Goal: Task Accomplishment & Management: Use online tool/utility

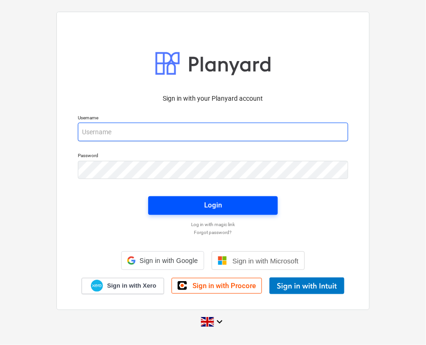
type input "[PERSON_NAME][EMAIL_ADDRESS][DOMAIN_NAME]"
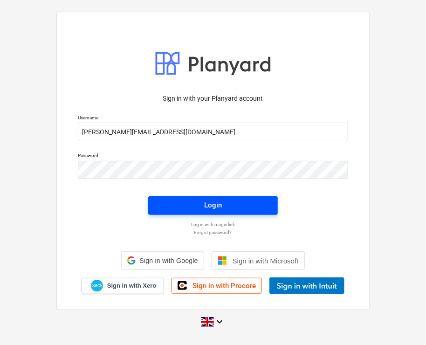
click at [194, 205] on span "Login" at bounding box center [212, 205] width 107 height 12
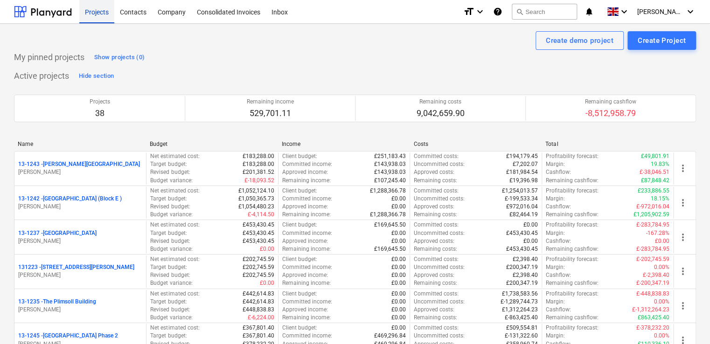
click at [103, 9] on div "Projects" at bounding box center [96, 12] width 35 height 24
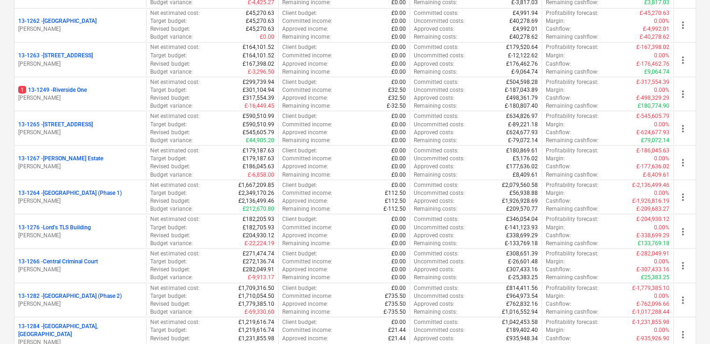
scroll to position [840, 0]
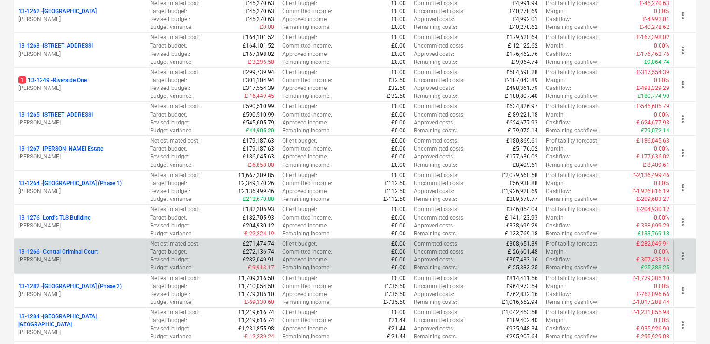
click at [126, 255] on p "[PERSON_NAME]" at bounding box center [80, 259] width 124 height 8
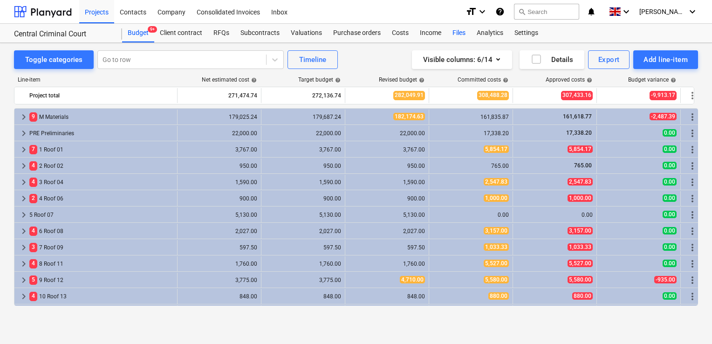
click at [426, 34] on div "Files" at bounding box center [459, 33] width 24 height 19
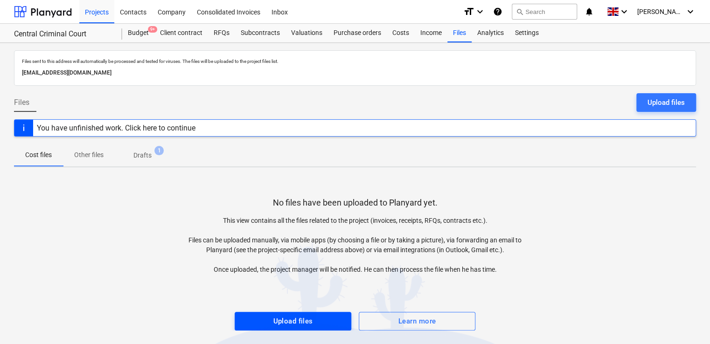
click at [307, 319] on div "Upload files" at bounding box center [293, 321] width 40 height 12
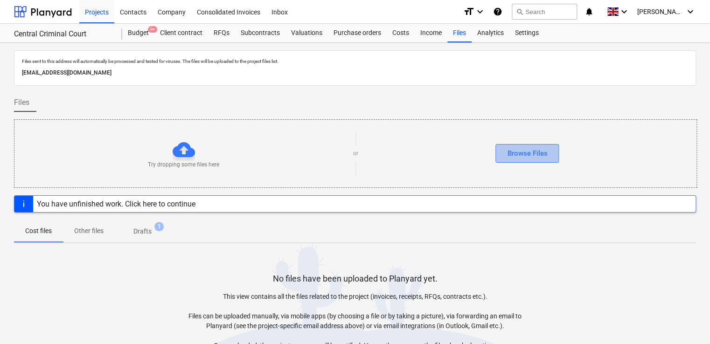
click at [426, 153] on div "Browse Files" at bounding box center [527, 153] width 40 height 12
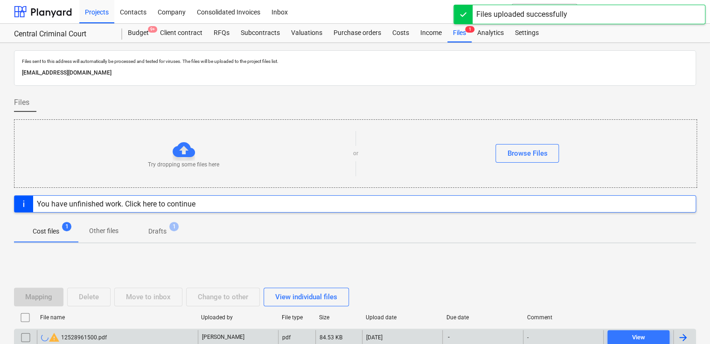
click at [426, 338] on div "-" at bounding box center [482, 337] width 80 height 15
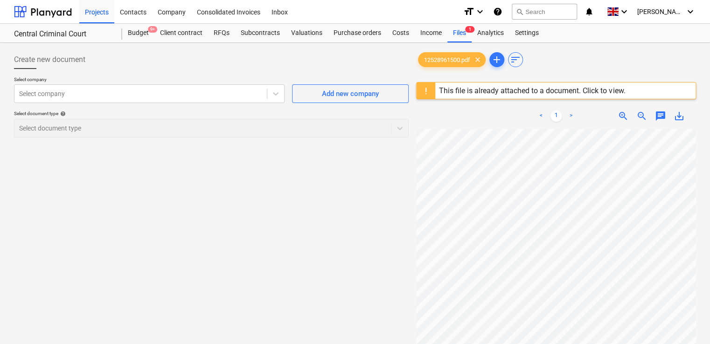
click at [426, 90] on div "This file is already attached to a document. Click to view." at bounding box center [532, 90] width 186 height 9
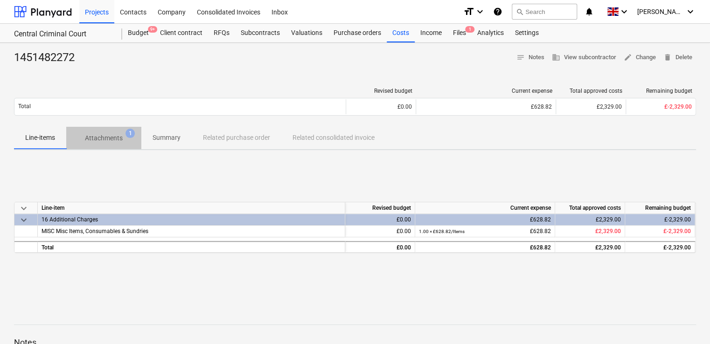
click at [110, 139] on p "Attachments" at bounding box center [104, 138] width 38 height 10
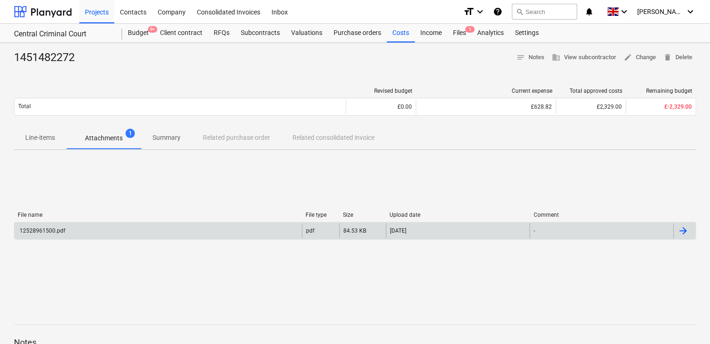
click at [51, 231] on div "12528961500.pdf" at bounding box center [41, 231] width 47 height 7
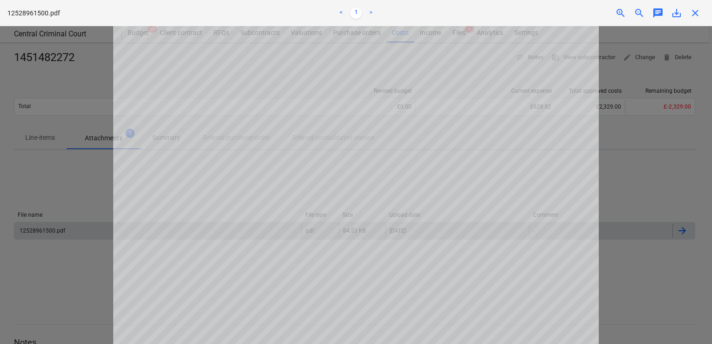
click at [86, 273] on div at bounding box center [356, 185] width 712 height 318
click at [99, 193] on div at bounding box center [356, 185] width 712 height 318
click at [426, 159] on div at bounding box center [356, 185] width 712 height 318
drag, startPoint x: 660, startPoint y: 139, endPoint x: 692, endPoint y: 12, distance: 130.8
click at [426, 12] on span "close" at bounding box center [695, 12] width 11 height 11
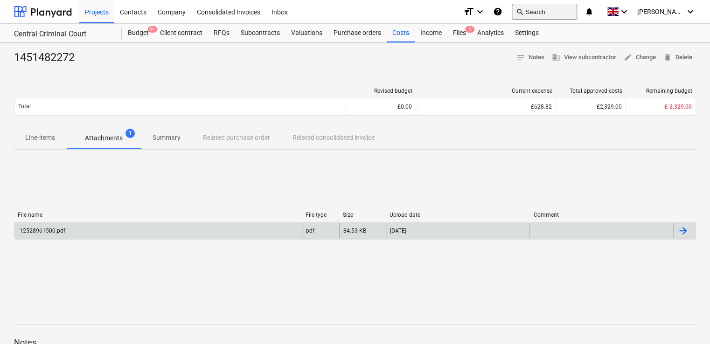
click at [426, 4] on button "search Search" at bounding box center [543, 12] width 65 height 16
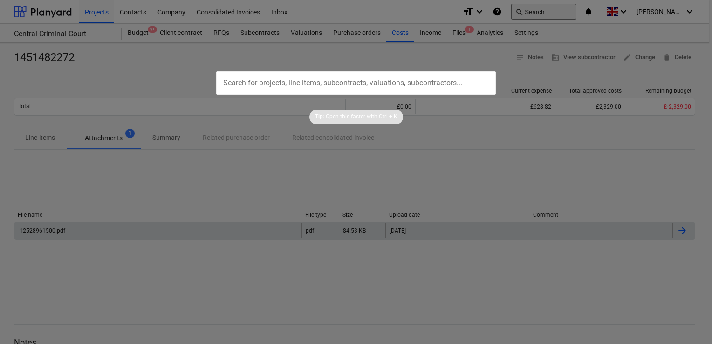
type input "1451482272"
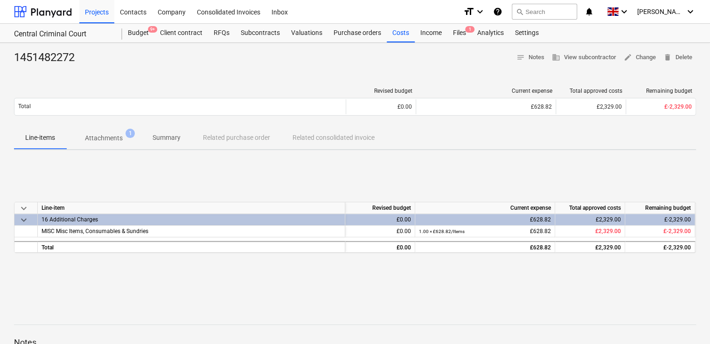
click at [103, 139] on p "Attachments" at bounding box center [104, 138] width 38 height 10
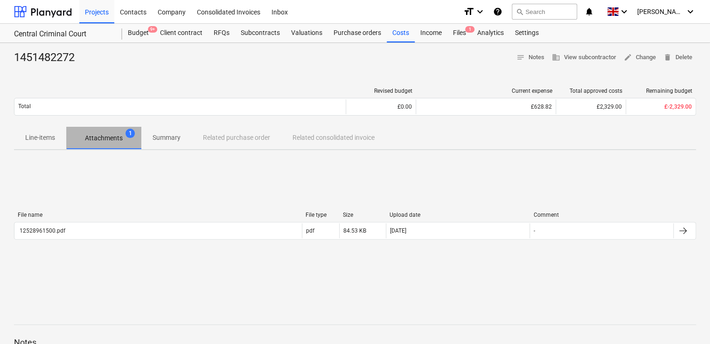
click at [112, 143] on span "Attachments 1" at bounding box center [103, 138] width 75 height 17
click at [108, 137] on p "Attachments" at bounding box center [104, 138] width 38 height 10
click at [114, 133] on p "Attachments" at bounding box center [104, 138] width 38 height 10
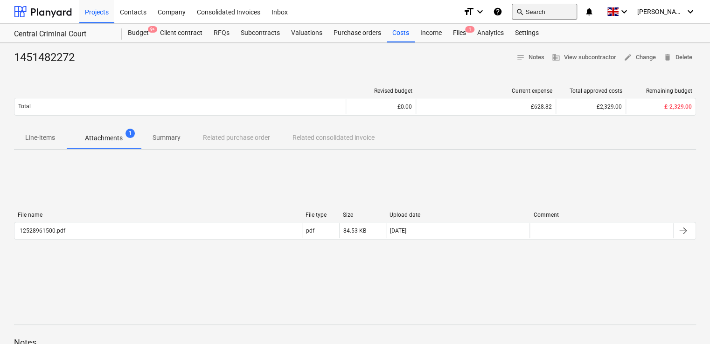
click at [426, 7] on button "search Search" at bounding box center [543, 12] width 65 height 16
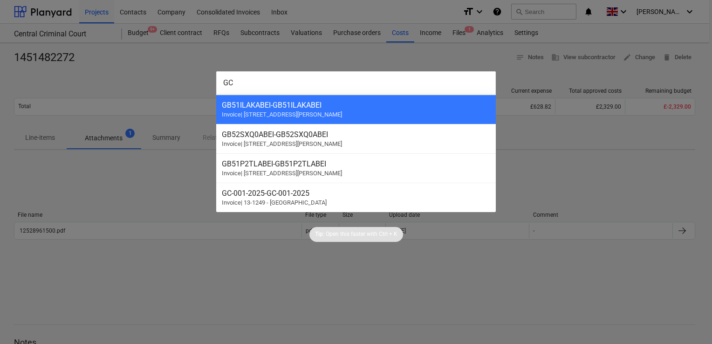
type input "G"
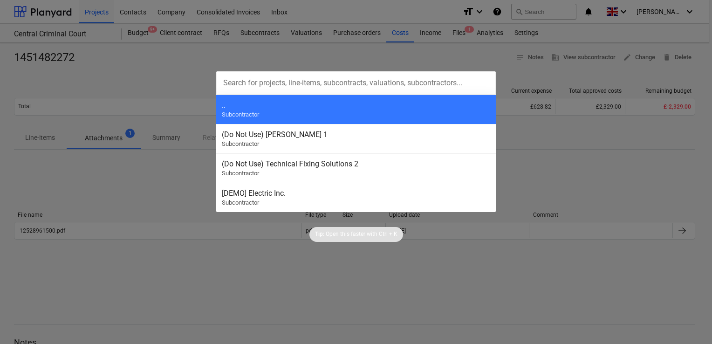
click at [186, 81] on div at bounding box center [356, 172] width 712 height 344
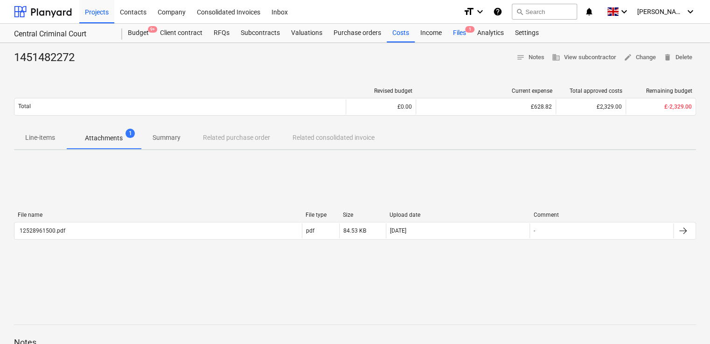
click at [426, 33] on div "Files 1" at bounding box center [459, 33] width 24 height 19
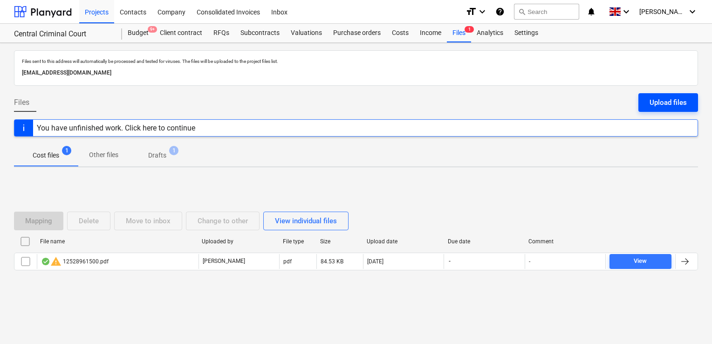
click at [426, 106] on button "Upload files" at bounding box center [669, 102] width 60 height 19
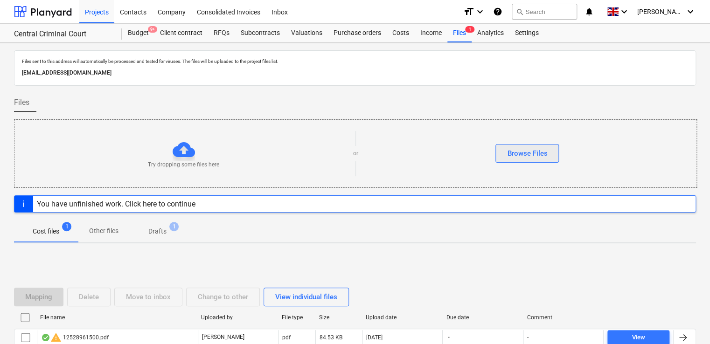
click at [426, 157] on div "Browse Files" at bounding box center [527, 153] width 40 height 12
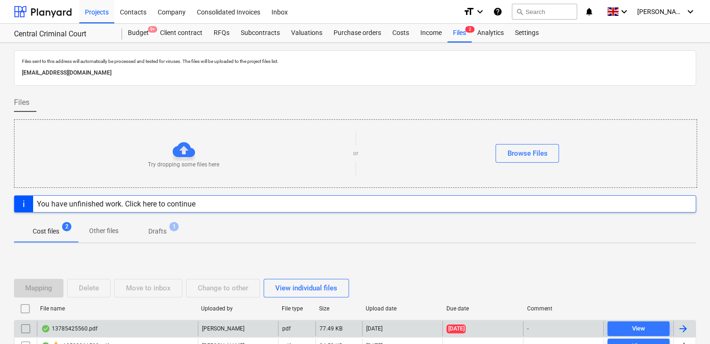
click at [426, 329] on div "-" at bounding box center [563, 328] width 80 height 15
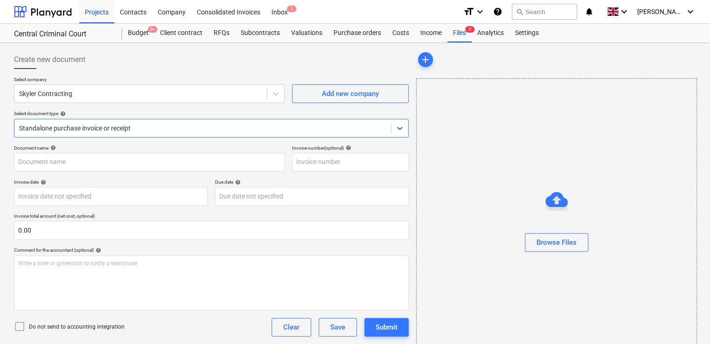
type input "13-1266"
type input "[DATE]"
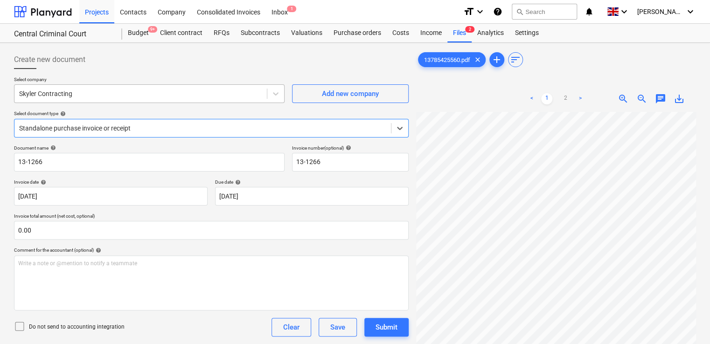
click at [242, 95] on div at bounding box center [140, 93] width 243 height 9
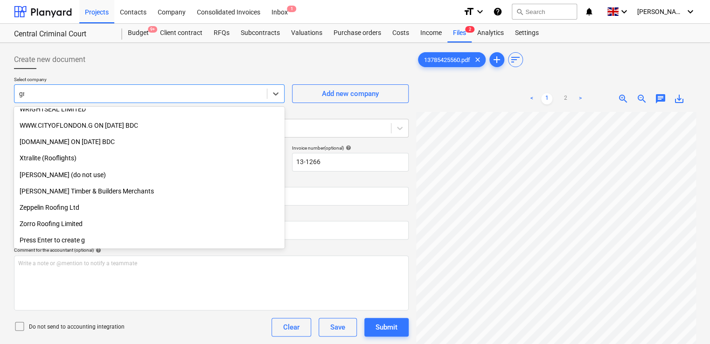
scroll to position [839, 0]
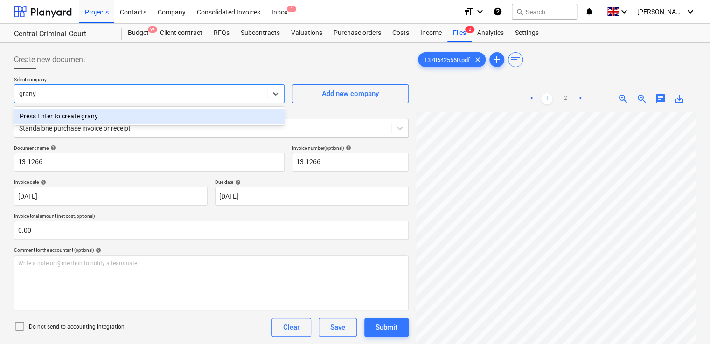
type input "gran"
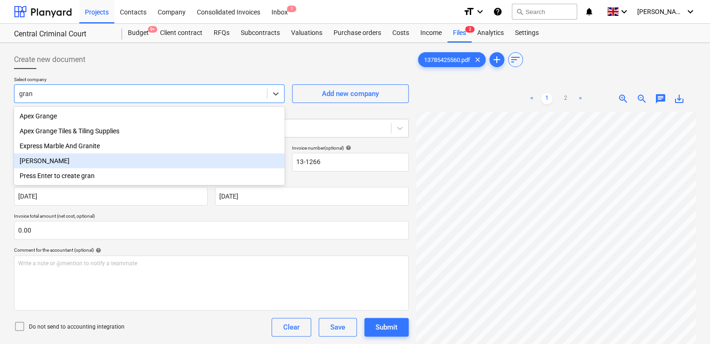
click at [78, 166] on div "[PERSON_NAME]" at bounding box center [149, 160] width 270 height 15
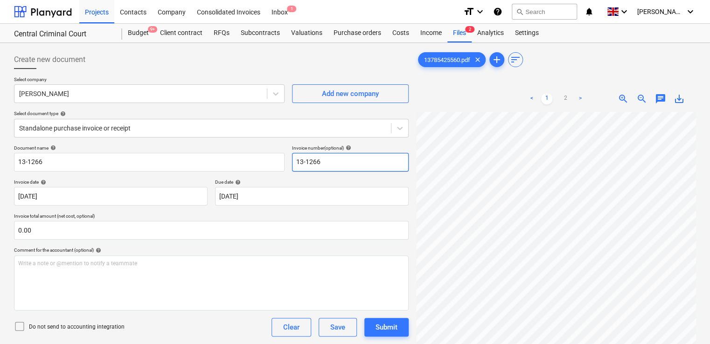
drag, startPoint x: 328, startPoint y: 168, endPoint x: 271, endPoint y: 149, distance: 59.6
click at [271, 149] on div "Document name help 13-1266 Invoice number (optional) help 13-1266" at bounding box center [211, 158] width 394 height 27
paste input "GC-15-24"
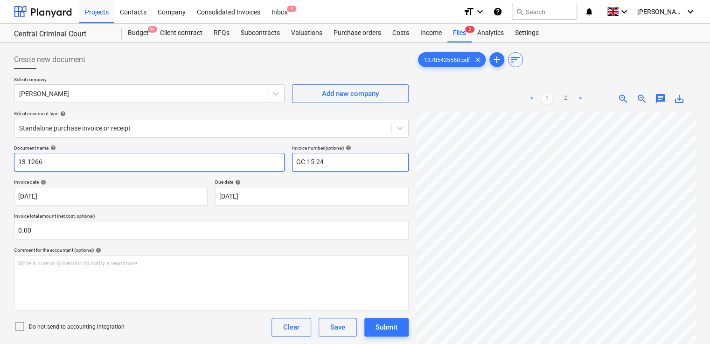
type input "GC-15-24"
click at [50, 162] on input "13-1266" at bounding box center [149, 162] width 270 height 19
type input "1"
type input "V"
paste input "GC-15-24"
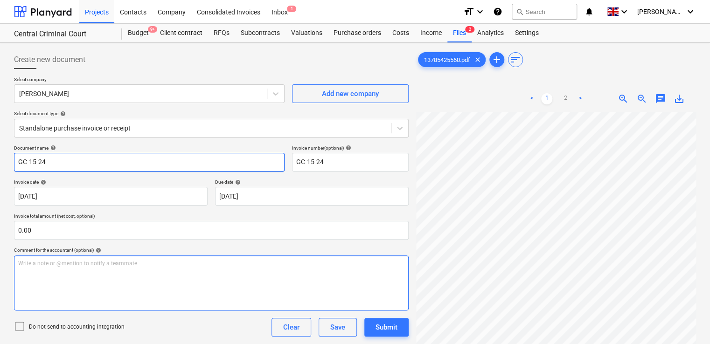
type input "GC-15-24"
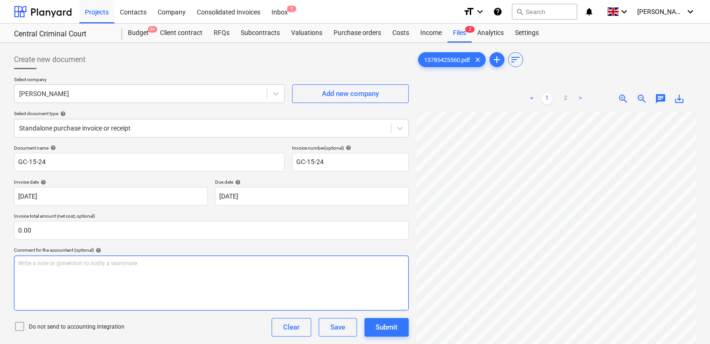
click at [228, 283] on div "Write a note or @mention to notify a teammate [PERSON_NAME]" at bounding box center [211, 282] width 394 height 55
click at [17, 325] on icon at bounding box center [19, 326] width 11 height 11
click at [159, 333] on div "Do not send to accounting integration Clear Save Submit" at bounding box center [211, 327] width 394 height 19
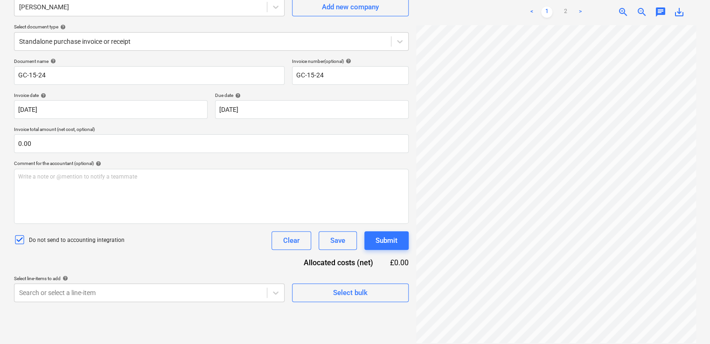
scroll to position [92, 0]
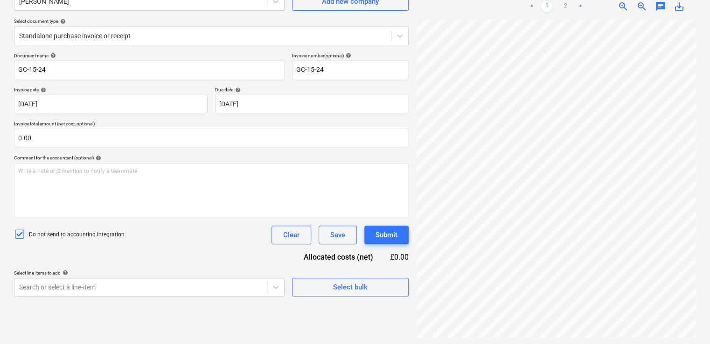
click at [213, 259] on div "Document name help GC-15-24 Invoice number (optional) help GC-15-24 Invoice dat…" at bounding box center [211, 175] width 394 height 244
click at [136, 252] on body "Projects Contacts Company Consolidated Invoices Inbox 1 format_size keyboard_ar…" at bounding box center [355, 80] width 710 height 344
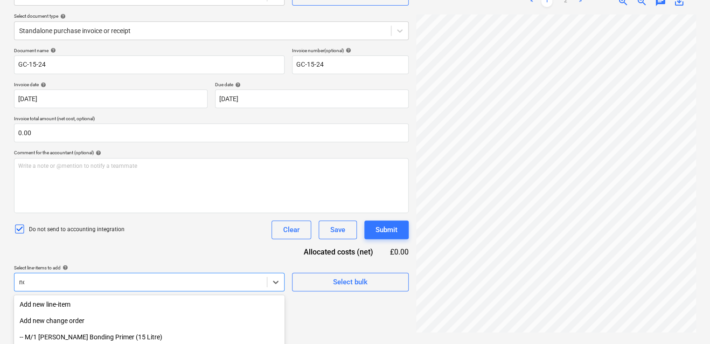
type input "n"
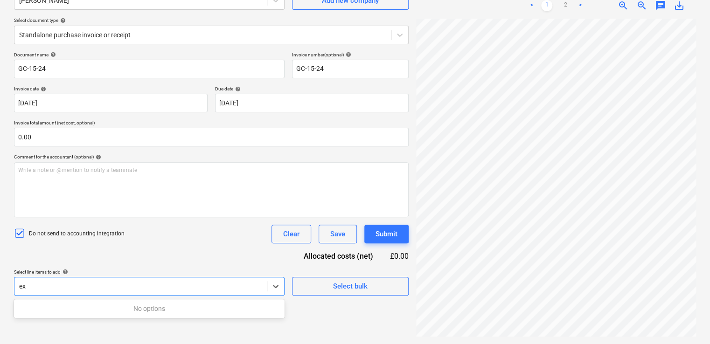
type input "e"
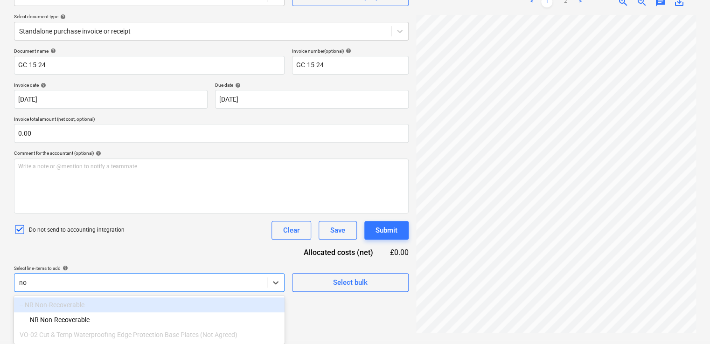
scroll to position [93, 0]
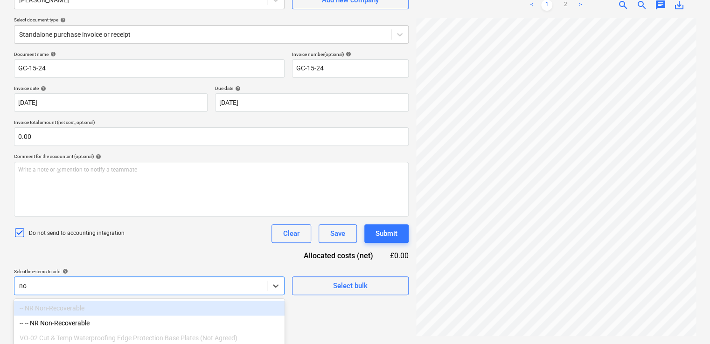
type input "non"
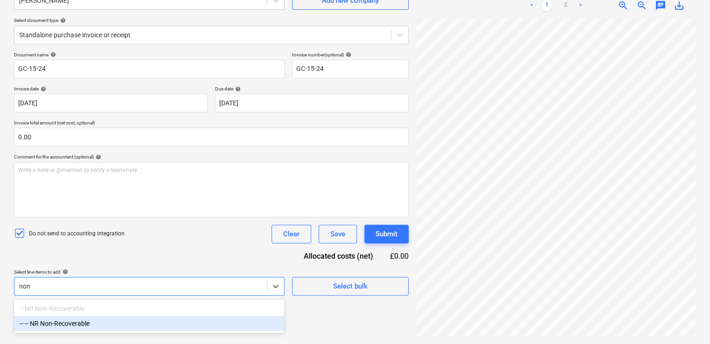
click at [68, 326] on div "-- -- NR Non-Recoverable" at bounding box center [149, 323] width 270 height 15
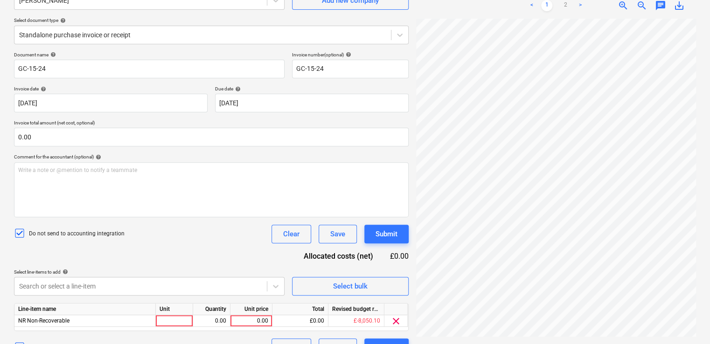
click at [156, 255] on div "Document name help GC-15-24 Invoice number (optional) help GC-15-24 Invoice dat…" at bounding box center [211, 204] width 394 height 305
click at [172, 320] on div at bounding box center [174, 321] width 37 height 12
type input "item"
click at [262, 319] on div "0.00" at bounding box center [251, 321] width 34 height 12
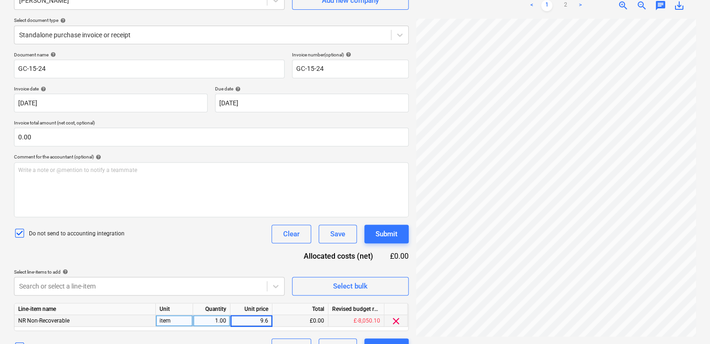
type input "9.66"
click at [223, 234] on div "Do not send to accounting integration Clear Save Submit" at bounding box center [211, 234] width 394 height 19
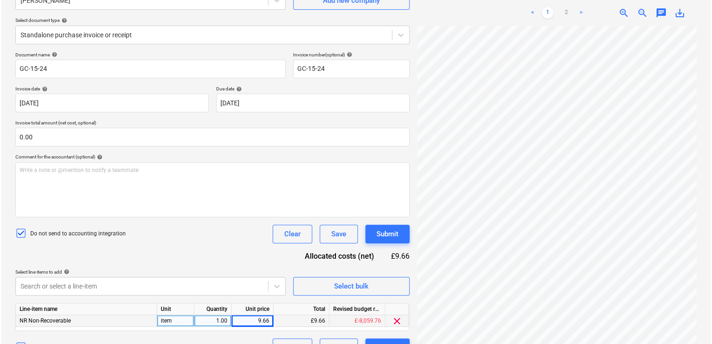
scroll to position [113, 0]
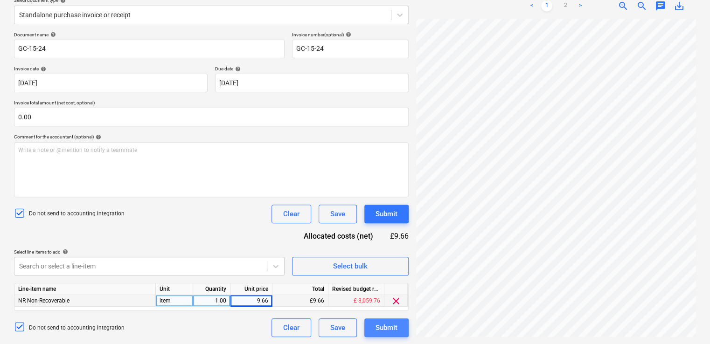
click at [380, 329] on div "Submit" at bounding box center [386, 328] width 22 height 12
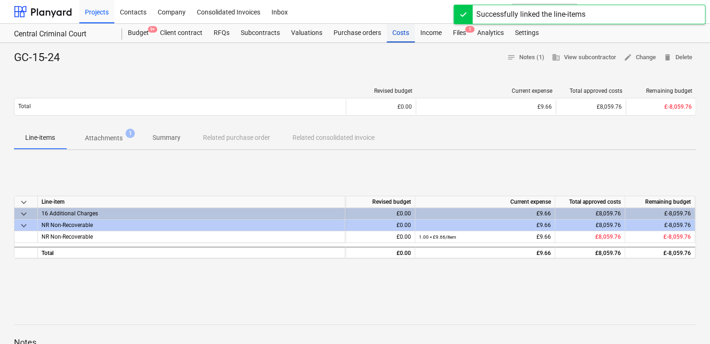
click at [396, 33] on div "Costs" at bounding box center [400, 33] width 28 height 19
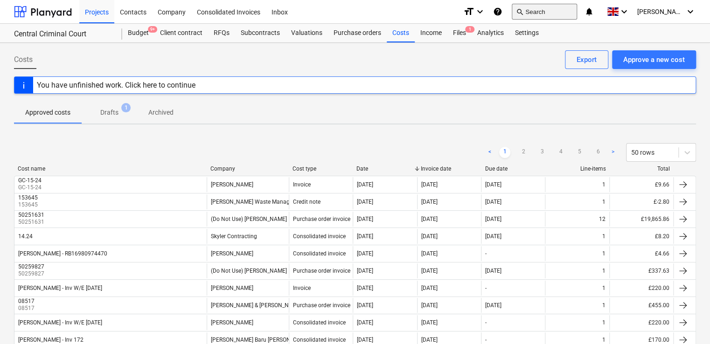
click at [426, 7] on button "search Search" at bounding box center [543, 12] width 65 height 16
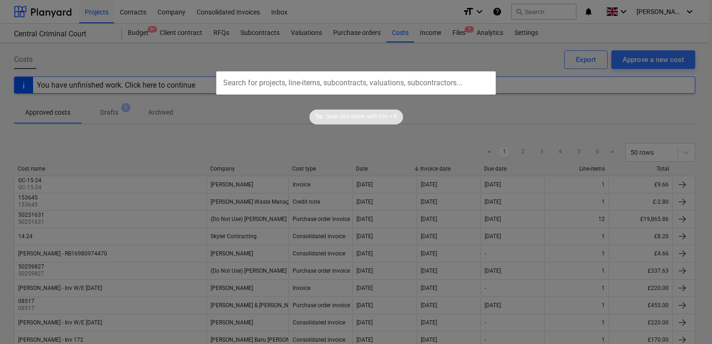
paste input "1451482272"
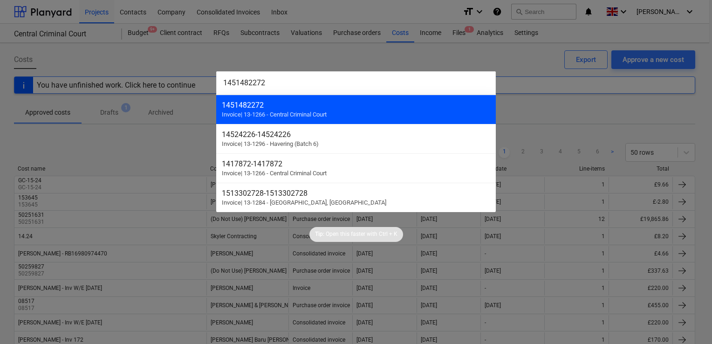
type input "1451482272"
click at [294, 107] on div "1451482272" at bounding box center [356, 105] width 269 height 9
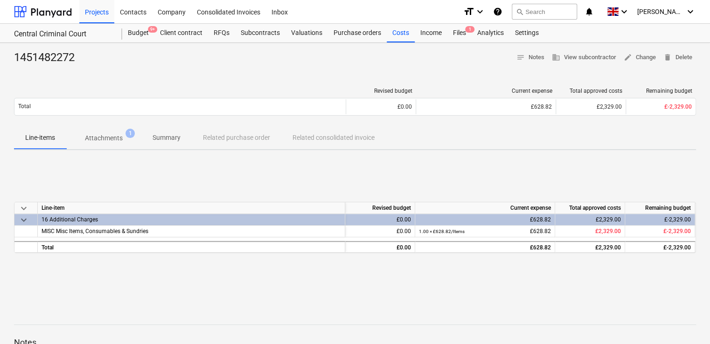
click at [110, 136] on p "Attachments" at bounding box center [104, 138] width 38 height 10
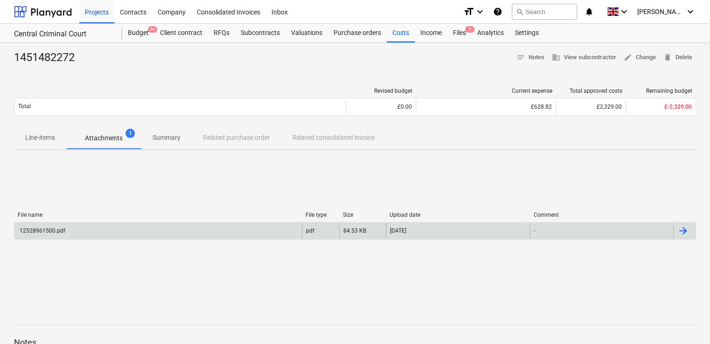
click at [34, 235] on div "12528961500.pdf" at bounding box center [157, 230] width 287 height 15
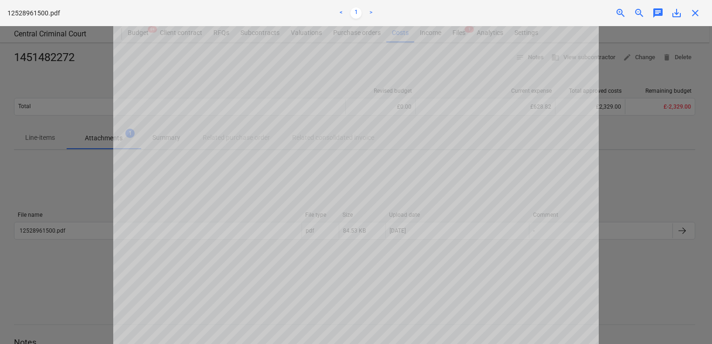
click at [426, 13] on span "close" at bounding box center [695, 12] width 11 height 11
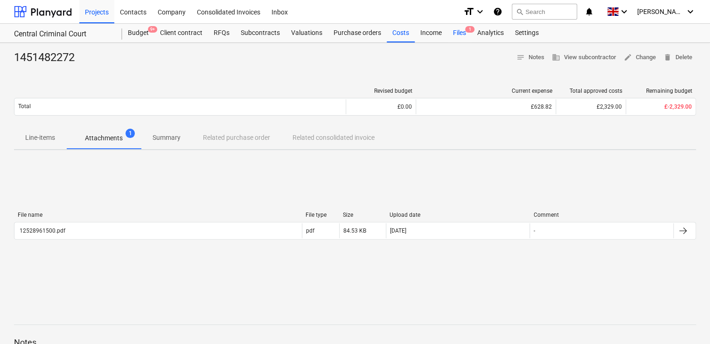
click at [426, 35] on div "Files 1" at bounding box center [459, 33] width 24 height 19
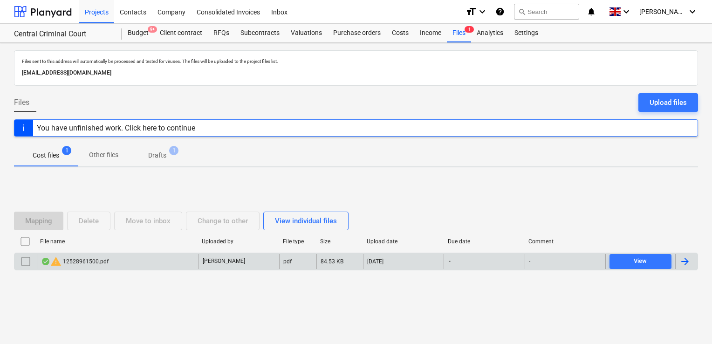
click at [25, 261] on input "checkbox" at bounding box center [25, 261] width 15 height 15
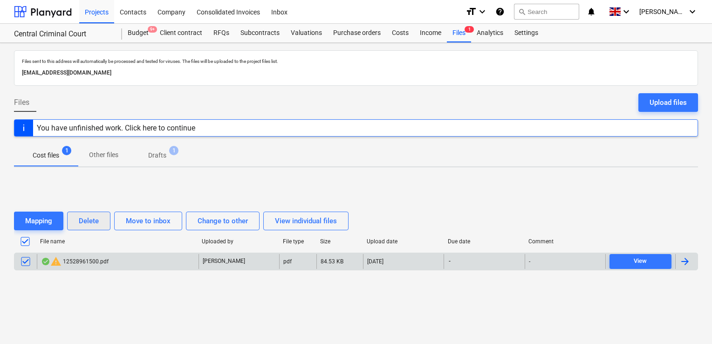
click at [78, 225] on button "Delete" at bounding box center [88, 221] width 43 height 19
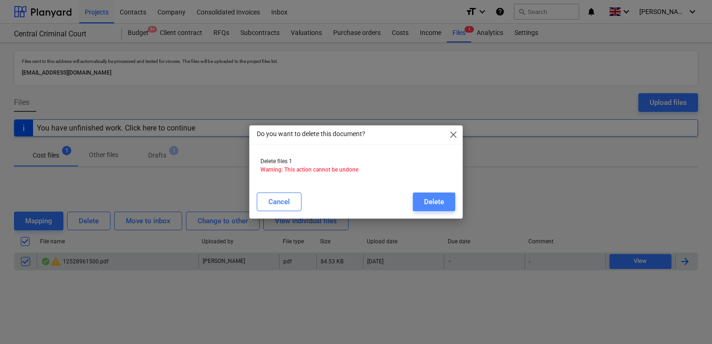
click at [426, 200] on div "Delete" at bounding box center [434, 202] width 20 height 12
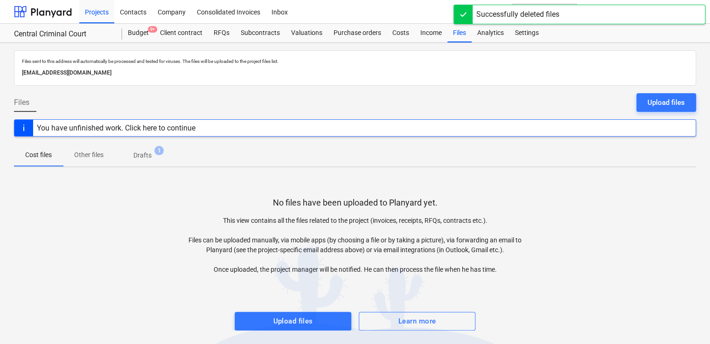
click at [136, 153] on p "Drafts" at bounding box center [142, 156] width 18 height 10
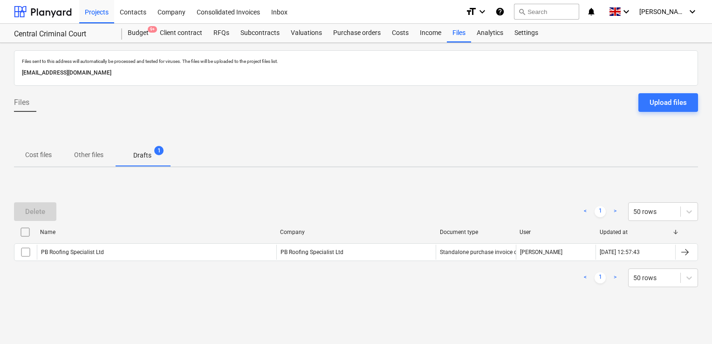
click at [28, 102] on span "Files" at bounding box center [21, 102] width 15 height 11
click at [426, 98] on button "Upload files" at bounding box center [669, 102] width 60 height 19
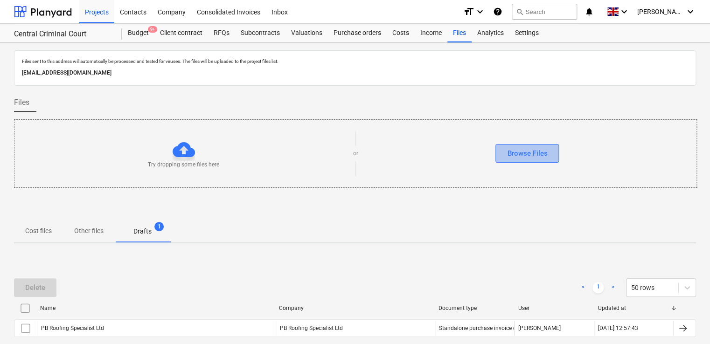
click at [426, 148] on div "Browse Files" at bounding box center [527, 153] width 40 height 12
drag, startPoint x: 709, startPoint y: 138, endPoint x: 709, endPoint y: 166, distance: 28.0
click at [426, 166] on html "Projects Contacts Company Consolidated Invoices Inbox format_size keyboard_arro…" at bounding box center [355, 172] width 710 height 344
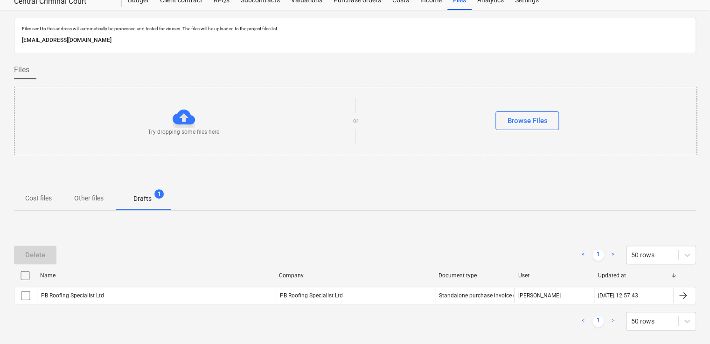
scroll to position [41, 0]
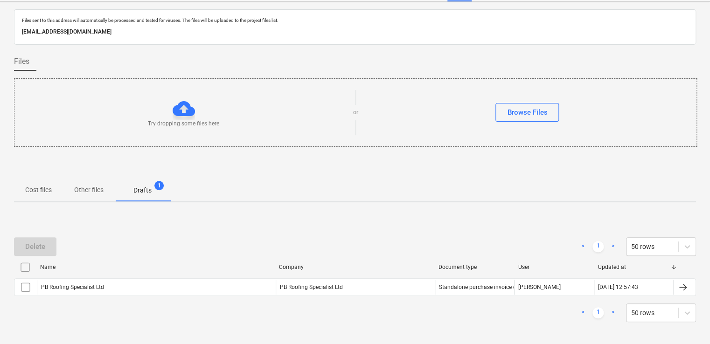
click at [426, 213] on div "Delete < 1 > 50 rows Name Company Document type User Updated at PB Roofing Spec…" at bounding box center [355, 280] width 682 height 140
click at [50, 193] on p "Cost files" at bounding box center [38, 190] width 27 height 10
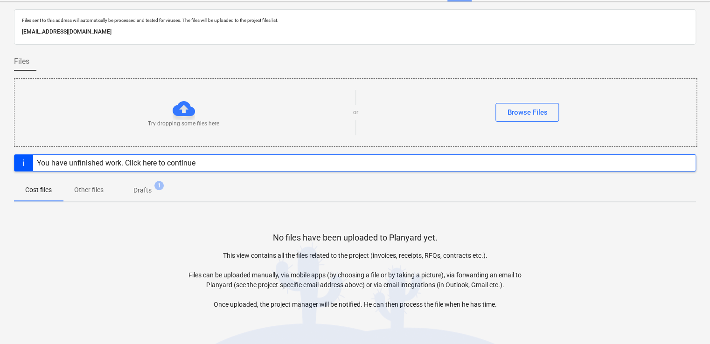
click at [84, 188] on p "Other files" at bounding box center [88, 190] width 29 height 10
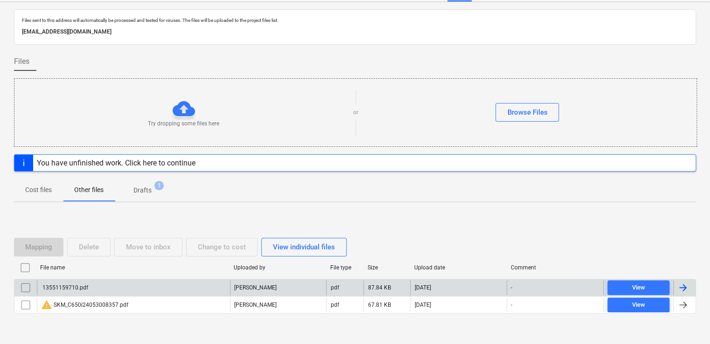
click at [112, 286] on div "13551159710.pdf" at bounding box center [133, 287] width 193 height 15
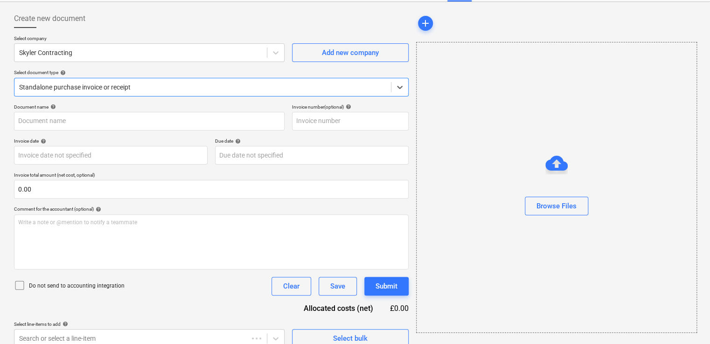
type input "13551159710.pdf"
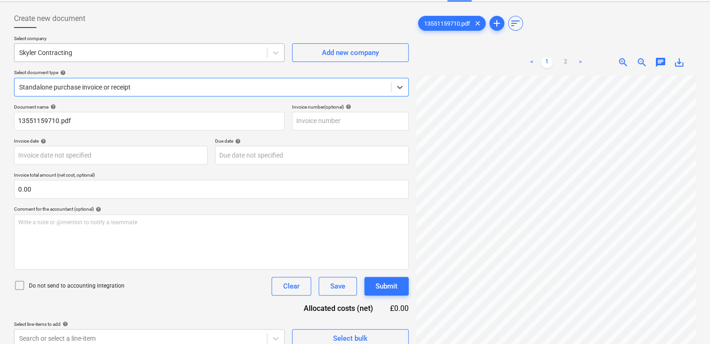
click at [237, 56] on div at bounding box center [140, 52] width 243 height 9
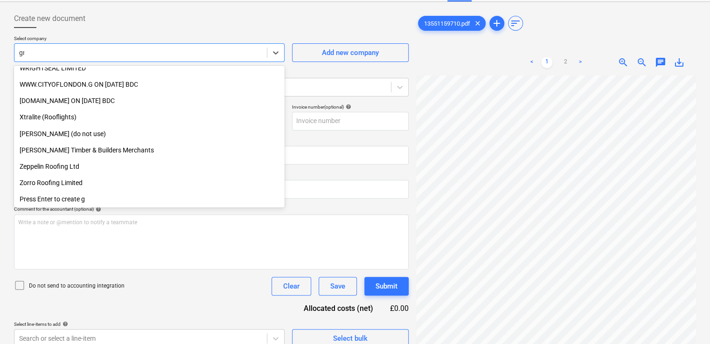
scroll to position [839, 0]
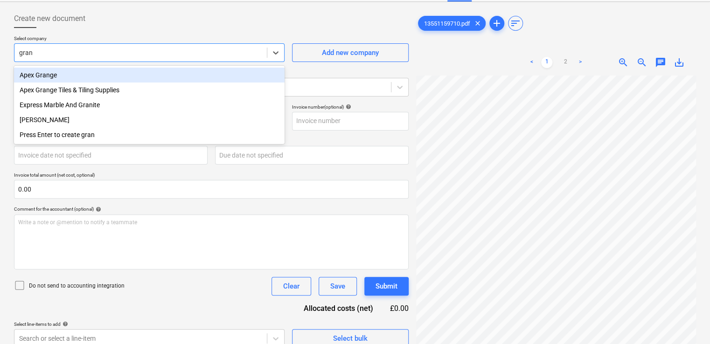
type input "grant"
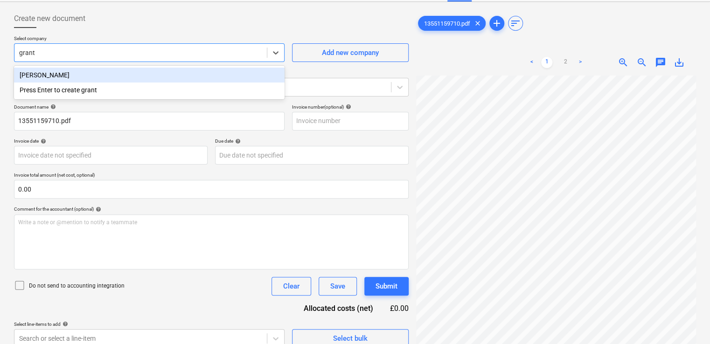
click at [99, 76] on div "[PERSON_NAME]" at bounding box center [149, 75] width 270 height 15
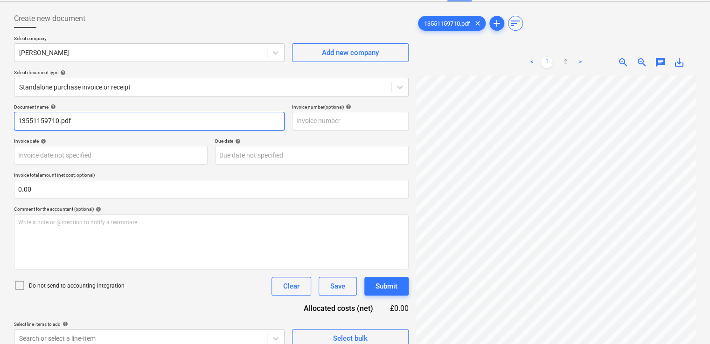
drag, startPoint x: 90, startPoint y: 124, endPoint x: -2, endPoint y: 121, distance: 92.4
click at [0, 121] on html "Projects Contacts Company Consolidated Invoices Inbox format_size keyboard_arro…" at bounding box center [355, 131] width 710 height 344
paste input "GC-13-24"
type input "GC-13-24"
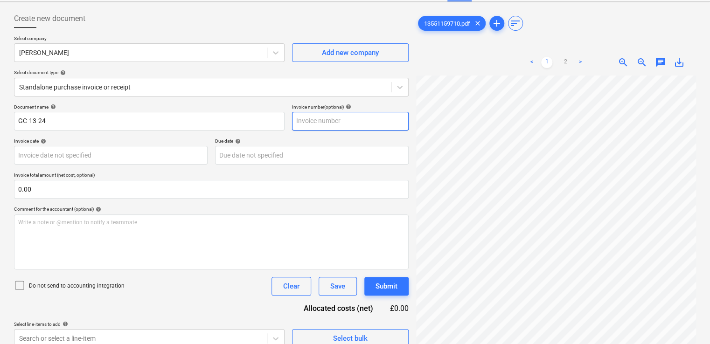
click at [336, 119] on input "text" at bounding box center [350, 121] width 117 height 19
paste input "GC-13-24"
type input "GC-13-24"
click at [19, 284] on icon at bounding box center [19, 285] width 11 height 11
click at [188, 297] on div "Document name help GC-13-24 Invoice number (optional) help GC-13-24 Invoice dat…" at bounding box center [211, 226] width 394 height 244
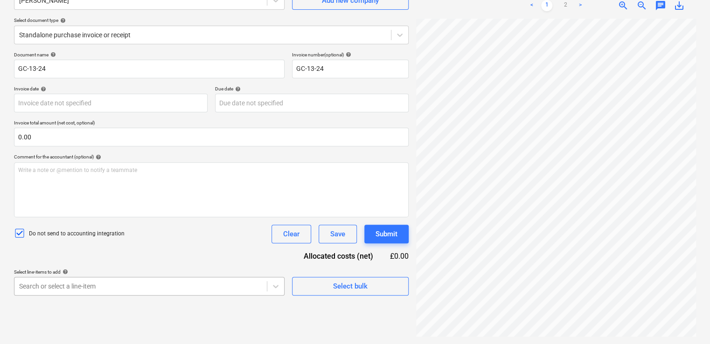
click at [186, 251] on body "Projects Contacts Company Consolidated Invoices Inbox format_size keyboard_arro…" at bounding box center [355, 79] width 710 height 344
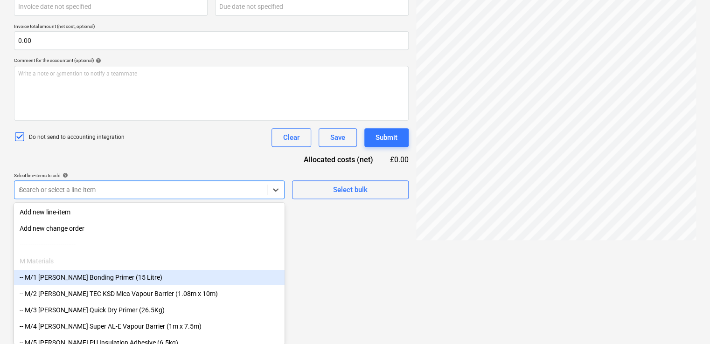
type input "non"
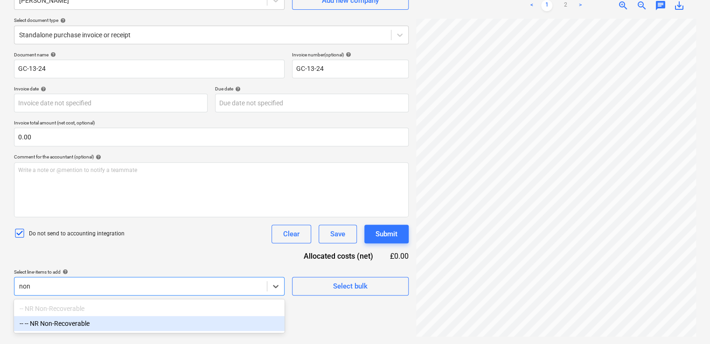
click at [125, 323] on div "-- -- NR Non-Recoverable" at bounding box center [149, 323] width 270 height 15
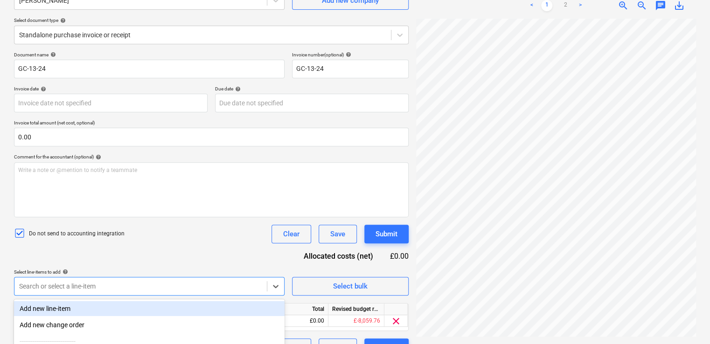
click at [122, 267] on div "Document name help GC-13-24 Invoice number (optional) help GC-13-24 Invoice dat…" at bounding box center [211, 204] width 394 height 305
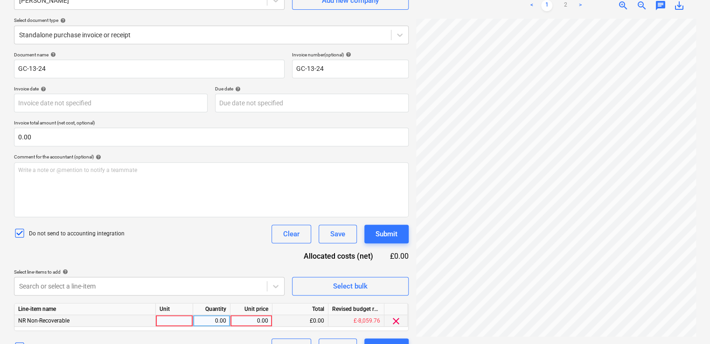
click at [159, 322] on div at bounding box center [174, 321] width 37 height 12
type input "1"
click at [160, 321] on div "1" at bounding box center [174, 321] width 37 height 12
type input "Item"
click at [426, 329] on div "13551159710.pdf clear add sort < 1 2 > zoom_in zoom_out chat 0 save_alt" at bounding box center [555, 156] width 287 height 407
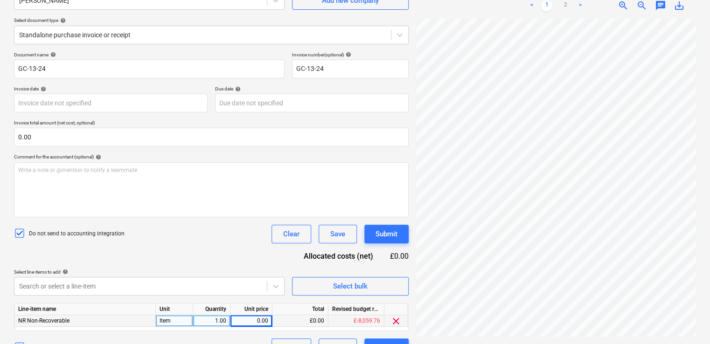
drag, startPoint x: 557, startPoint y: 337, endPoint x: 627, endPoint y: 335, distance: 70.0
click at [426, 338] on div "13551159710.pdf clear add sort < 1 2 > zoom_in zoom_out chat 0 save_alt" at bounding box center [555, 156] width 287 height 407
click at [255, 320] on div "0.00" at bounding box center [251, 321] width 34 height 12
type input "5.90"
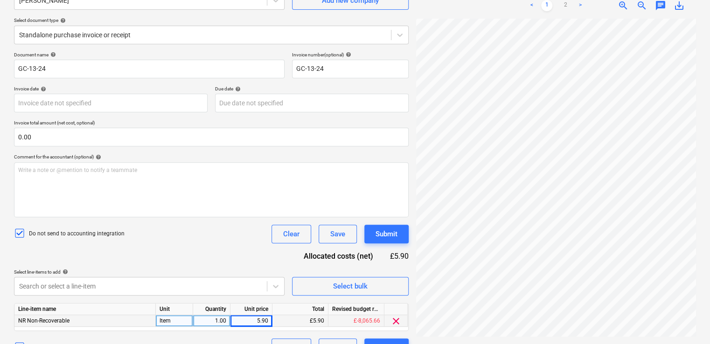
click at [255, 227] on div "Do not send to accounting integration Clear Save Submit" at bounding box center [211, 234] width 394 height 19
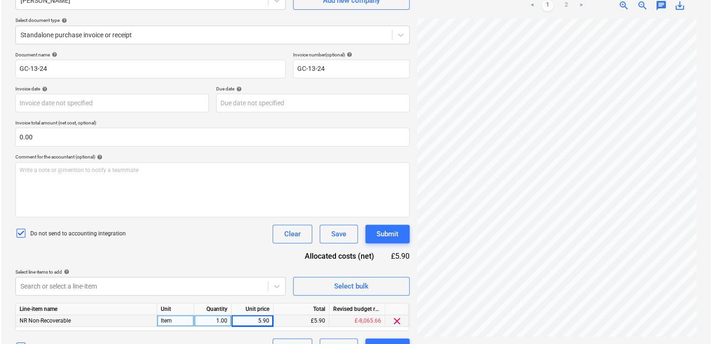
scroll to position [228, 211]
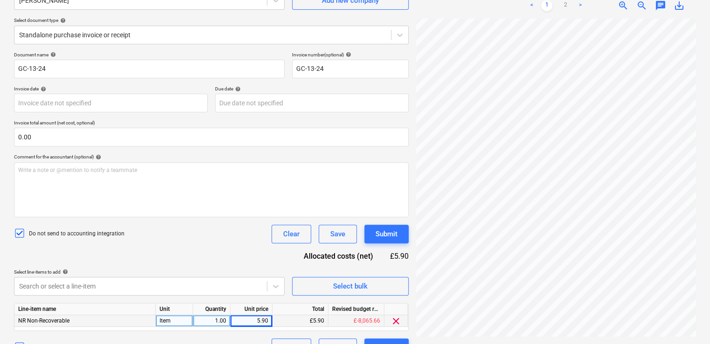
drag, startPoint x: 709, startPoint y: 224, endPoint x: 712, endPoint y: 277, distance: 52.8
click at [426, 251] on html "Projects Contacts Company Consolidated Invoices Inbox format_size keyboard_arro…" at bounding box center [355, 79] width 710 height 344
click at [385, 340] on button "Submit" at bounding box center [386, 347] width 44 height 19
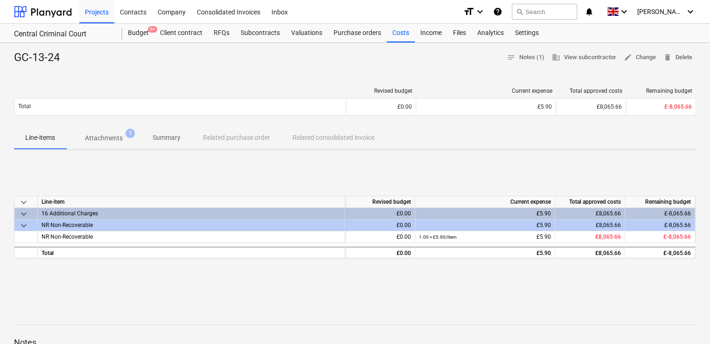
click at [426, 166] on div "keyboard_arrow_down Line-item Revised budget Current expense Total approved cos…" at bounding box center [355, 228] width 682 height 140
click at [426, 35] on div "Files" at bounding box center [459, 33] width 24 height 19
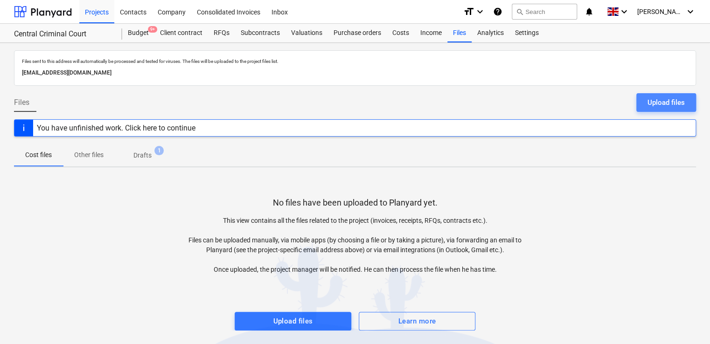
click at [426, 103] on button "Upload files" at bounding box center [666, 102] width 60 height 19
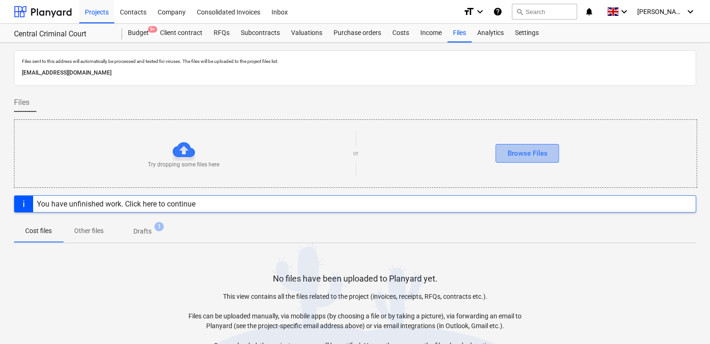
click at [426, 149] on div "Browse Files" at bounding box center [527, 153] width 40 height 12
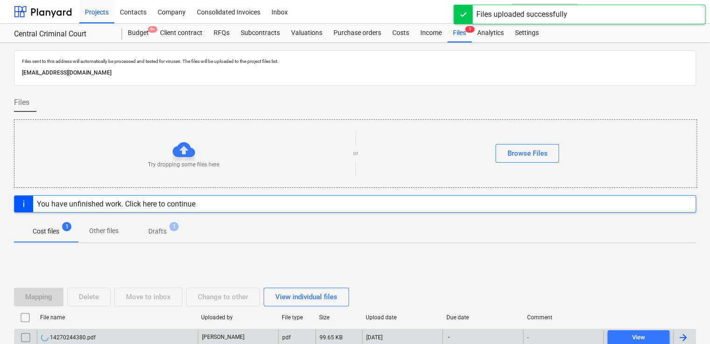
click at [426, 338] on div "-" at bounding box center [563, 337] width 80 height 15
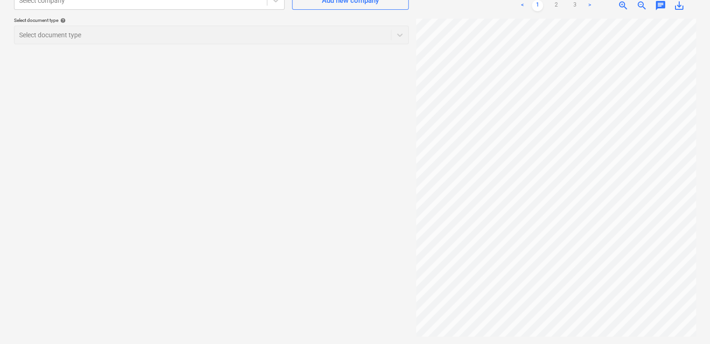
scroll to position [132, 0]
click at [320, 36] on div "Select document type help Select document type" at bounding box center [211, 30] width 394 height 27
click at [252, 5] on div at bounding box center [140, 4] width 243 height 9
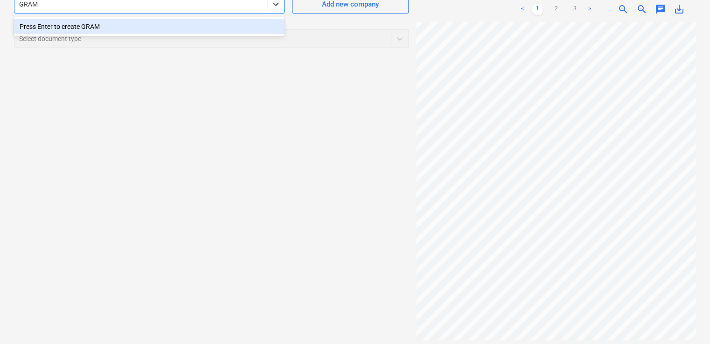
type input "GRA"
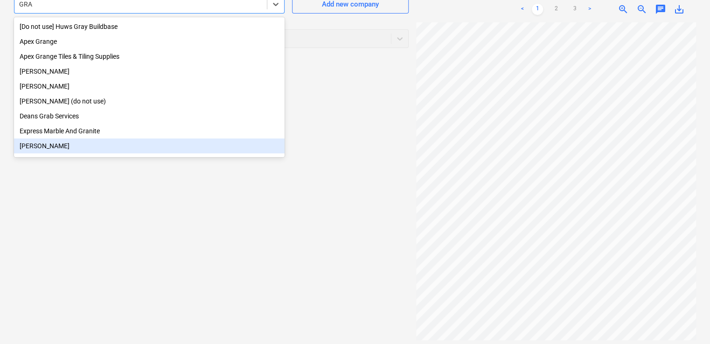
click at [41, 147] on div "[PERSON_NAME]" at bounding box center [149, 145] width 270 height 15
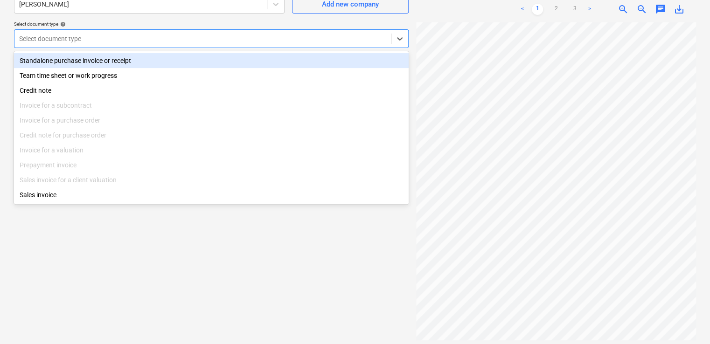
click at [59, 41] on div at bounding box center [202, 38] width 367 height 9
click at [60, 62] on div "Standalone purchase invoice or receipt" at bounding box center [211, 60] width 394 height 15
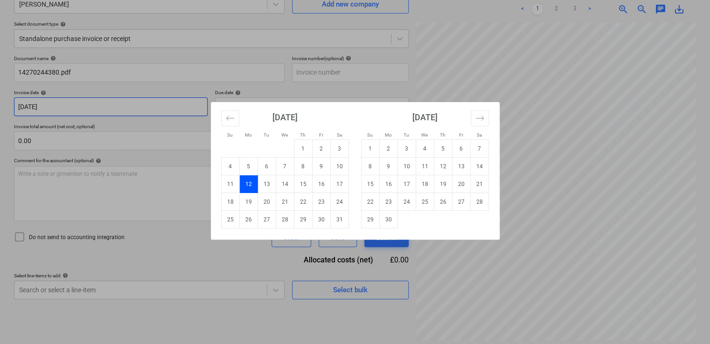
drag, startPoint x: 69, startPoint y: 107, endPoint x: -2, endPoint y: 95, distance: 72.4
click at [0, 95] on html "Projects Contacts Company Consolidated Invoices Inbox 1 format_size keyboard_ar…" at bounding box center [355, 82] width 710 height 344
click at [66, 158] on div "Su Mo Tu We Th Fr Sa Su Mo Tu We Th Fr Sa [DATE] 1 2 3 4 5 6 7 8 9 10 11 12 13 …" at bounding box center [355, 172] width 710 height 344
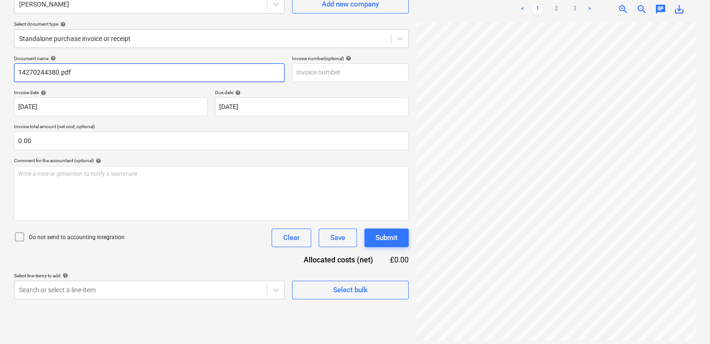
drag, startPoint x: 70, startPoint y: 70, endPoint x: 0, endPoint y: 77, distance: 70.3
click at [0, 77] on html "Projects Contacts Company Consolidated Invoices Inbox 1 format_size keyboard_ar…" at bounding box center [355, 82] width 710 height 344
paste input "GC-19-24"
type input "GC-19-24"
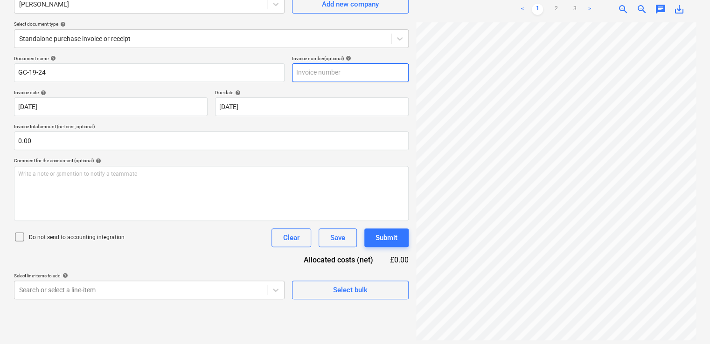
click at [348, 69] on input "text" at bounding box center [350, 72] width 117 height 19
paste input "GC-19-24"
type input "GC-19-24"
click at [21, 235] on icon at bounding box center [19, 236] width 11 height 11
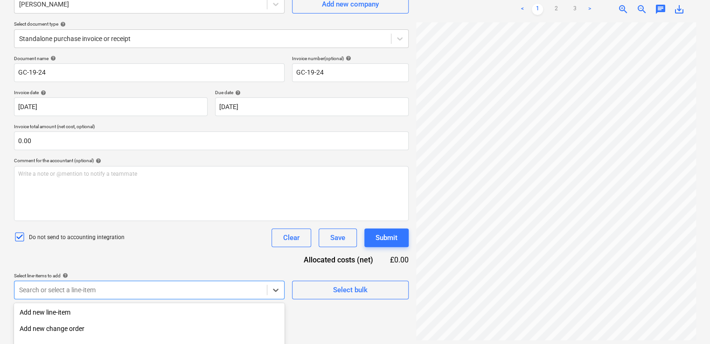
click at [101, 255] on body "Projects Contacts Company Consolidated Invoices Inbox 1 format_size keyboard_ar…" at bounding box center [355, 82] width 710 height 344
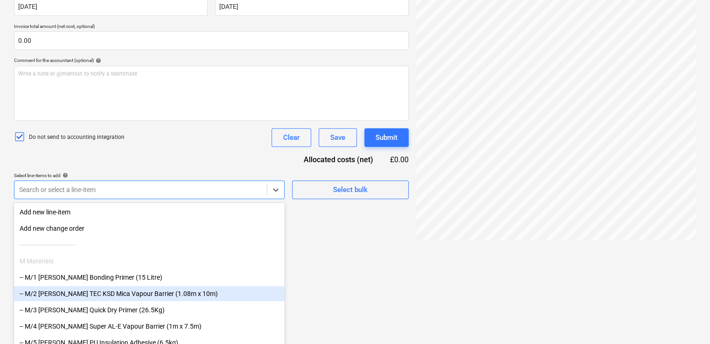
click at [101, 293] on div "-- M/2 [PERSON_NAME] TEC KSD Mica Vapour Barrier (1.08m x 10m)" at bounding box center [149, 293] width 270 height 15
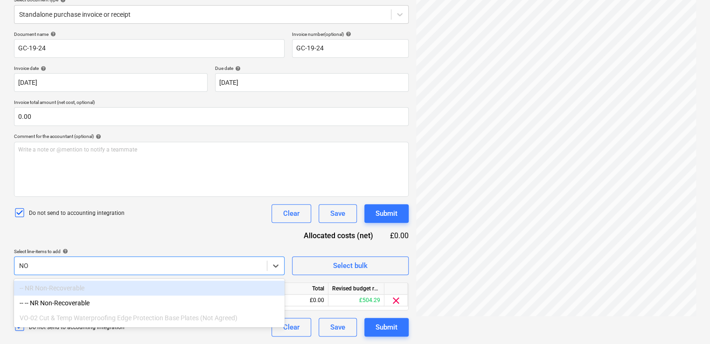
type input "NON"
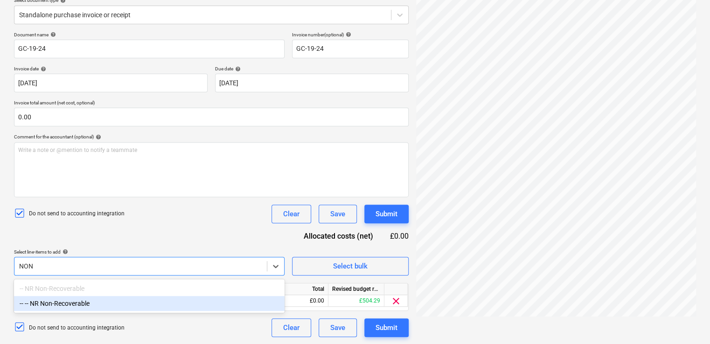
click at [81, 302] on div "-- -- NR Non-Recoverable" at bounding box center [149, 303] width 270 height 15
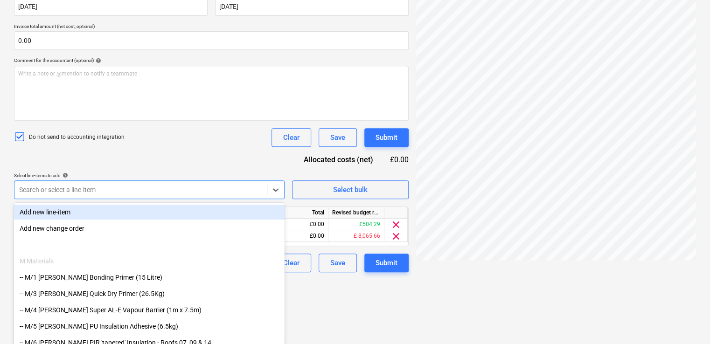
scroll to position [125, 0]
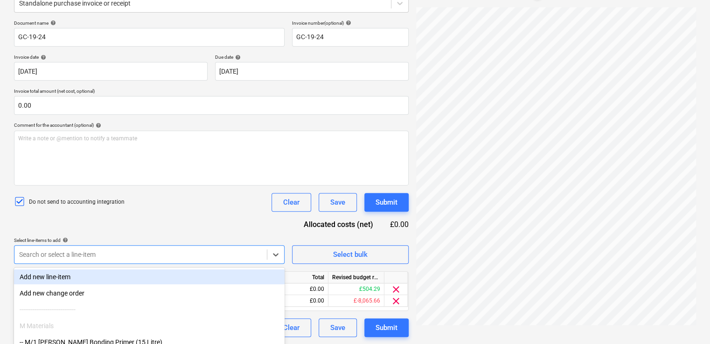
click at [176, 163] on div "Document name help GC-19-24 Invoice number (optional) help GC-19-24 Invoice dat…" at bounding box center [211, 178] width 394 height 317
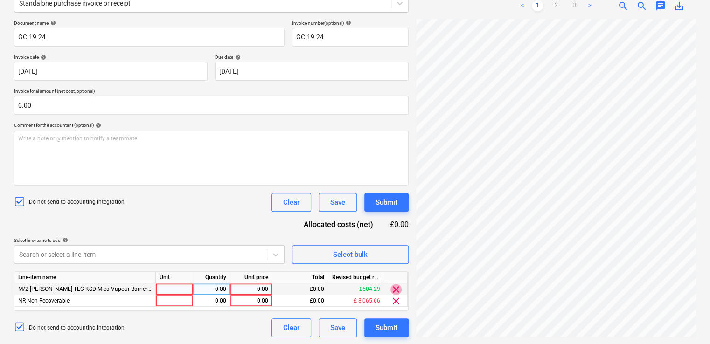
click at [390, 288] on span "clear" at bounding box center [395, 289] width 11 height 11
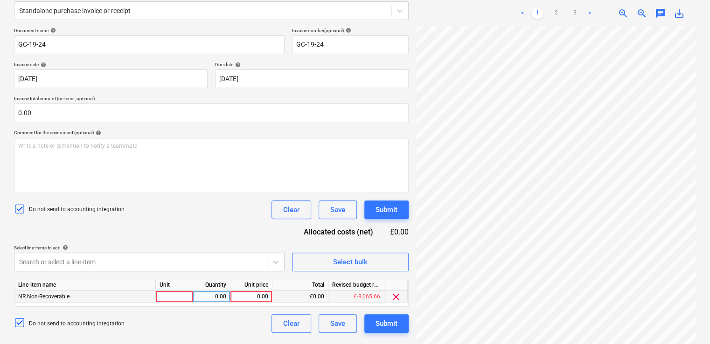
click at [188, 296] on div at bounding box center [174, 297] width 37 height 12
type input "ITEM"
type input "15.32"
click at [411, 157] on div "Create new document Select company [PERSON_NAME] Add new company Select documen…" at bounding box center [211, 132] width 402 height 407
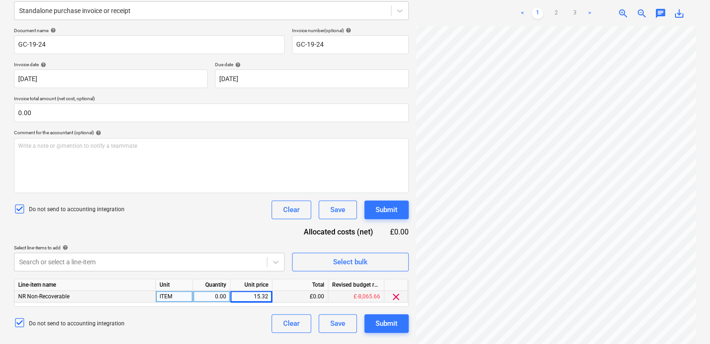
scroll to position [132, 0]
click at [388, 324] on div "Submit" at bounding box center [386, 323] width 22 height 12
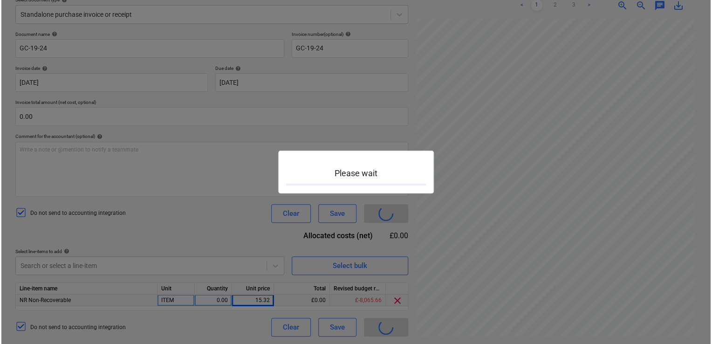
scroll to position [113, 0]
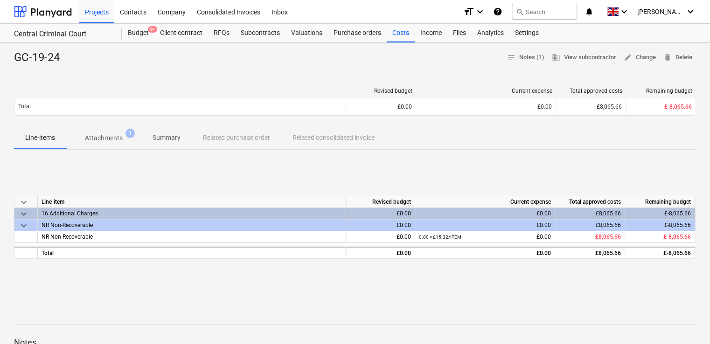
click at [421, 198] on div "Current expense" at bounding box center [485, 202] width 140 height 12
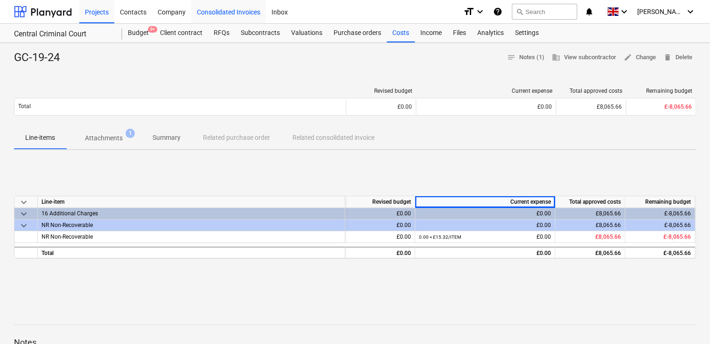
click at [220, 14] on div "Consolidated Invoices" at bounding box center [228, 12] width 75 height 24
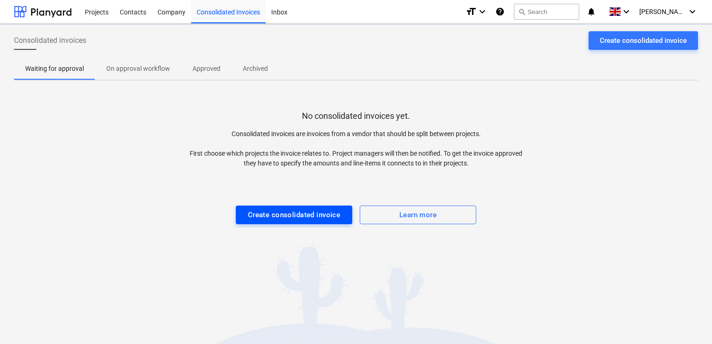
click at [290, 207] on button "Create consolidated invoice" at bounding box center [294, 215] width 117 height 19
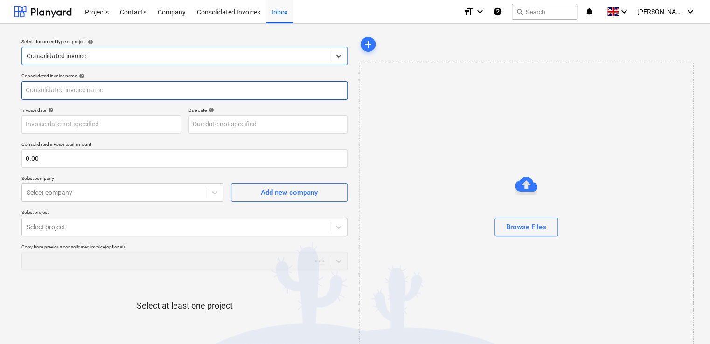
click at [142, 87] on input "text" at bounding box center [184, 90] width 326 height 19
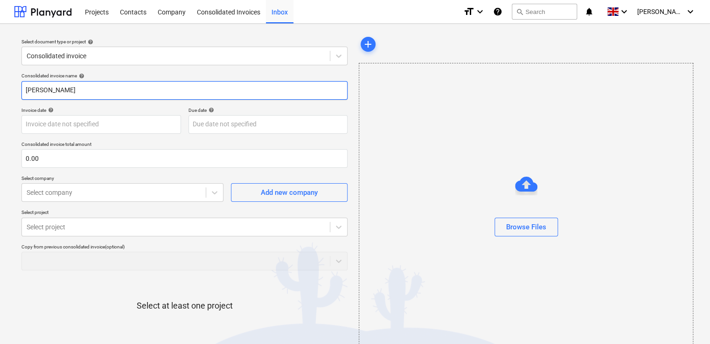
type input "MARK POOL"
drag, startPoint x: 83, startPoint y: 98, endPoint x: 4, endPoint y: 98, distance: 79.3
click at [4, 98] on div "Select document type or project help Consolidated invoice Consolidated invoice …" at bounding box center [355, 214] width 710 height 381
click at [104, 72] on div "Consolidated invoice name help Invoice date help Press the down arrow key to in…" at bounding box center [184, 231] width 333 height 324
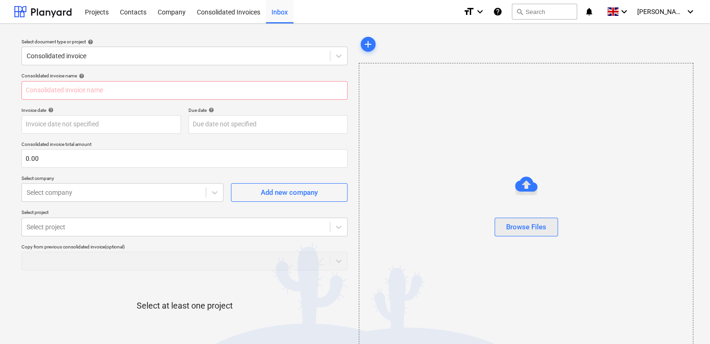
click at [426, 232] on div "Browse Files" at bounding box center [526, 227] width 40 height 12
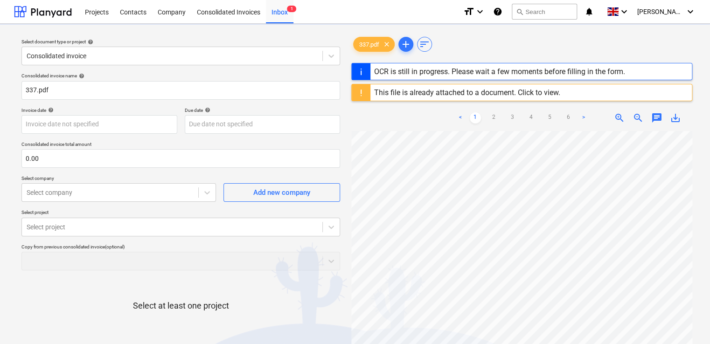
type input "337"
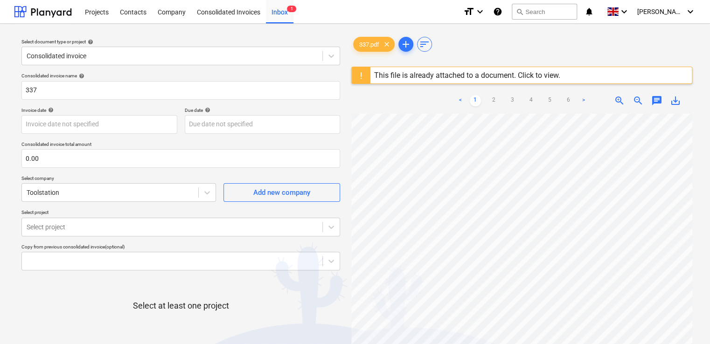
click at [426, 72] on div "This file is already attached to a document. Click to view." at bounding box center [467, 75] width 186 height 9
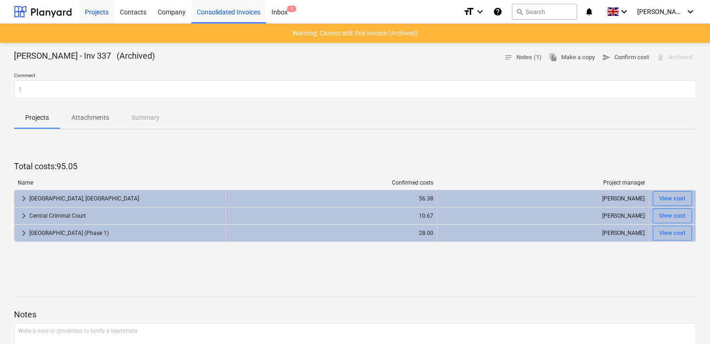
click at [93, 14] on div "Projects" at bounding box center [96, 12] width 35 height 24
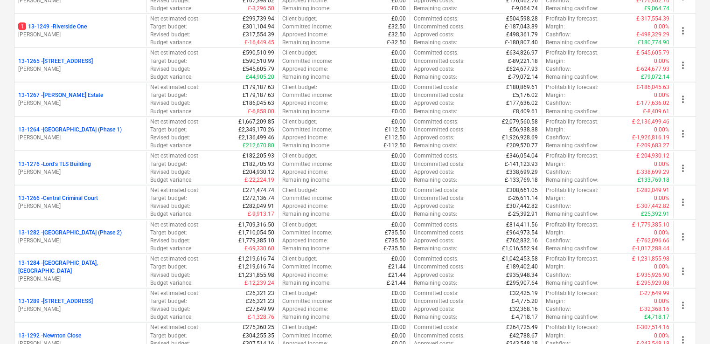
scroll to position [899, 0]
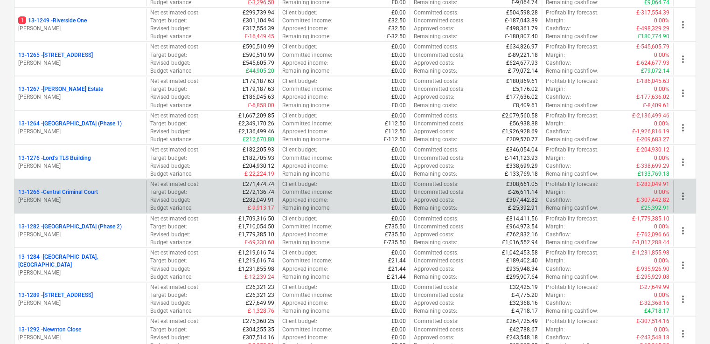
click at [100, 201] on div "13-1266 - Central Criminal Court [PERSON_NAME]" at bounding box center [79, 196] width 131 height 32
click at [82, 197] on p "[PERSON_NAME]" at bounding box center [80, 200] width 124 height 8
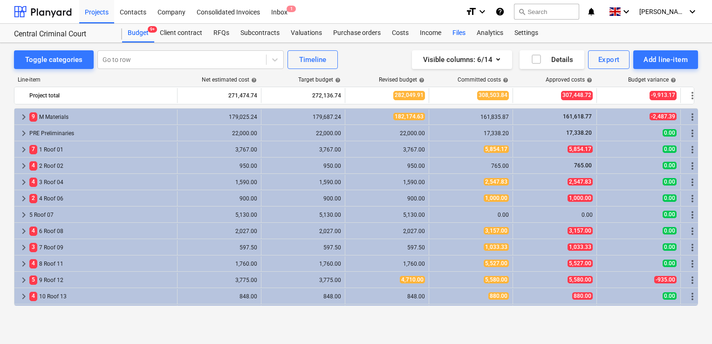
click at [426, 34] on div "Files" at bounding box center [459, 33] width 24 height 19
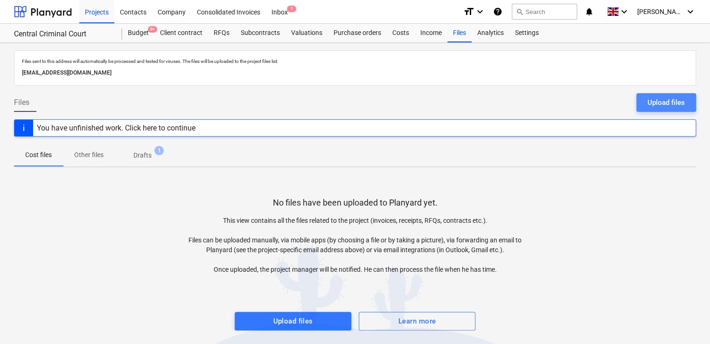
click at [426, 109] on button "Upload files" at bounding box center [666, 102] width 60 height 19
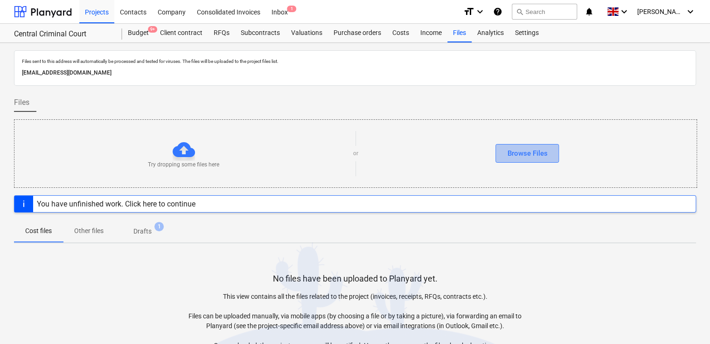
click at [426, 160] on button "Browse Files" at bounding box center [526, 153] width 63 height 19
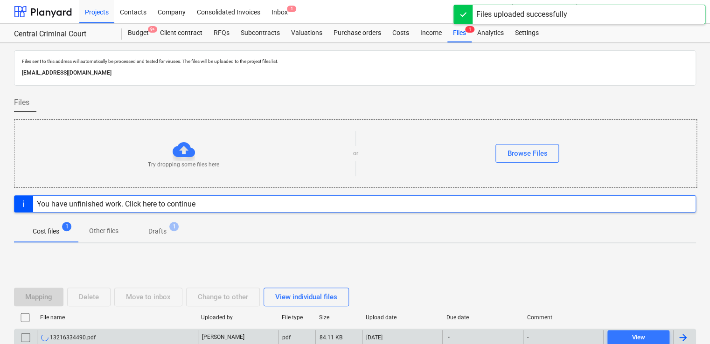
click at [411, 337] on div "[DATE]" at bounding box center [402, 337] width 80 height 15
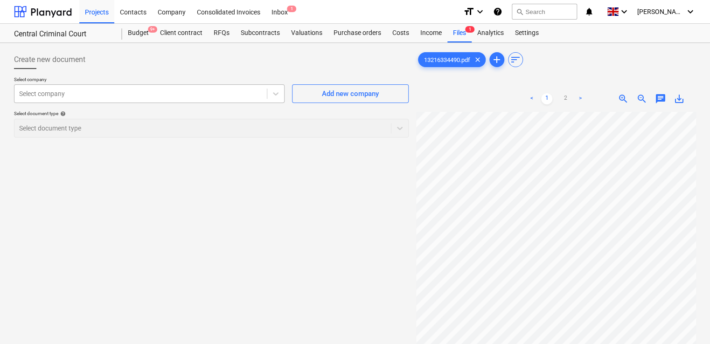
click at [250, 94] on div at bounding box center [140, 93] width 243 height 9
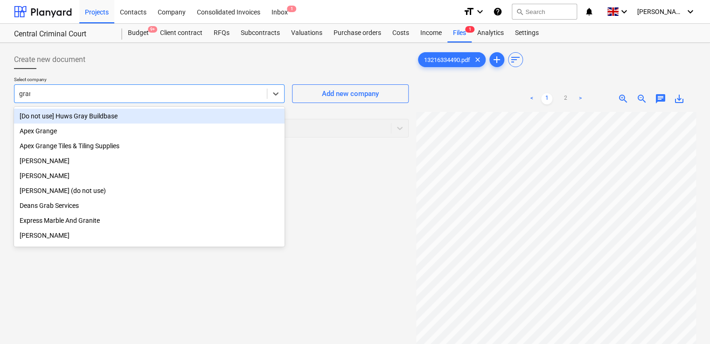
type input "grant"
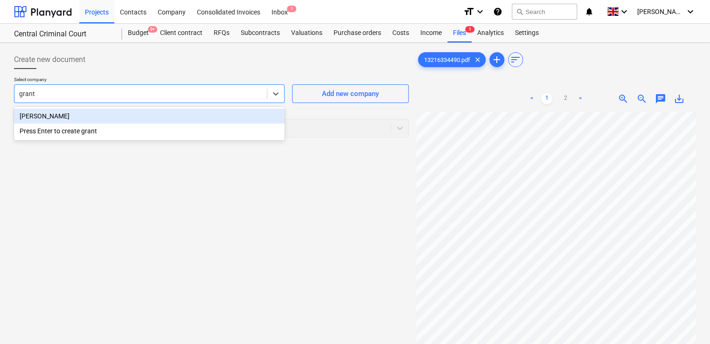
click at [198, 113] on div "[PERSON_NAME]" at bounding box center [149, 116] width 270 height 15
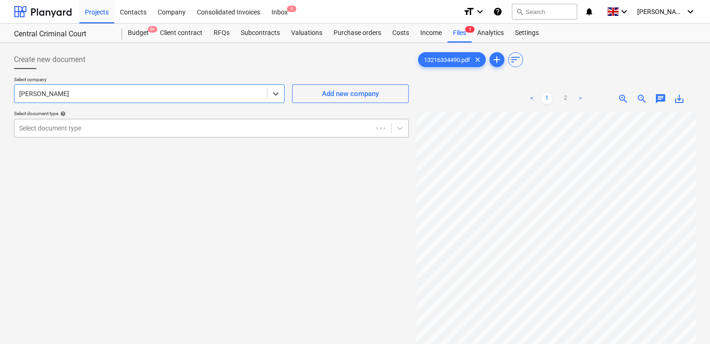
click at [131, 128] on div at bounding box center [193, 128] width 348 height 9
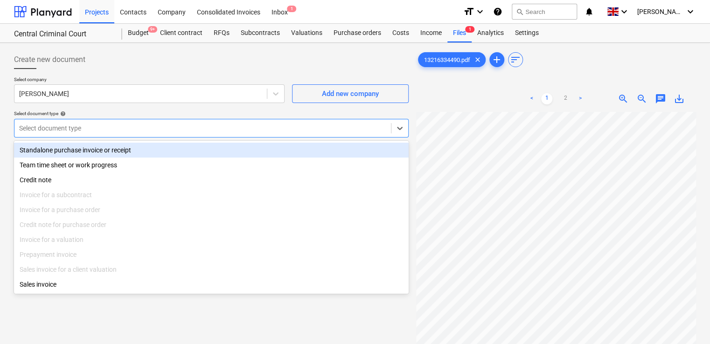
click at [122, 149] on div "Standalone purchase invoice or receipt" at bounding box center [211, 150] width 394 height 15
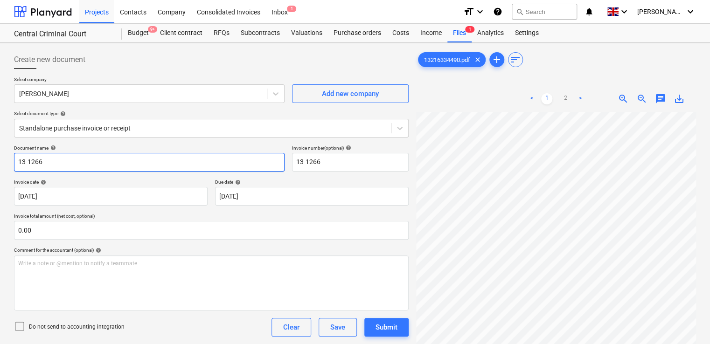
drag, startPoint x: 123, startPoint y: 161, endPoint x: -2, endPoint y: 158, distance: 125.0
click at [0, 158] on html "Projects Contacts Company Consolidated Invoices Inbox 1 format_size keyboard_ar…" at bounding box center [355, 172] width 710 height 344
paste input "GC-11-24"
type input "GC-11-24"
drag, startPoint x: 324, startPoint y: 163, endPoint x: 242, endPoint y: 154, distance: 82.6
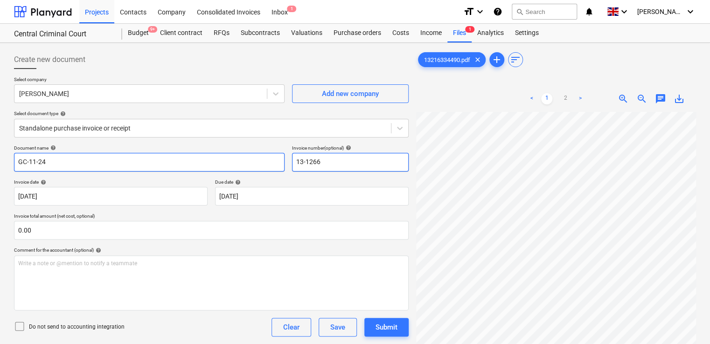
click at [242, 154] on div "Document name help GC-11-24 Invoice number (optional) help 13-1266" at bounding box center [211, 158] width 394 height 27
paste input "GC-11-24"
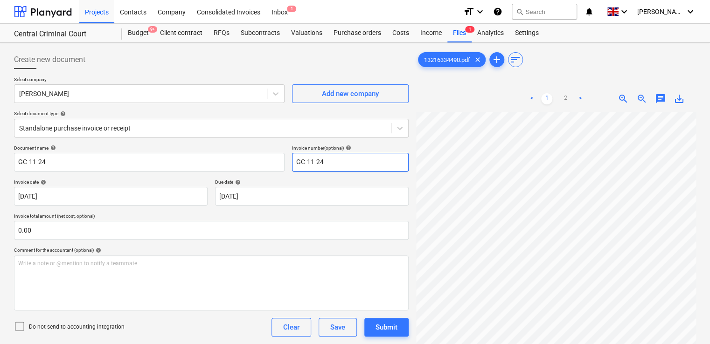
type input "GC-11-24"
click at [14, 325] on icon at bounding box center [19, 326] width 11 height 11
click at [201, 318] on div "Do not send to accounting integration Clear Save Submit" at bounding box center [211, 327] width 394 height 19
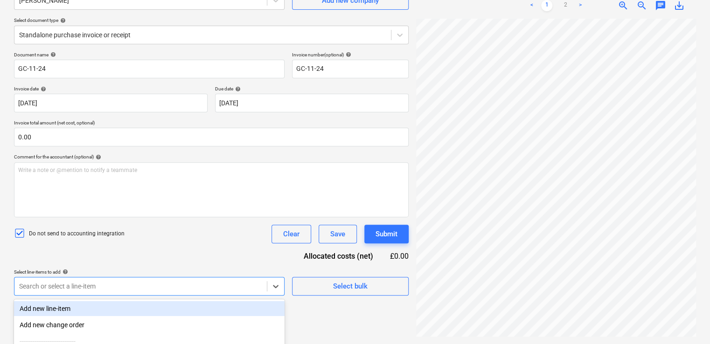
scroll to position [190, 0]
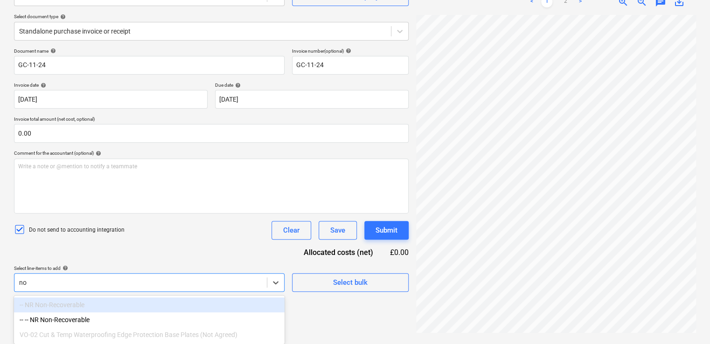
type input "non"
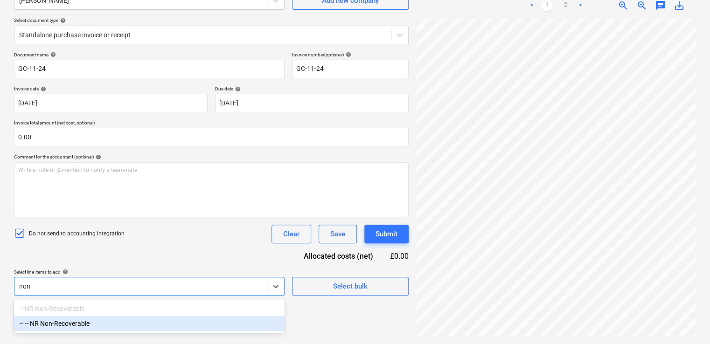
click at [124, 323] on div "-- -- NR Non-Recoverable" at bounding box center [149, 323] width 270 height 15
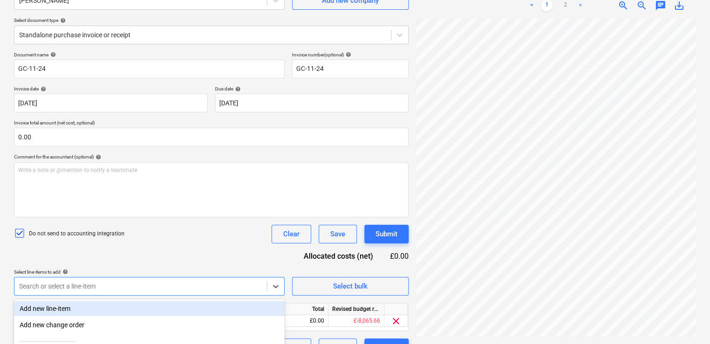
click at [155, 247] on div "Document name help GC-11-24 Invoice number (optional) help GC-11-24 Invoice dat…" at bounding box center [211, 204] width 394 height 305
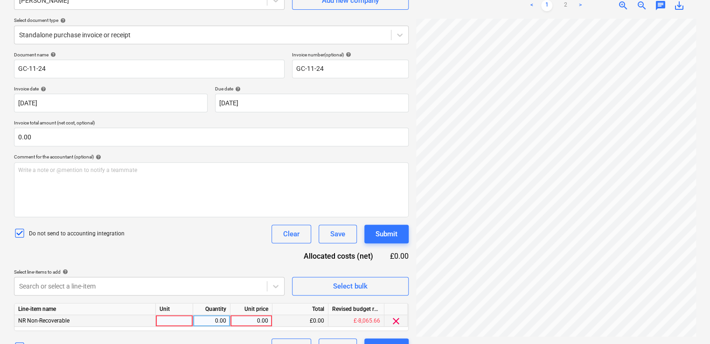
click at [170, 322] on div at bounding box center [174, 321] width 37 height 12
type input "item"
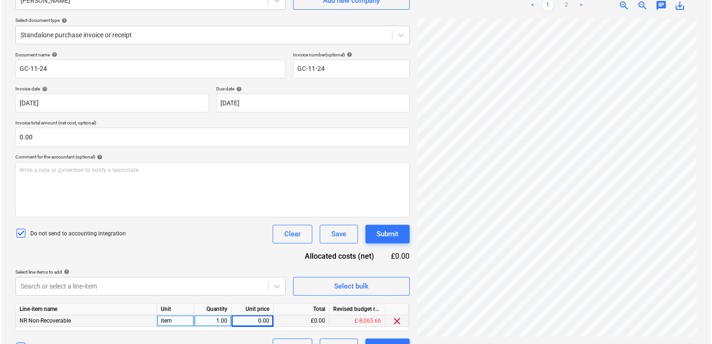
scroll to position [0, 20]
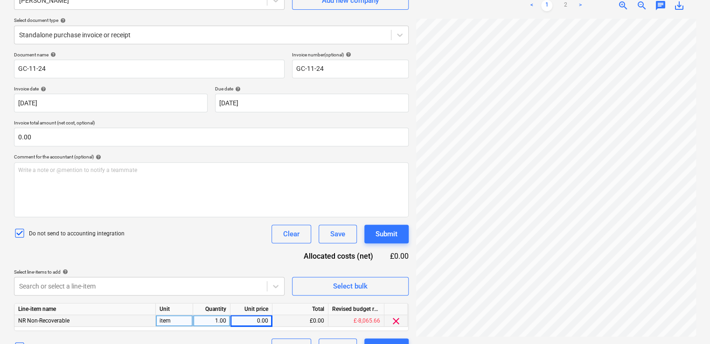
click at [251, 321] on div "0.00" at bounding box center [251, 321] width 34 height 12
type input "11.70"
click at [244, 271] on div "Select line-items to add help" at bounding box center [149, 272] width 270 height 6
click at [389, 236] on div "Submit" at bounding box center [386, 234] width 22 height 12
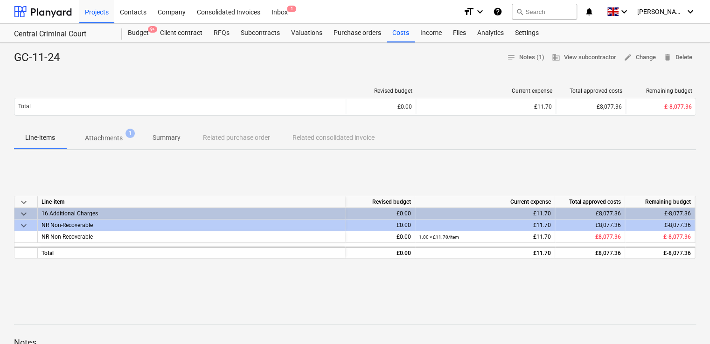
click at [426, 87] on div "Revised budget Current expense Total approved costs Remaining budget Total £0.0…" at bounding box center [355, 103] width 682 height 47
click at [426, 32] on div "Files" at bounding box center [459, 33] width 24 height 19
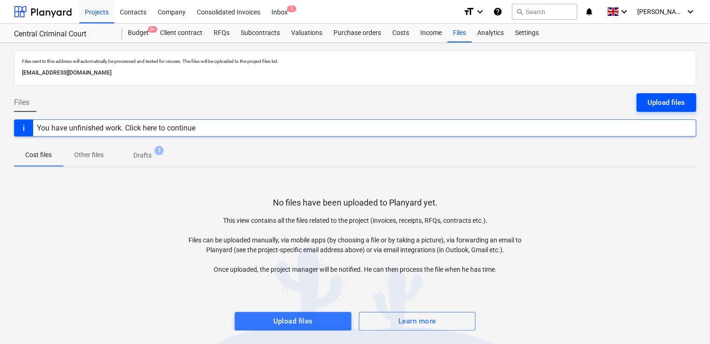
click at [426, 100] on div "Upload files" at bounding box center [665, 103] width 37 height 12
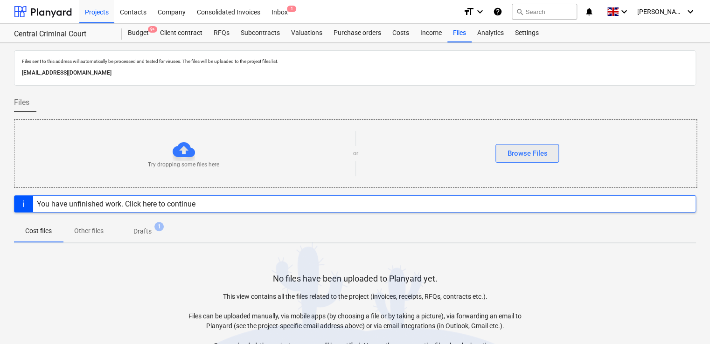
click at [426, 150] on div "Browse Files" at bounding box center [527, 153] width 40 height 12
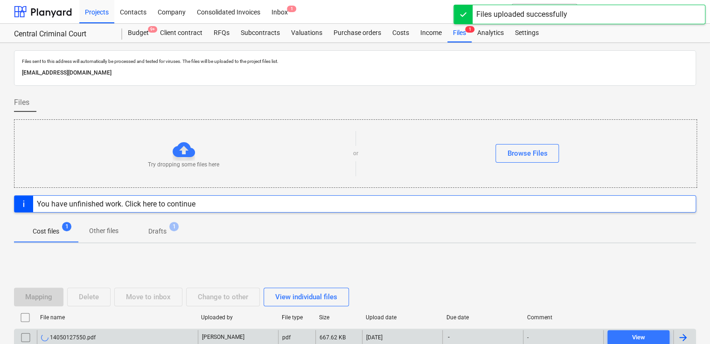
click at [426, 337] on div "-" at bounding box center [482, 337] width 80 height 15
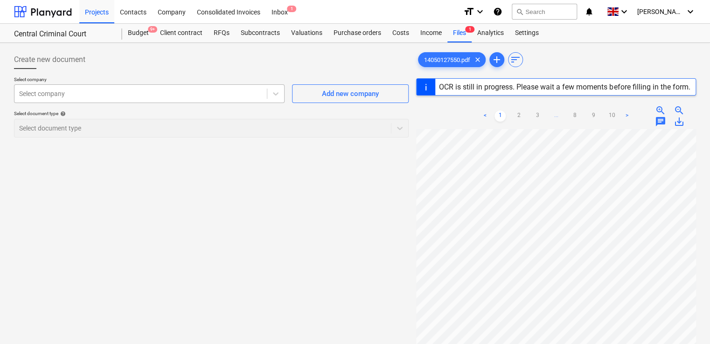
click at [214, 91] on div at bounding box center [140, 93] width 243 height 9
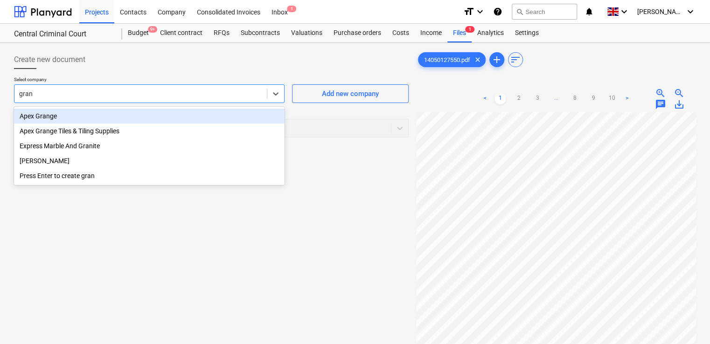
type input "grant"
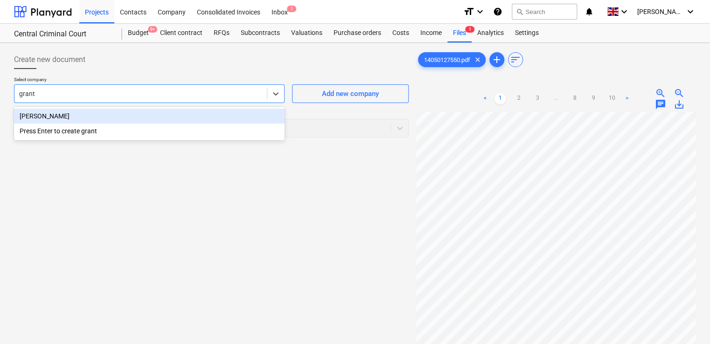
click at [99, 117] on div "[PERSON_NAME]" at bounding box center [149, 116] width 270 height 15
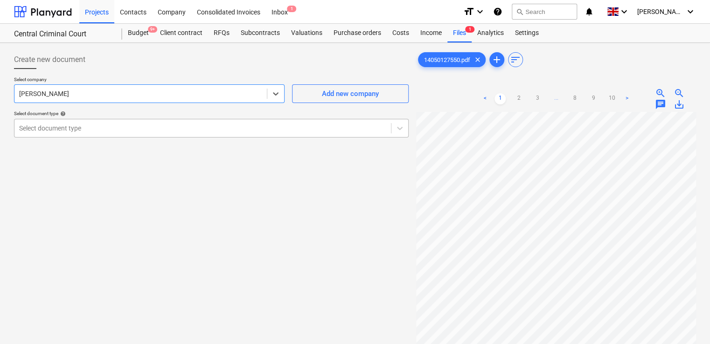
click at [93, 132] on div at bounding box center [202, 128] width 367 height 9
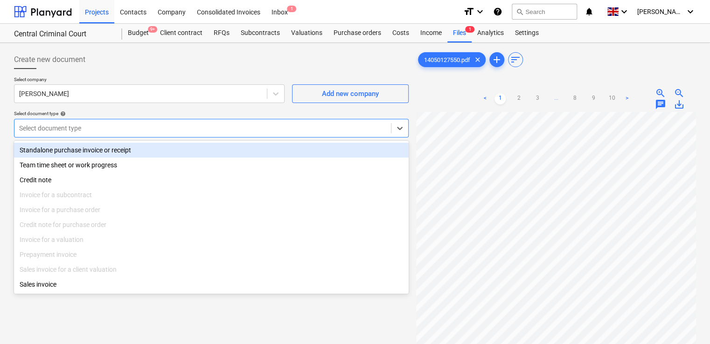
click at [90, 147] on div "Standalone purchase invoice or receipt" at bounding box center [211, 150] width 394 height 15
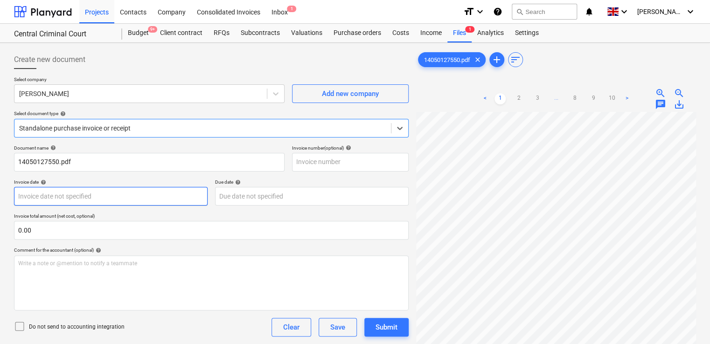
click at [81, 197] on body "Projects Contacts Company Consolidated Invoices Inbox 1 format_size keyboard_ar…" at bounding box center [355, 172] width 710 height 344
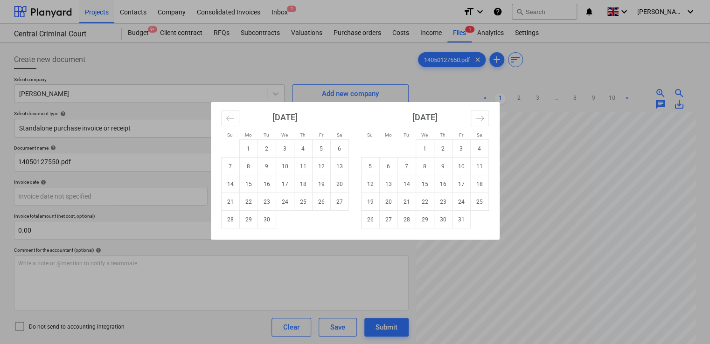
click at [89, 165] on div "Su Mo Tu We Th Fr Sa Su Mo Tu We Th Fr Sa [DATE] 1 2 3 4 5 6 7 8 9 10 11 12 13 …" at bounding box center [355, 172] width 710 height 344
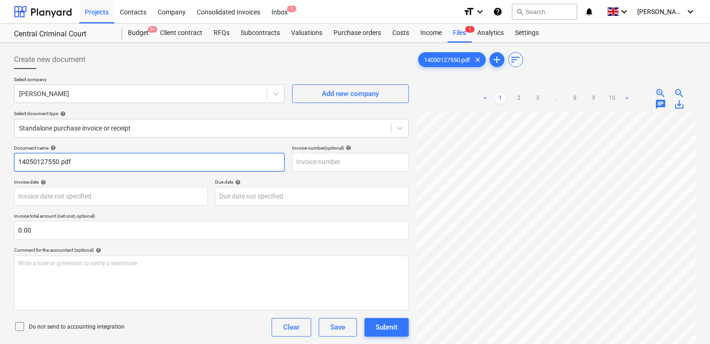
click at [89, 165] on input "14050127550.pdf" at bounding box center [149, 162] width 270 height 19
paste input "GC-17-24"
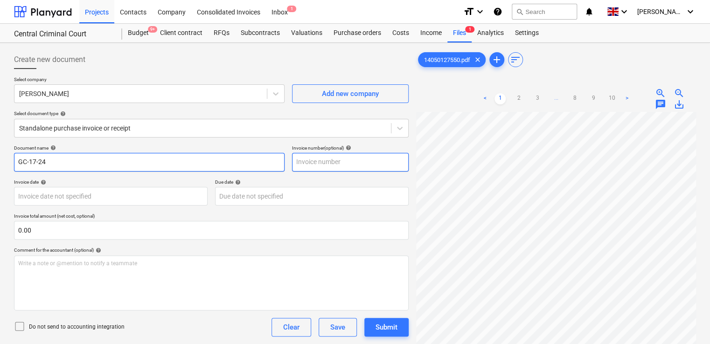
type input "GC-17-24"
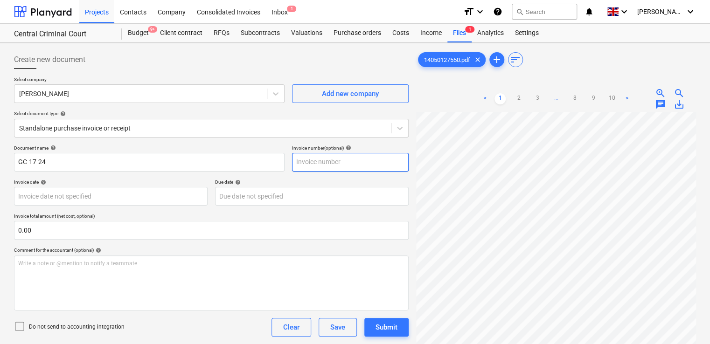
click at [336, 161] on input "text" at bounding box center [350, 162] width 117 height 19
paste input "GC-17-24"
type input "GC-17-24"
click at [138, 327] on div "Do not send to accounting integration Clear Save Submit" at bounding box center [211, 327] width 394 height 19
click at [17, 325] on icon at bounding box center [19, 326] width 11 height 11
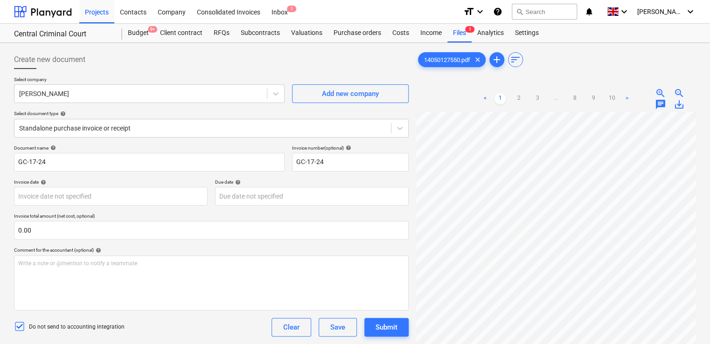
click at [190, 338] on div "Document name help GC-17-24 Invoice number (optional) help GC-17-24 Invoice dat…" at bounding box center [211, 267] width 394 height 244
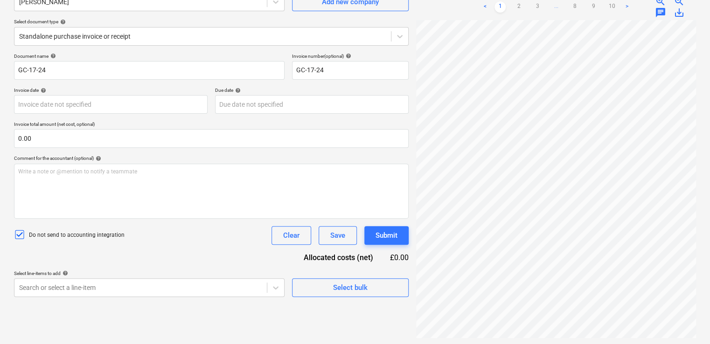
scroll to position [93, 0]
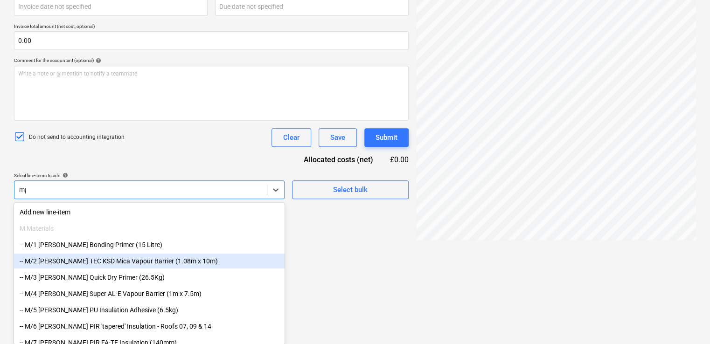
scroll to position [113, 0]
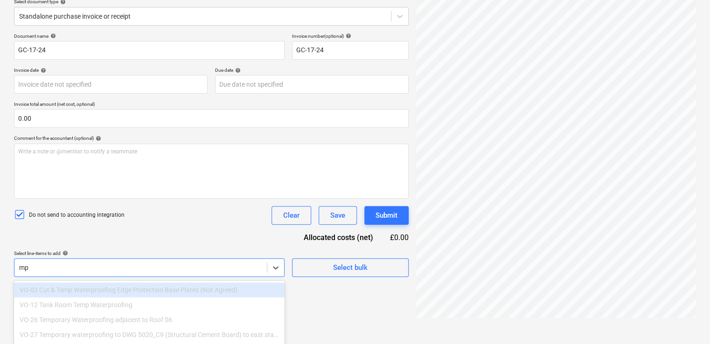
type input "m"
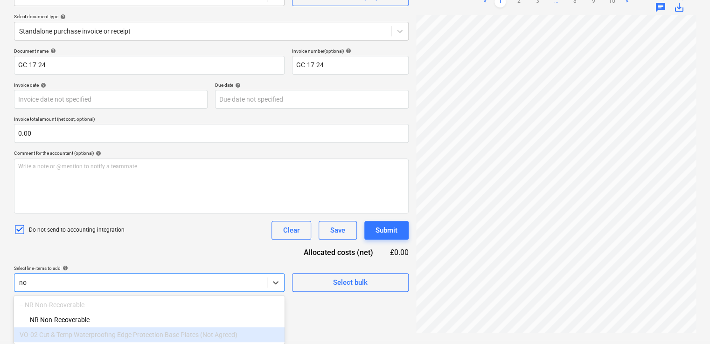
type input "non"
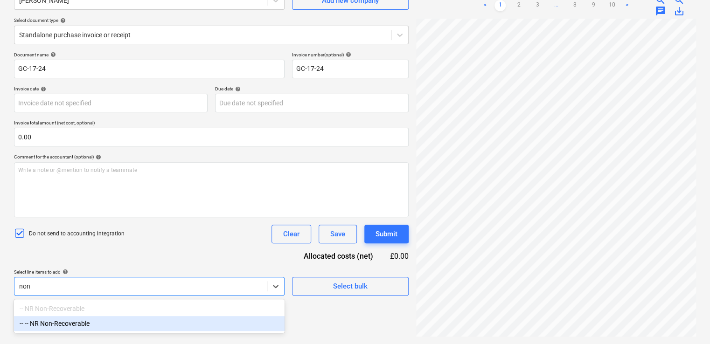
click at [145, 324] on div "-- -- NR Non-Recoverable" at bounding box center [149, 323] width 270 height 15
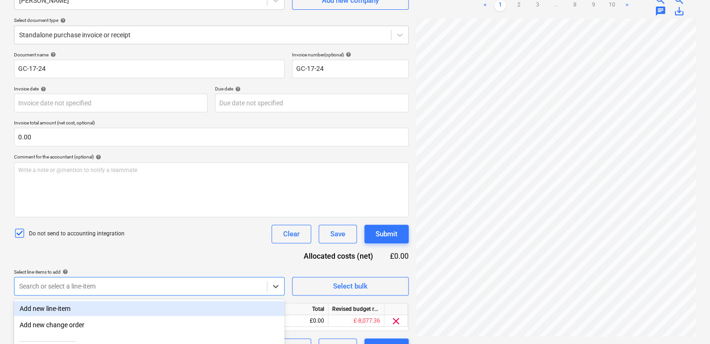
click at [161, 251] on div "Document name help GC-17-24 Invoice number (optional) help GC-17-24 Invoice dat…" at bounding box center [211, 204] width 394 height 305
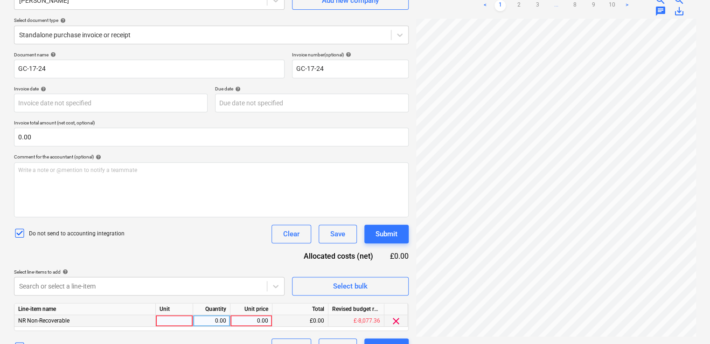
click at [181, 322] on div at bounding box center [174, 321] width 37 height 12
type input "item"
click at [426, 331] on div "14050127550.pdf clear add sort < 1 2 3 ... 8 9 10 > zoom_in zoom_out chat 0 sav…" at bounding box center [555, 156] width 287 height 407
drag, startPoint x: 709, startPoint y: 77, endPoint x: 701, endPoint y: 20, distance: 58.3
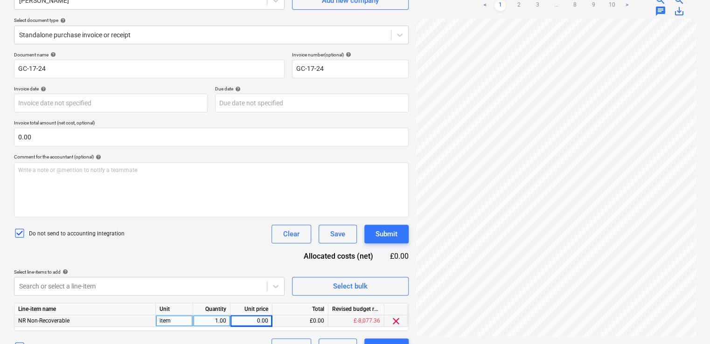
click at [426, 20] on div "Create new document Select company [PERSON_NAME] Add new company Select documen…" at bounding box center [355, 157] width 710 height 415
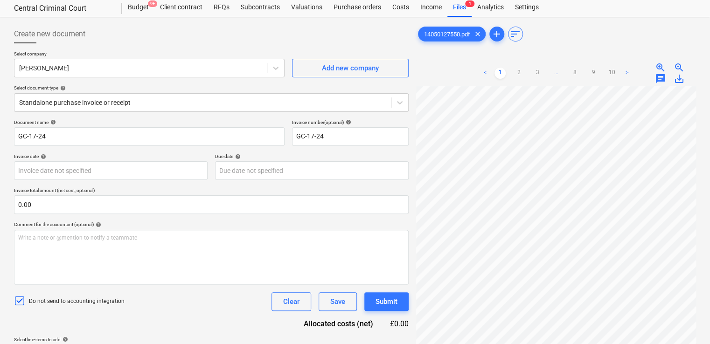
scroll to position [0, 0]
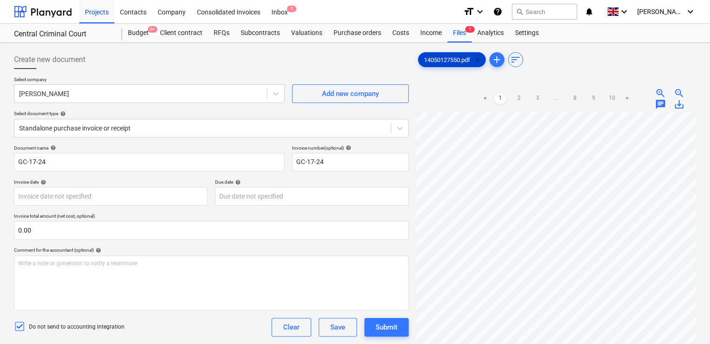
click at [426, 61] on span "clear" at bounding box center [477, 59] width 11 height 11
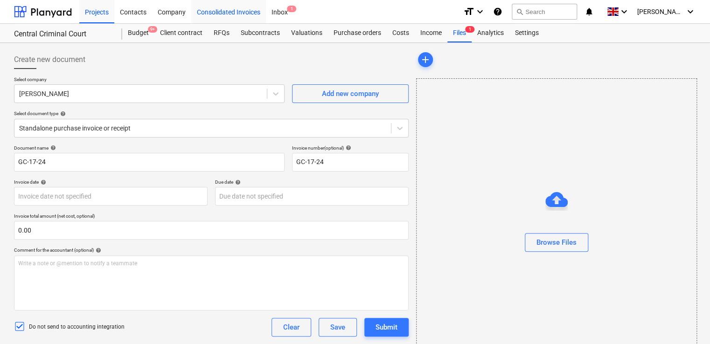
click at [224, 10] on div "Consolidated Invoices" at bounding box center [228, 12] width 75 height 24
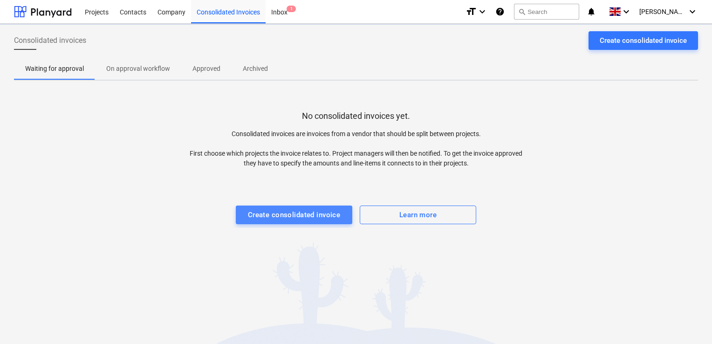
click at [279, 213] on div "Create consolidated invoice" at bounding box center [294, 215] width 93 height 12
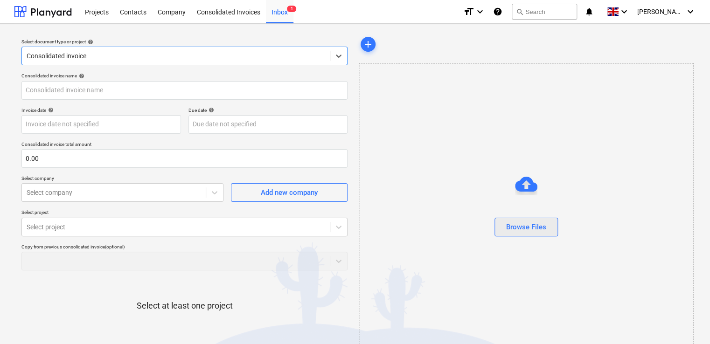
click at [426, 229] on div "Browse Files" at bounding box center [526, 227] width 40 height 12
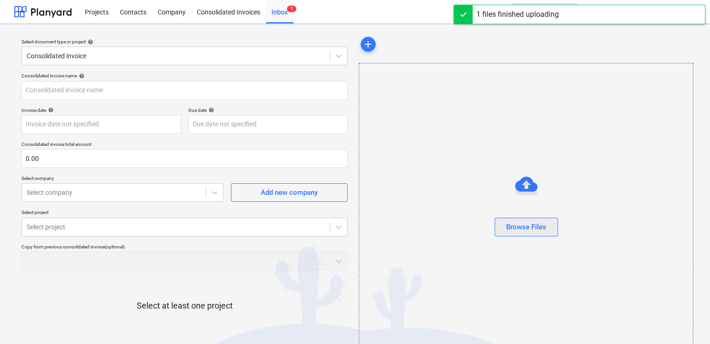
type input "14050127550.pdf"
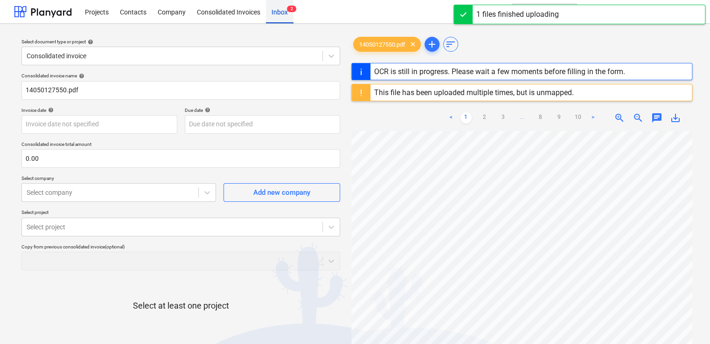
click at [283, 10] on div "Inbox 2" at bounding box center [280, 12] width 28 height 24
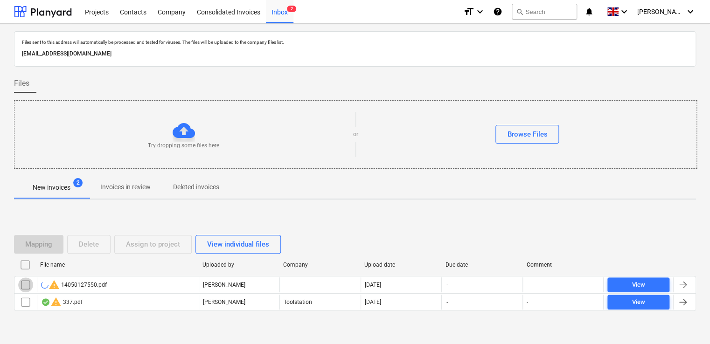
click at [26, 283] on input "checkbox" at bounding box center [25, 284] width 15 height 15
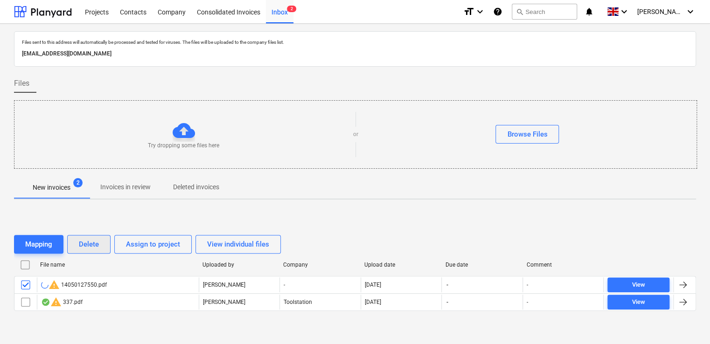
click at [90, 241] on div "Delete" at bounding box center [89, 244] width 20 height 12
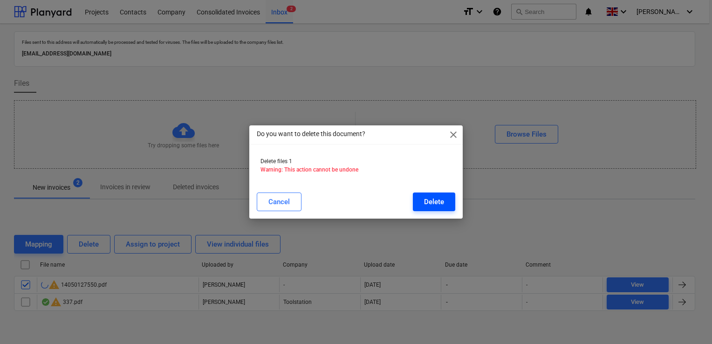
click at [426, 200] on button "Delete" at bounding box center [434, 202] width 42 height 19
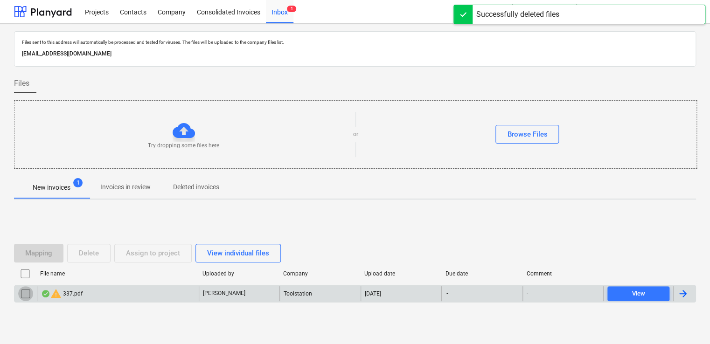
click at [24, 294] on input "checkbox" at bounding box center [25, 293] width 15 height 15
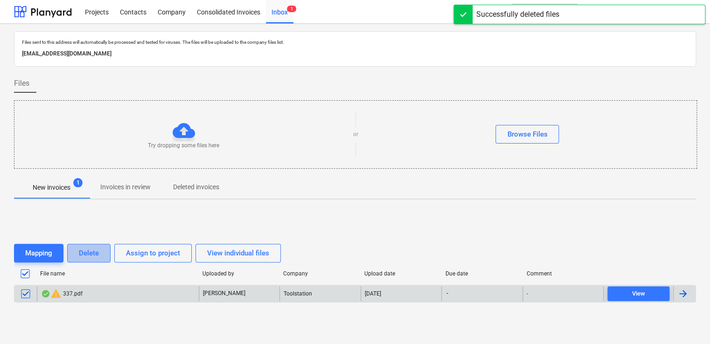
click at [76, 249] on button "Delete" at bounding box center [88, 253] width 43 height 19
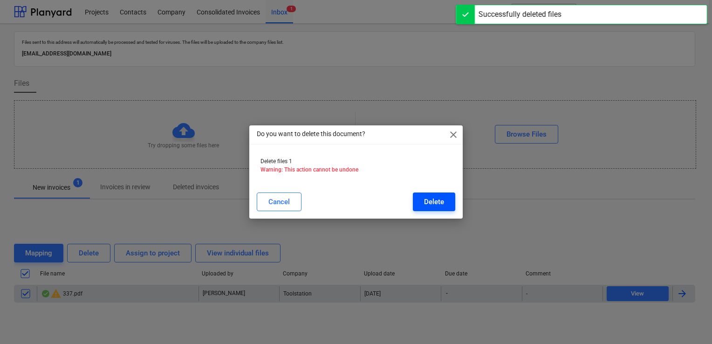
click at [426, 199] on div "Delete" at bounding box center [434, 202] width 20 height 12
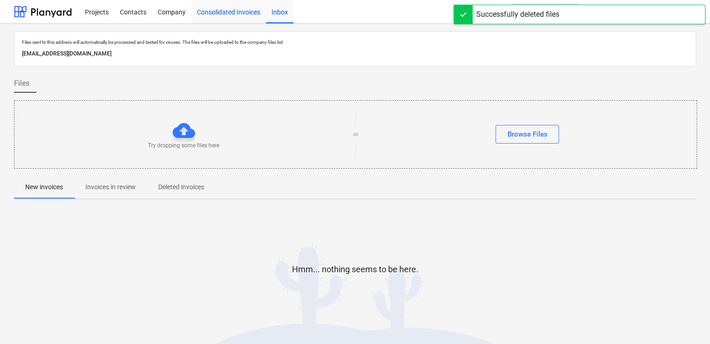
click at [205, 14] on div "Consolidated Invoices" at bounding box center [228, 12] width 75 height 24
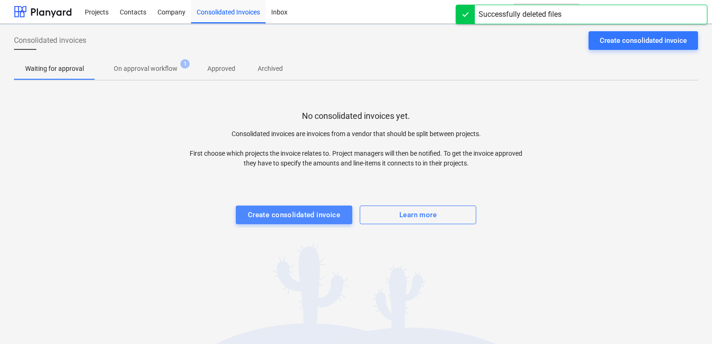
click at [329, 217] on div "Create consolidated invoice" at bounding box center [294, 215] width 93 height 12
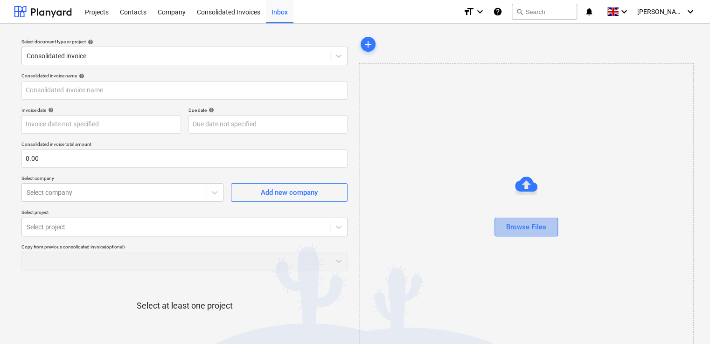
click at [426, 233] on button "Browse Files" at bounding box center [525, 227] width 63 height 19
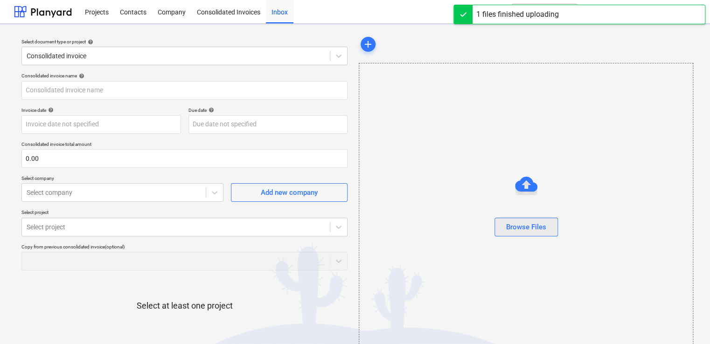
type input "14050127550.pdf"
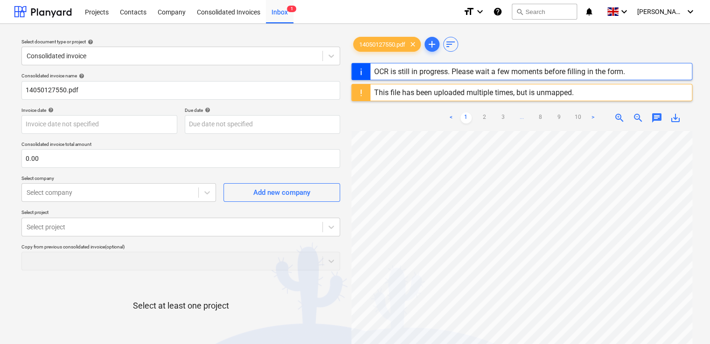
click at [426, 90] on div "This file has been uploaded multiple times, but is unmapped." at bounding box center [474, 92] width 200 height 9
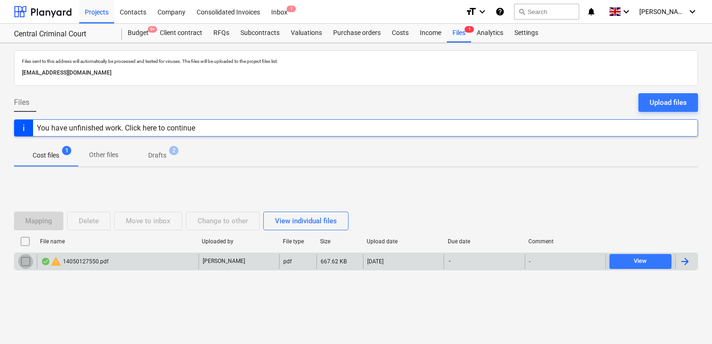
click at [26, 259] on input "checkbox" at bounding box center [25, 261] width 15 height 15
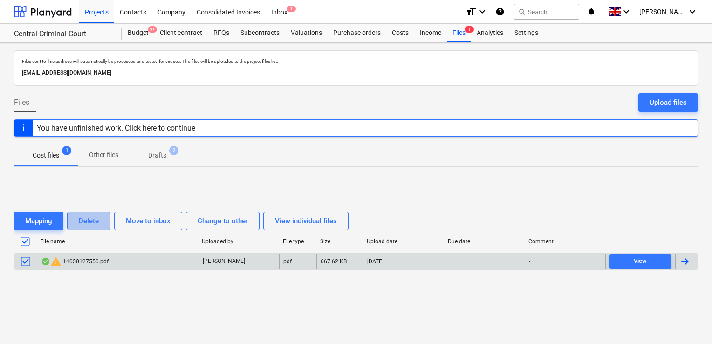
click at [81, 215] on div "Delete" at bounding box center [89, 221] width 20 height 12
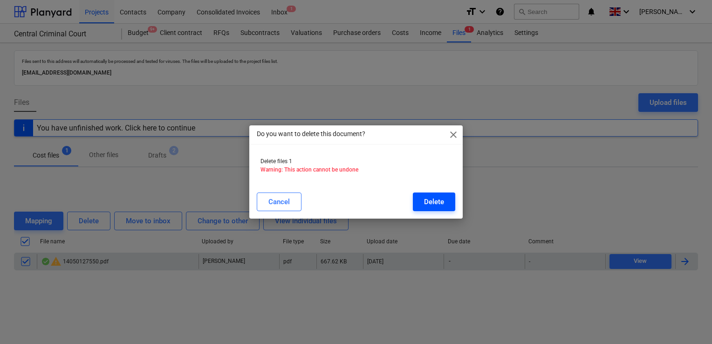
click at [426, 201] on div "Delete" at bounding box center [434, 202] width 20 height 12
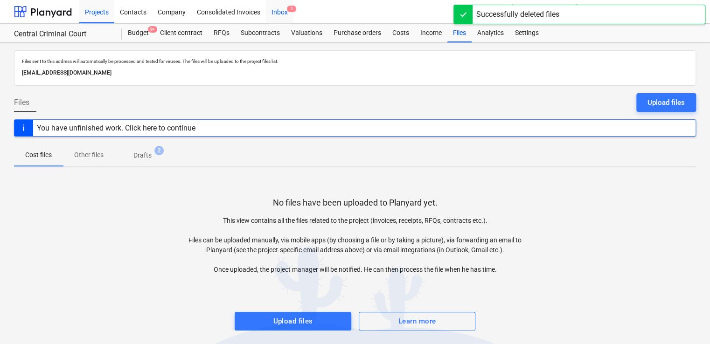
click at [282, 8] on div "Inbox 1" at bounding box center [280, 12] width 28 height 24
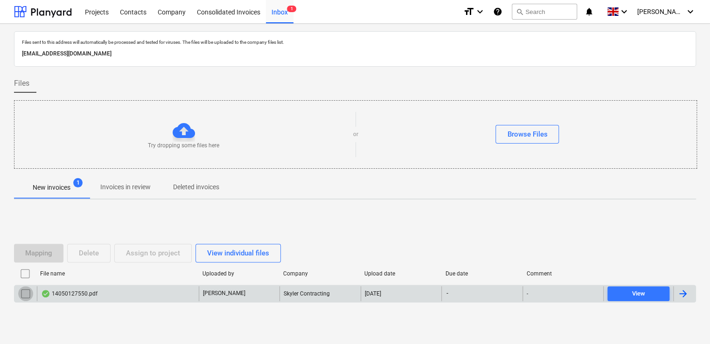
click at [21, 292] on input "checkbox" at bounding box center [25, 293] width 15 height 15
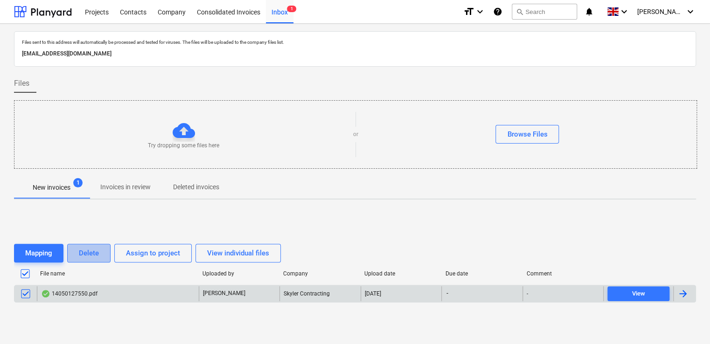
click at [92, 252] on div "Delete" at bounding box center [89, 253] width 20 height 12
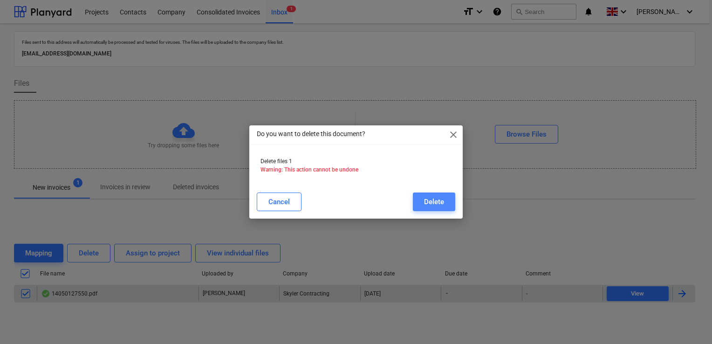
click at [426, 194] on button "Delete" at bounding box center [434, 202] width 42 height 19
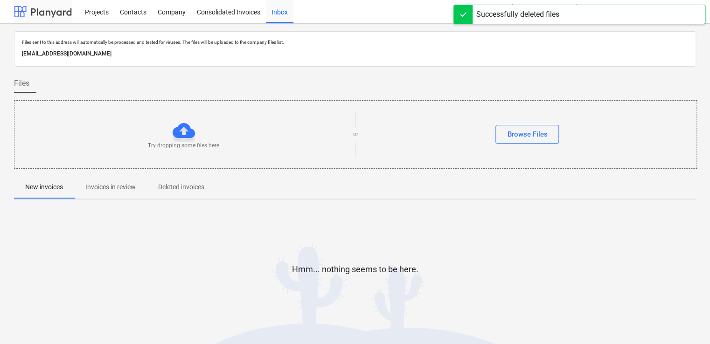
click at [45, 7] on div at bounding box center [43, 11] width 58 height 23
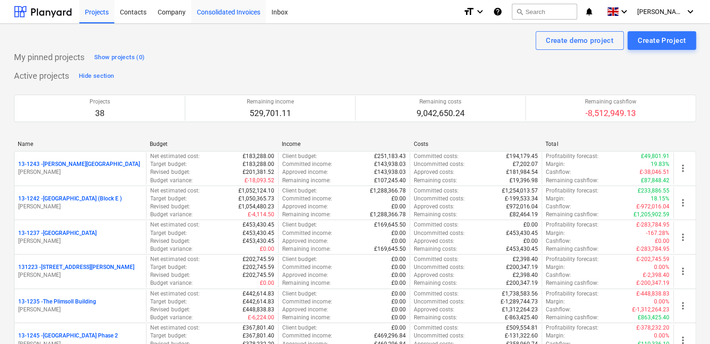
click at [222, 12] on div "Consolidated Invoices" at bounding box center [228, 12] width 75 height 24
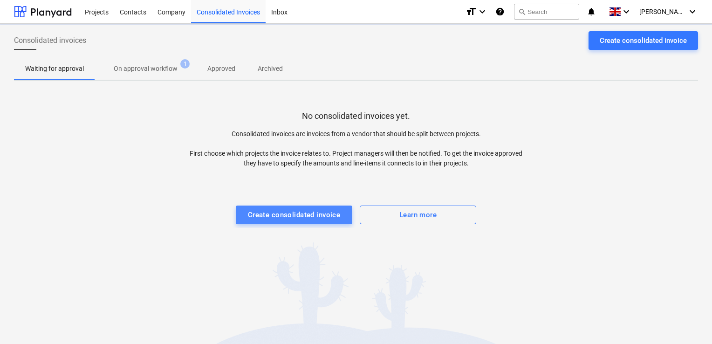
click at [294, 210] on div "Create consolidated invoice" at bounding box center [294, 215] width 93 height 12
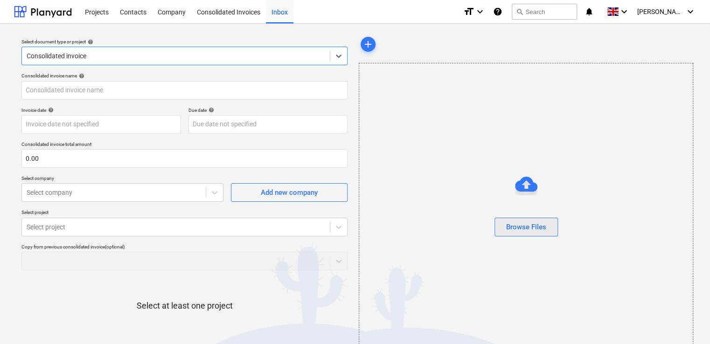
click at [426, 228] on div "Browse Files" at bounding box center [526, 227] width 40 height 12
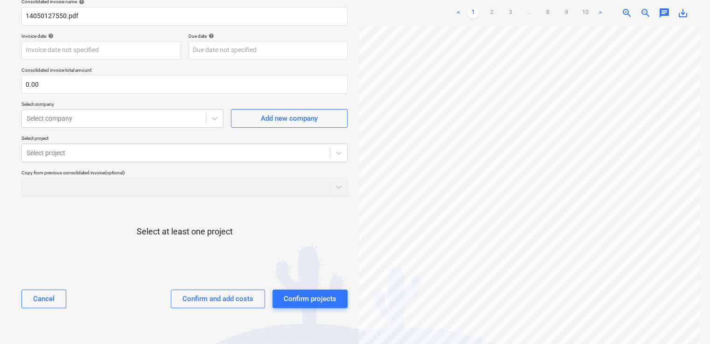
scroll to position [99, 0]
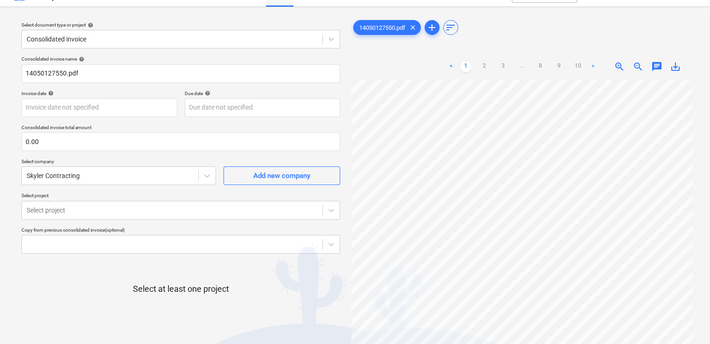
scroll to position [12, 0]
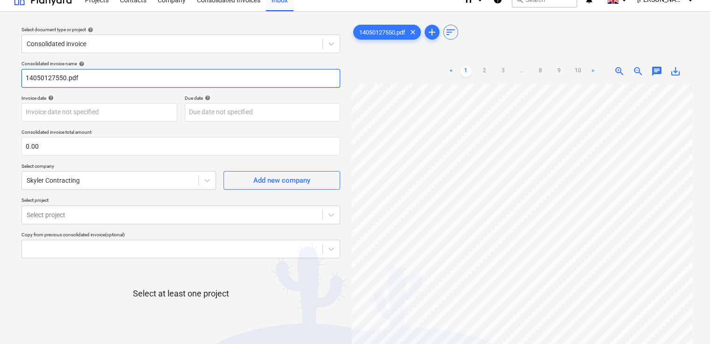
drag, startPoint x: 87, startPoint y: 78, endPoint x: 0, endPoint y: 69, distance: 87.7
click at [0, 69] on html "Projects Contacts Company Consolidated Invoices Inbox 1 format_size keyboard_ar…" at bounding box center [355, 160] width 710 height 344
paste input "GC-17-24"
type input "GC-17-24"
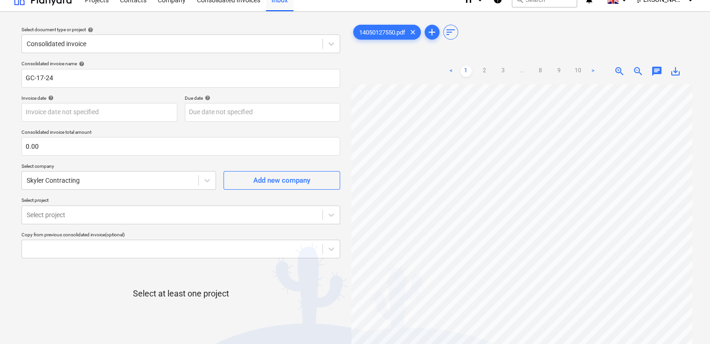
click at [192, 200] on p "Select project" at bounding box center [180, 201] width 318 height 8
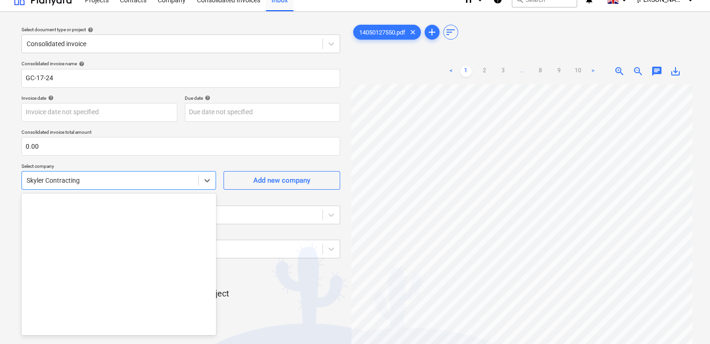
click at [178, 176] on div at bounding box center [110, 180] width 167 height 9
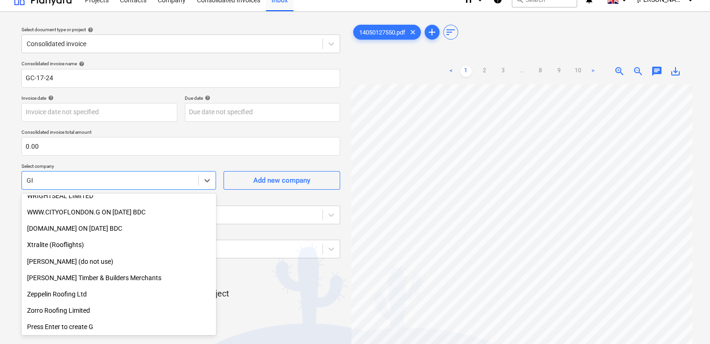
scroll to position [839, 0]
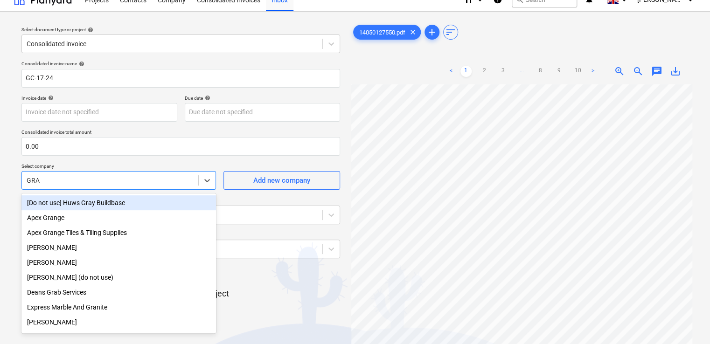
type input "GRAN"
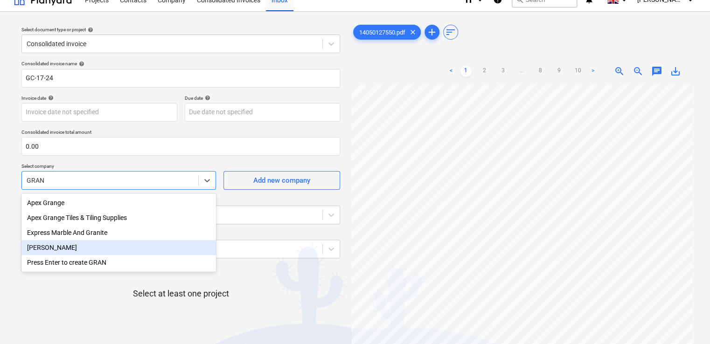
click at [75, 251] on div "[PERSON_NAME]" at bounding box center [118, 247] width 194 height 15
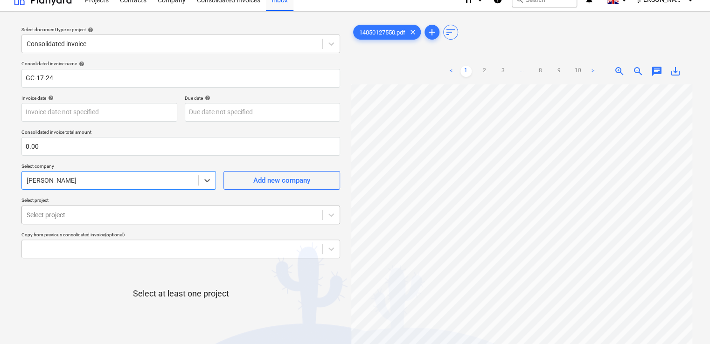
click at [122, 208] on body "Projects Contacts Company Consolidated Invoices Inbox 1 format_size keyboard_ar…" at bounding box center [355, 160] width 710 height 344
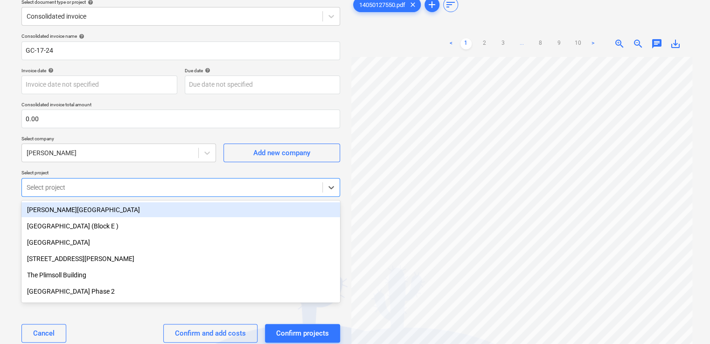
scroll to position [41, 0]
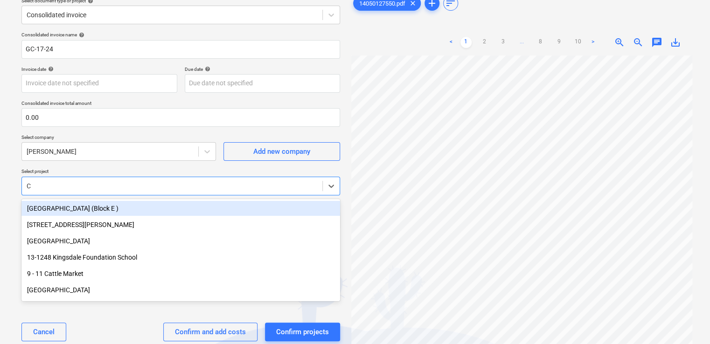
type input "CR"
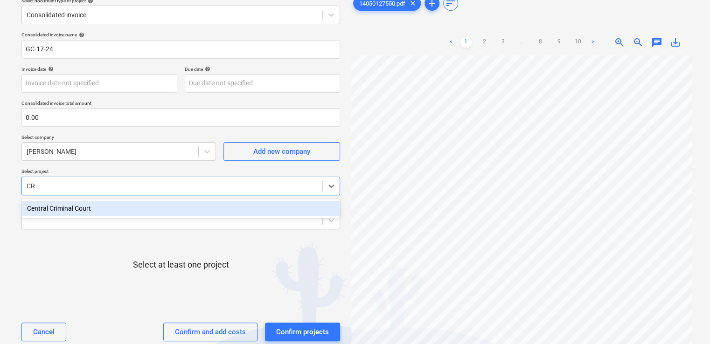
click at [122, 208] on div "Central Criminal Court" at bounding box center [180, 208] width 318 height 15
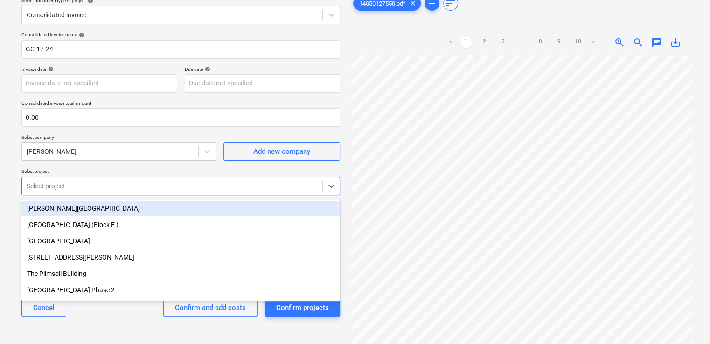
click at [122, 208] on div "[PERSON_NAME][GEOGRAPHIC_DATA]" at bounding box center [180, 208] width 318 height 15
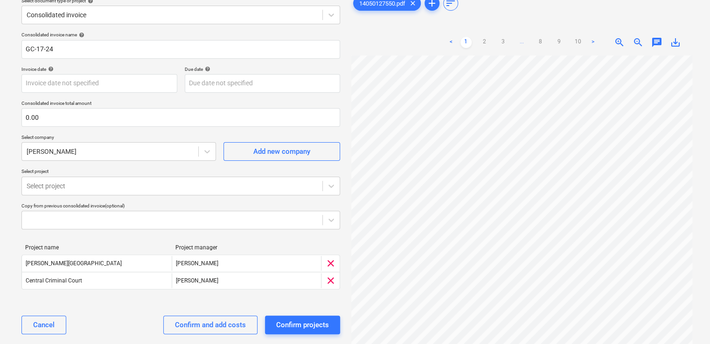
click at [128, 173] on p "Select project" at bounding box center [180, 172] width 318 height 8
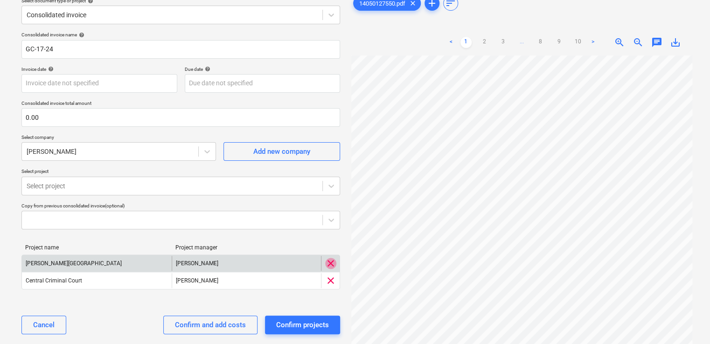
click at [330, 264] on span "clear" at bounding box center [330, 263] width 11 height 11
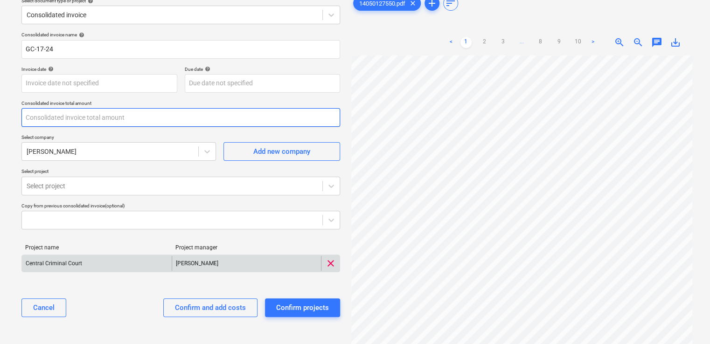
click at [104, 117] on input "text" at bounding box center [180, 117] width 318 height 19
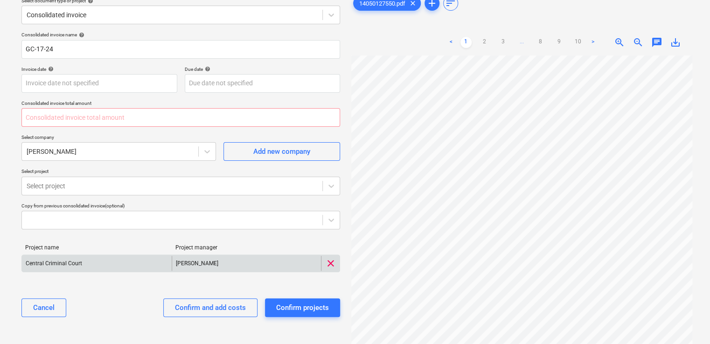
type input "0.00"
click at [75, 120] on input "text" at bounding box center [180, 117] width 318 height 19
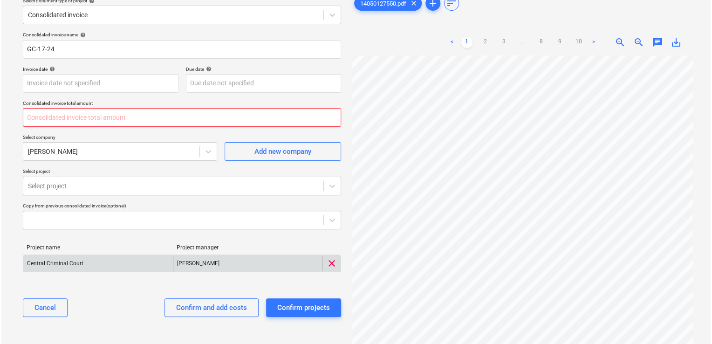
scroll to position [0, 61]
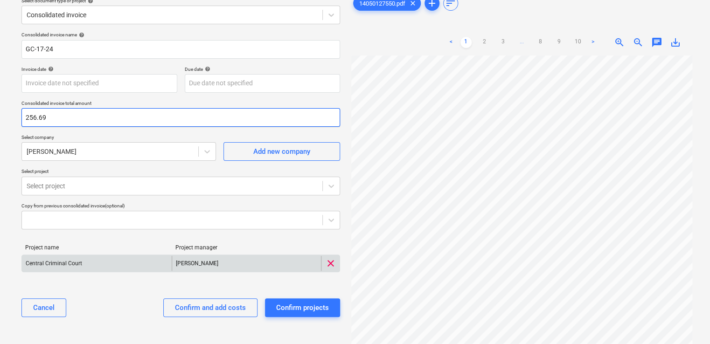
type input "256.69"
click at [147, 133] on div "Consolidated invoice name help GC-17-24 Invoice date help Press the down arrow …" at bounding box center [181, 178] width 326 height 300
click at [204, 305] on div "Confirm and add costs" at bounding box center [210, 308] width 71 height 12
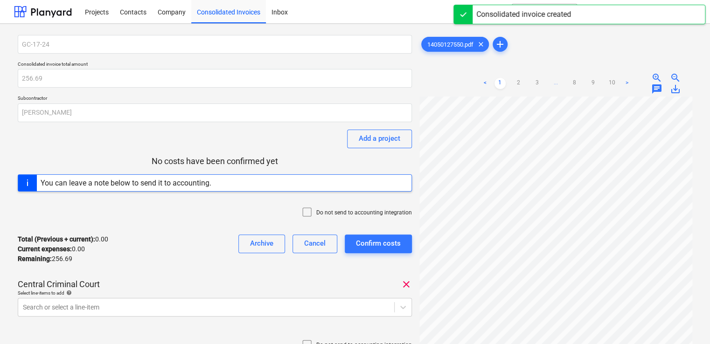
click at [310, 214] on icon at bounding box center [306, 212] width 11 height 11
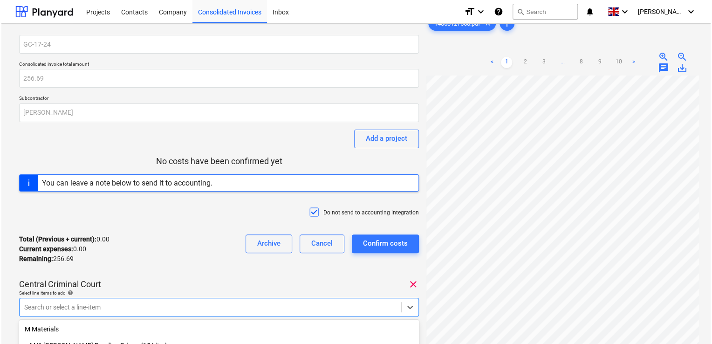
scroll to position [121, 0]
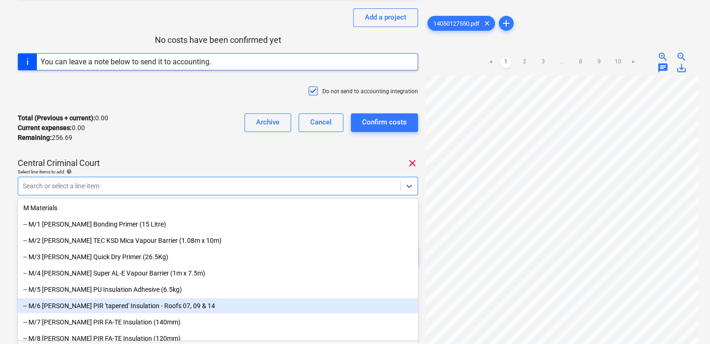
click at [194, 223] on body "Projects Contacts Company Consolidated Invoices Inbox format_size keyboard_arro…" at bounding box center [355, 51] width 710 height 344
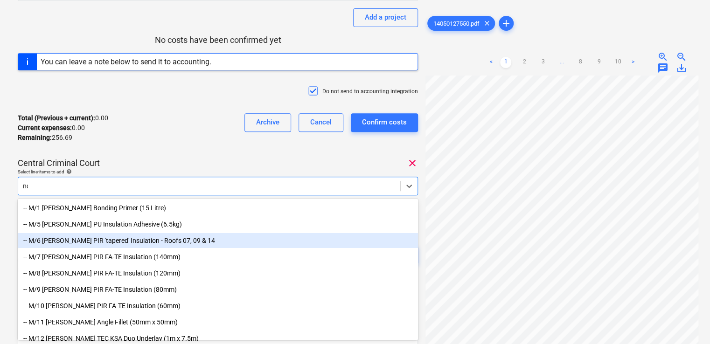
type input "non"
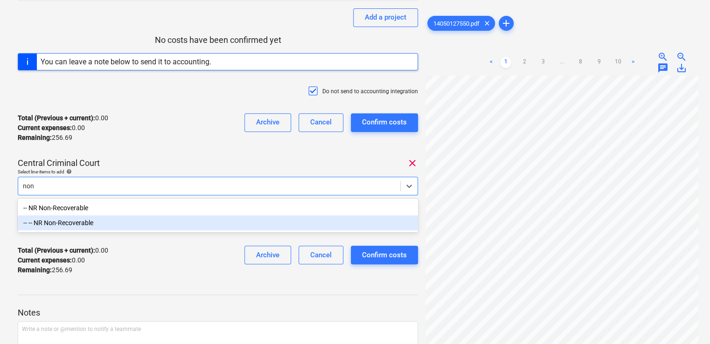
click at [114, 224] on div "-- -- NR Non-Recoverable" at bounding box center [218, 222] width 400 height 15
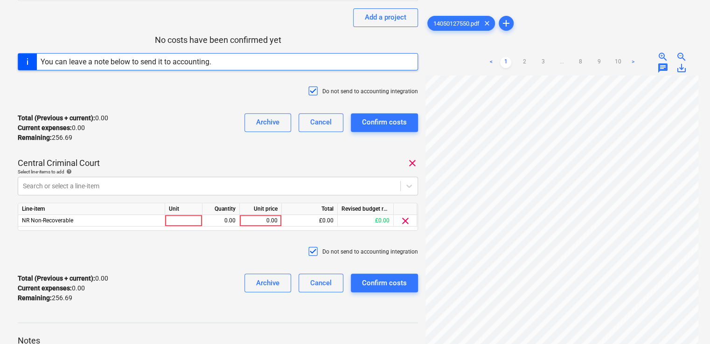
click at [160, 159] on div "Central Criminal Court clear" at bounding box center [218, 163] width 400 height 11
click at [180, 220] on div at bounding box center [183, 221] width 37 height 12
type input "item"
type input "11.70"
click at [319, 159] on div "Central Criminal Court clear" at bounding box center [218, 163] width 400 height 11
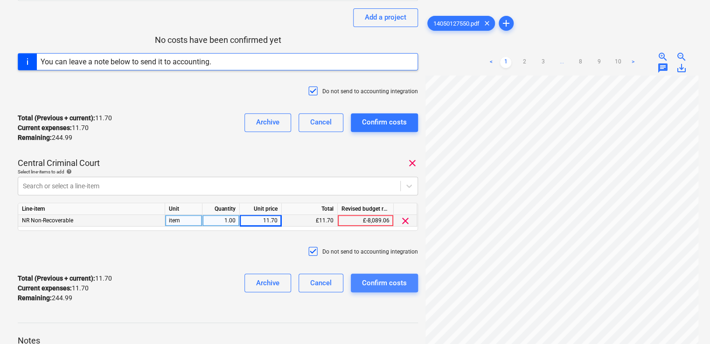
click at [371, 281] on div "Confirm costs" at bounding box center [384, 283] width 45 height 12
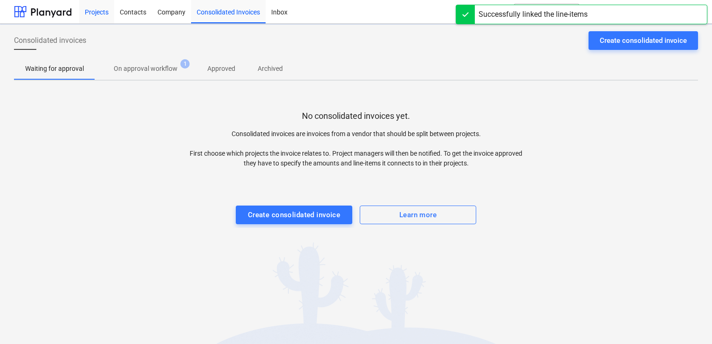
click at [94, 9] on div "Projects" at bounding box center [96, 12] width 35 height 24
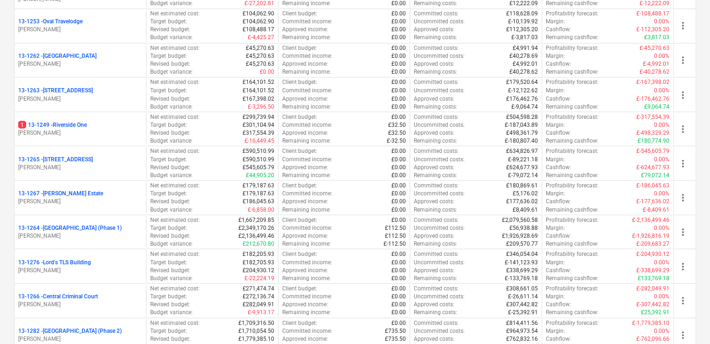
scroll to position [796, 0]
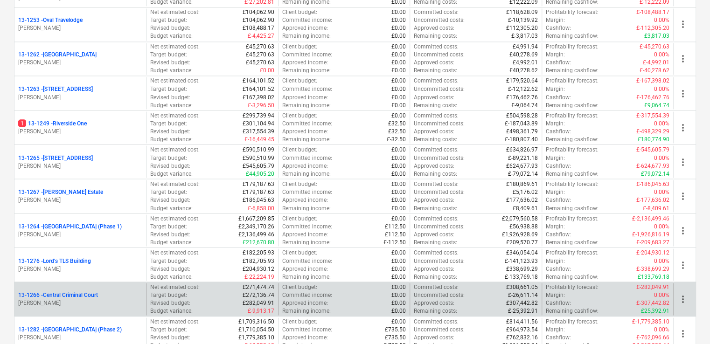
click at [58, 292] on p "13-1266 - Central Criminal Court" at bounding box center [58, 295] width 80 height 8
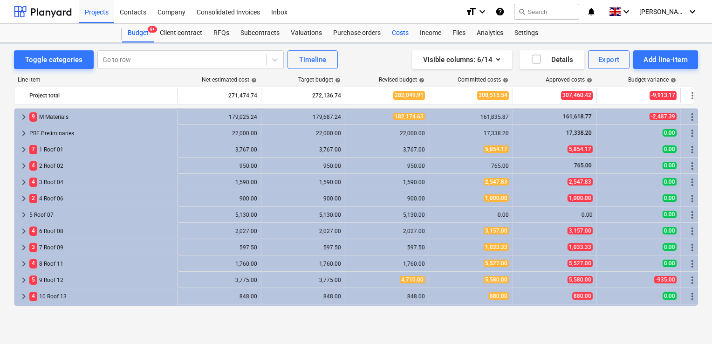
click at [406, 31] on div "Costs" at bounding box center [400, 33] width 28 height 19
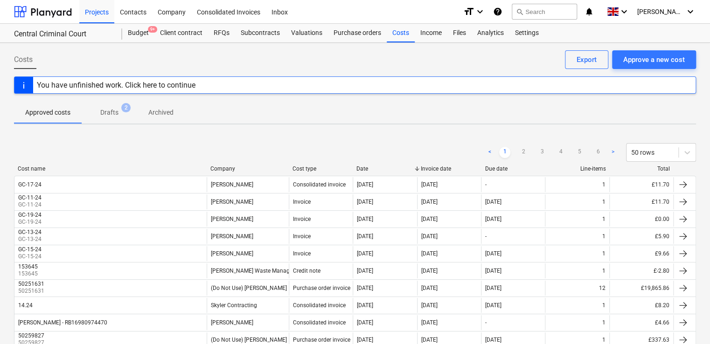
click at [426, 70] on div "Costs Approve a new cost Export" at bounding box center [355, 63] width 682 height 26
click at [426, 8] on button "search Search" at bounding box center [543, 12] width 65 height 16
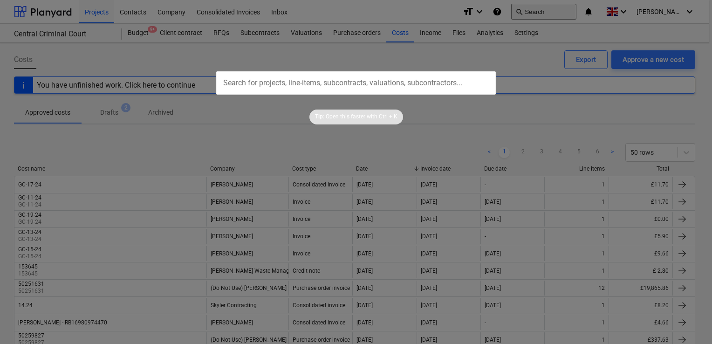
type input "1491755598"
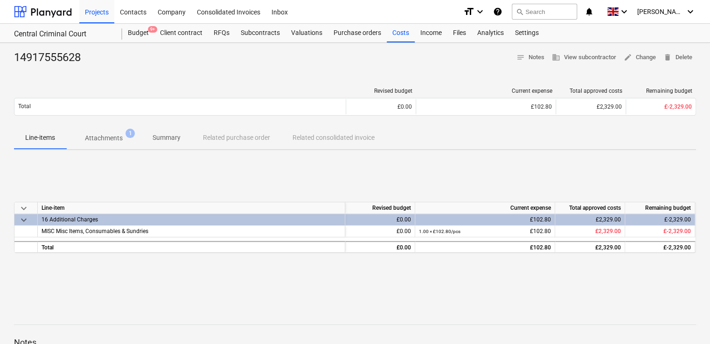
click at [426, 196] on div "keyboard_arrow_down Line-item Revised budget Current expense Total approved cos…" at bounding box center [355, 228] width 682 height 140
click at [426, 33] on div "Files" at bounding box center [459, 33] width 24 height 19
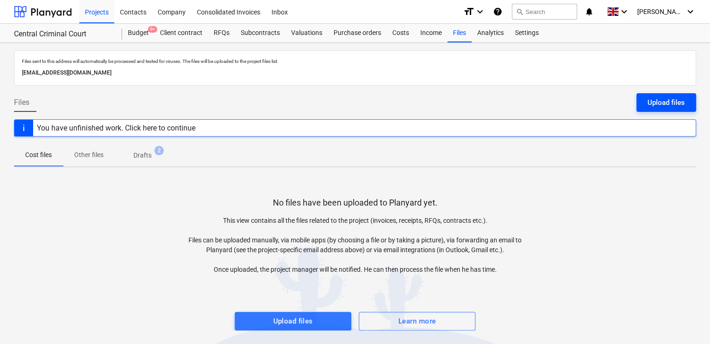
click at [426, 106] on div "Upload files" at bounding box center [665, 103] width 37 height 12
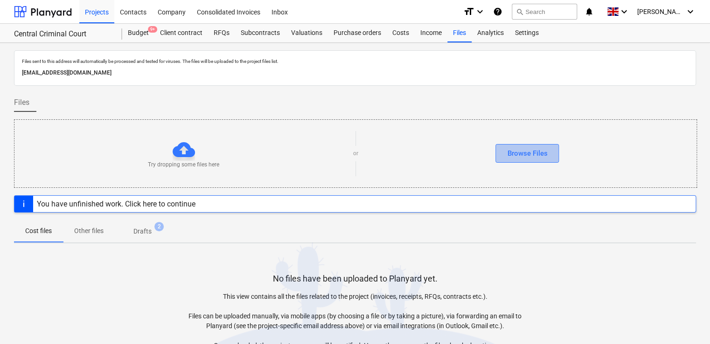
click at [426, 157] on div "Browse Files" at bounding box center [527, 153] width 40 height 12
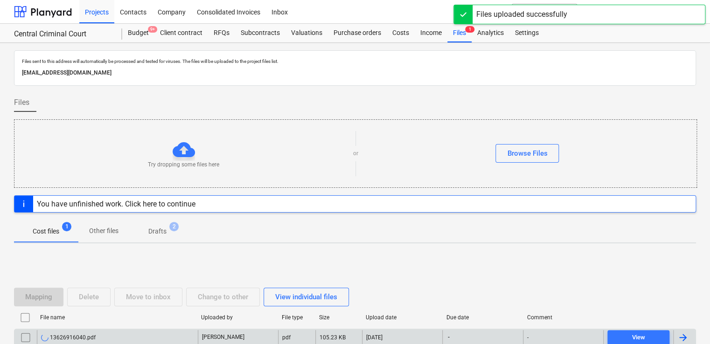
click at [426, 330] on div "-" at bounding box center [482, 337] width 80 height 15
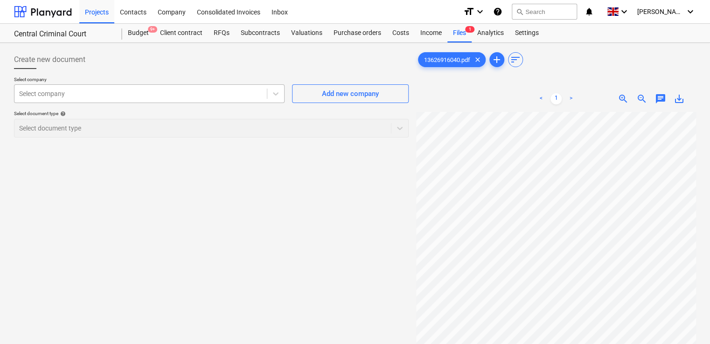
click at [169, 92] on div at bounding box center [140, 93] width 243 height 9
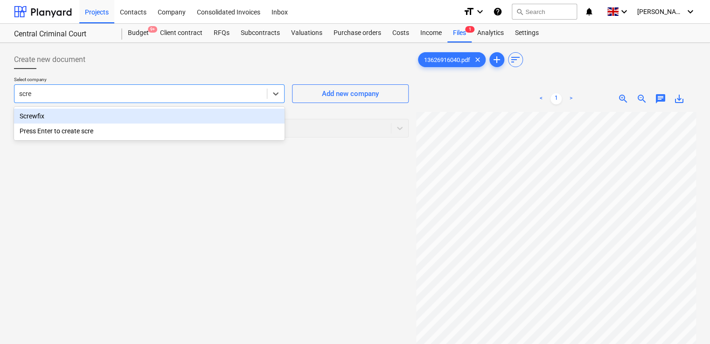
type input "screw"
click at [89, 122] on div "Screwfix" at bounding box center [149, 116] width 270 height 15
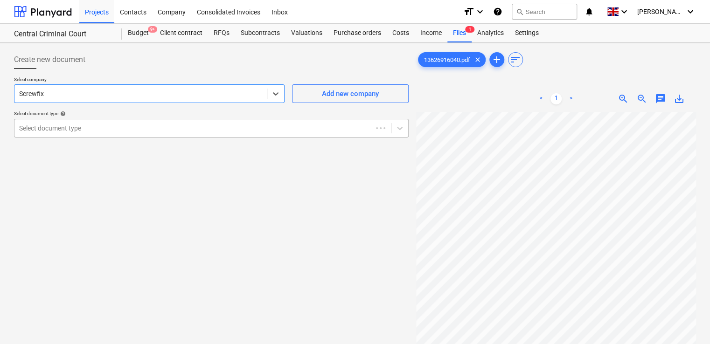
click at [97, 131] on div at bounding box center [193, 128] width 348 height 9
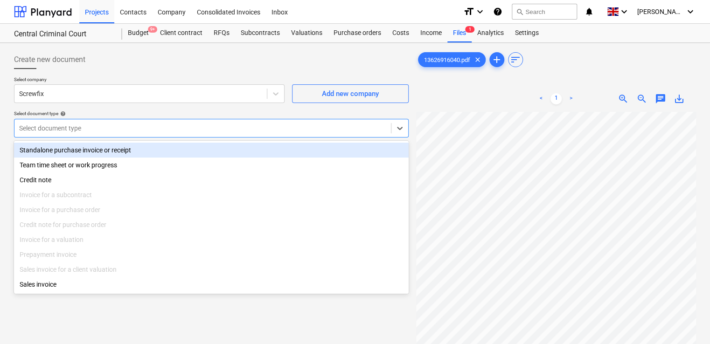
click at [85, 152] on div "Standalone purchase invoice or receipt" at bounding box center [211, 150] width 394 height 15
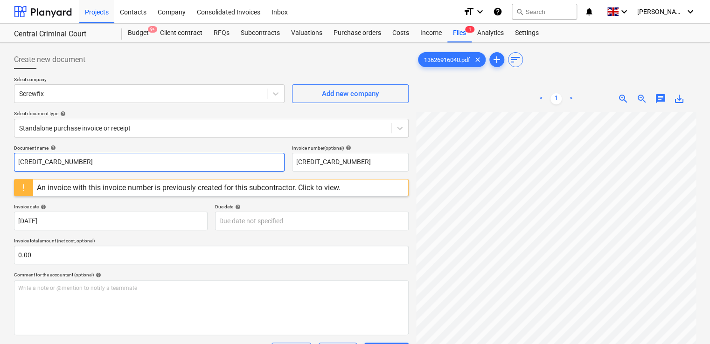
drag, startPoint x: 93, startPoint y: 159, endPoint x: 25, endPoint y: 145, distance: 69.6
click at [25, 145] on div "Document name help [CREDIT_CARD_NUMBER]" at bounding box center [149, 158] width 270 height 27
type input "6"
paste input "1491755598"
type input "1491755598"
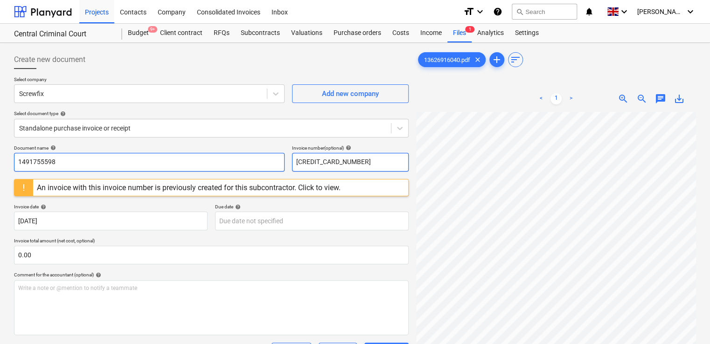
drag, startPoint x: 367, startPoint y: 167, endPoint x: 278, endPoint y: 165, distance: 89.1
click at [278, 165] on div "Document name help 1491755598 Invoice number (optional) help [CREDIT_CARD_NUMBE…" at bounding box center [211, 158] width 394 height 27
paste input "1491755598"
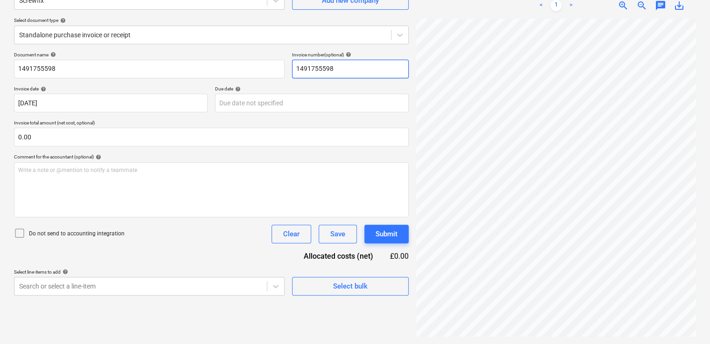
scroll to position [0, 205]
type input "1491755598"
click at [19, 234] on icon at bounding box center [19, 233] width 11 height 11
click at [126, 251] on body "Projects Contacts Company Consolidated Invoices Inbox format_size keyboard_arro…" at bounding box center [355, 79] width 710 height 344
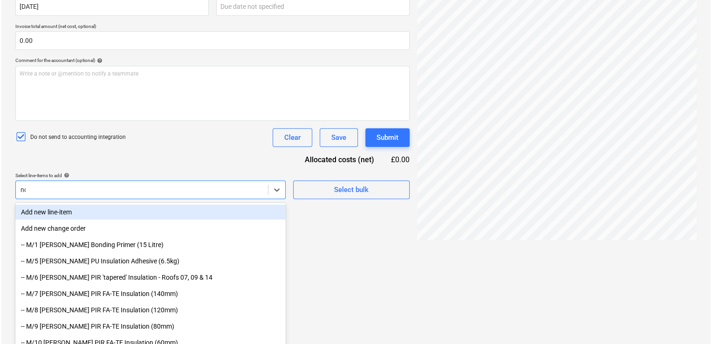
scroll to position [93, 0]
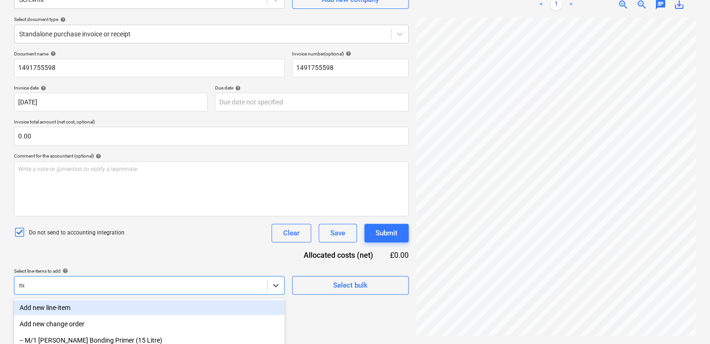
type input "non"
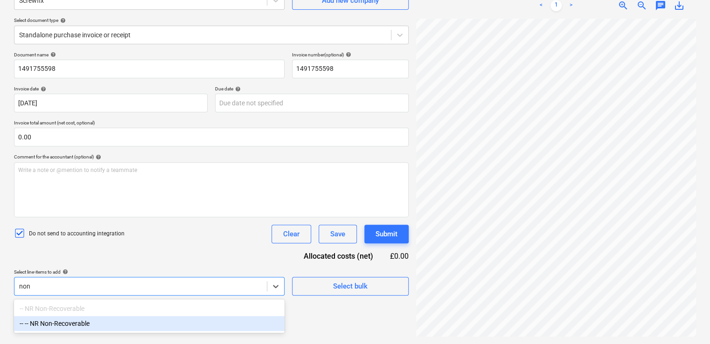
click at [88, 322] on div "-- -- NR Non-Recoverable" at bounding box center [149, 323] width 270 height 15
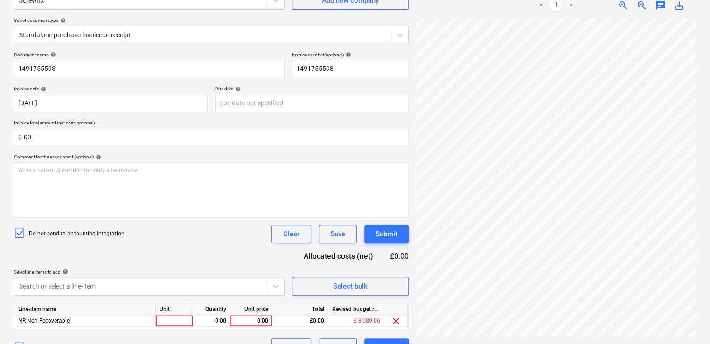
click at [164, 231] on div "Do not send to accounting integration Clear Save Submit" at bounding box center [211, 234] width 394 height 19
click at [180, 324] on div at bounding box center [174, 321] width 37 height 12
type input "item"
type input "11.83"
click at [218, 240] on div "Do not send to accounting integration Clear Save Submit" at bounding box center [211, 234] width 394 height 19
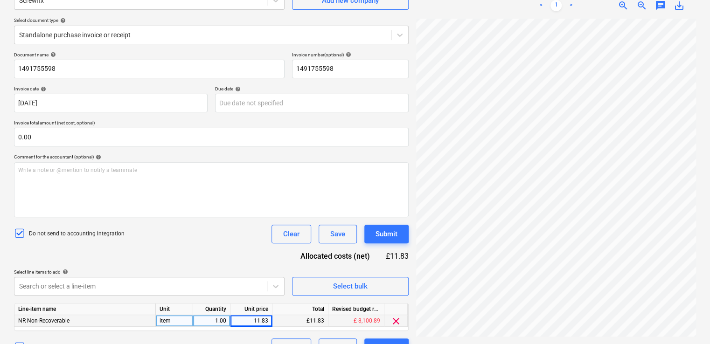
click at [400, 223] on div "Document name help 1491755598 Invoice number (optional) help 1491755598 Invoice…" at bounding box center [211, 204] width 394 height 305
click at [394, 230] on div "Submit" at bounding box center [386, 234] width 22 height 12
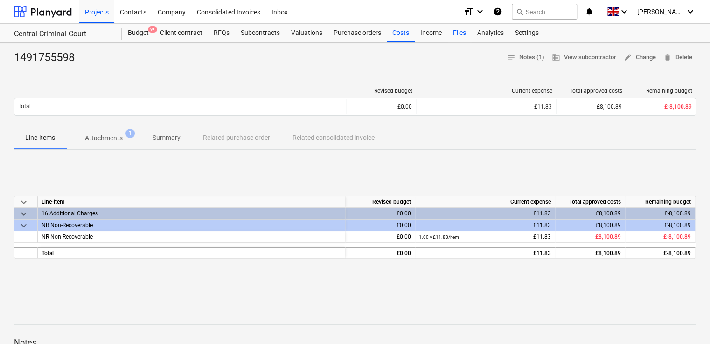
click at [426, 31] on div "Files" at bounding box center [459, 33] width 24 height 19
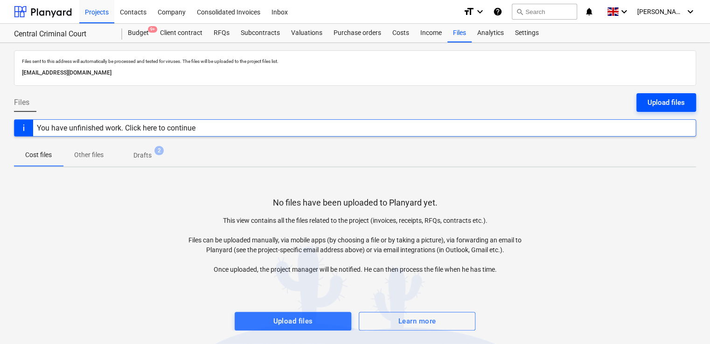
click at [426, 98] on div "Upload files" at bounding box center [665, 103] width 37 height 12
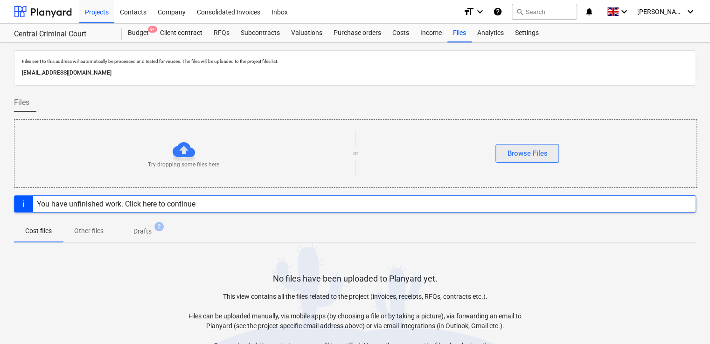
click at [426, 157] on div "Browse Files" at bounding box center [527, 153] width 40 height 12
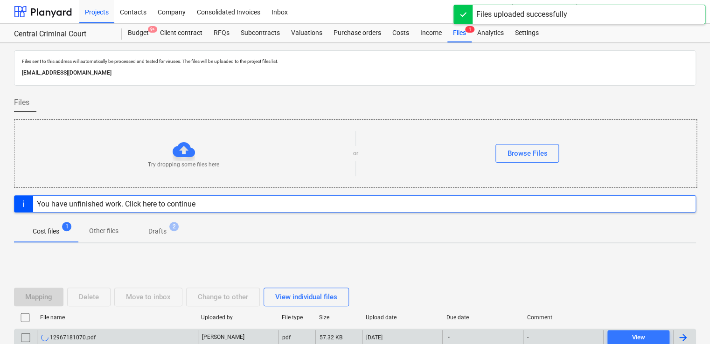
click at [407, 340] on div "[DATE]" at bounding box center [402, 337] width 80 height 15
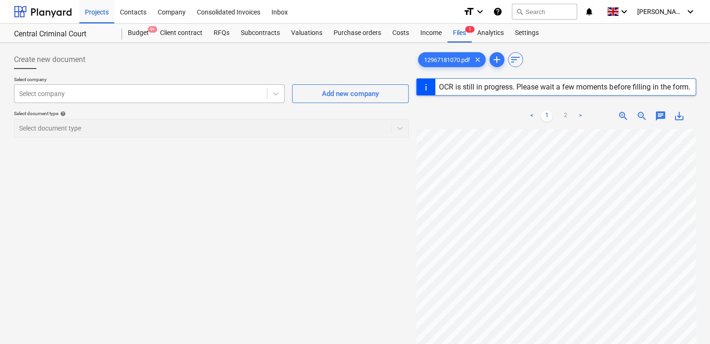
click at [243, 93] on div at bounding box center [140, 93] width 243 height 9
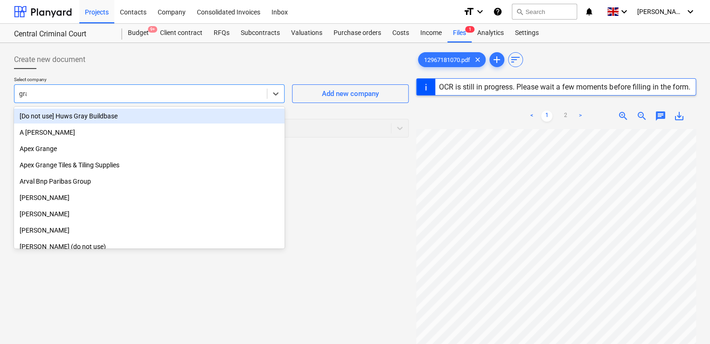
type input "gran"
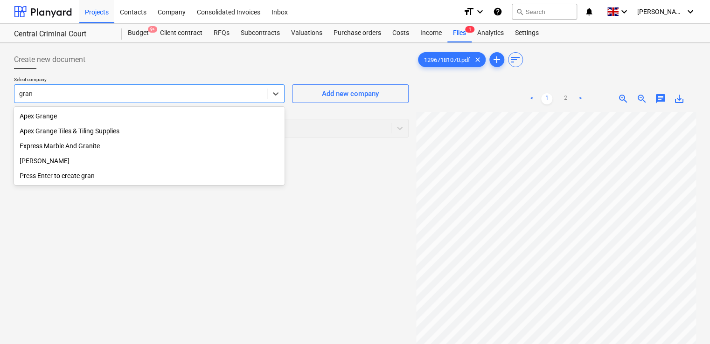
click at [90, 164] on div "[PERSON_NAME]" at bounding box center [149, 160] width 270 height 15
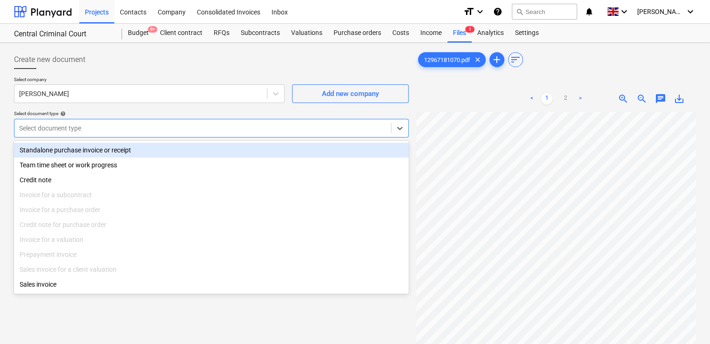
click at [101, 135] on div "Select document type" at bounding box center [211, 128] width 394 height 19
click at [88, 154] on div "Standalone purchase invoice or receipt" at bounding box center [211, 150] width 394 height 15
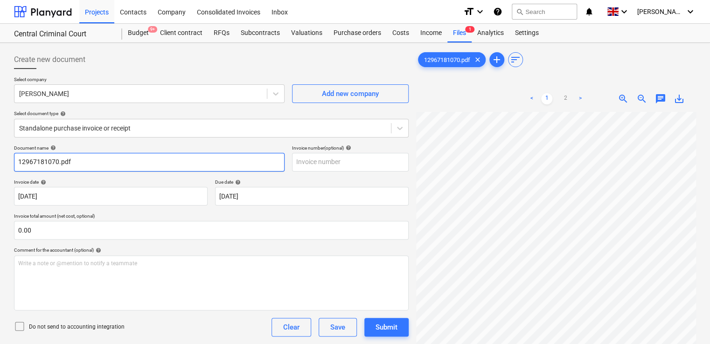
drag, startPoint x: 128, startPoint y: 163, endPoint x: 0, endPoint y: 143, distance: 129.8
click at [0, 143] on html "Projects Contacts Company Consolidated Invoices Inbox format_size keyboard_arro…" at bounding box center [355, 172] width 710 height 344
paste input "8.24"
type input "08.24"
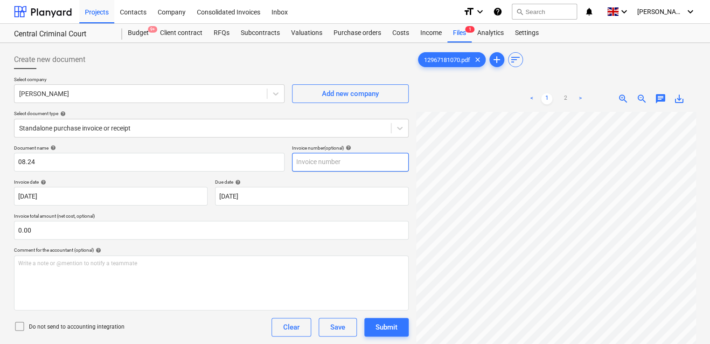
click at [313, 167] on input "text" at bounding box center [350, 162] width 117 height 19
paste input "8.24"
type input "9"
paste input "8.24"
type input "08.24"
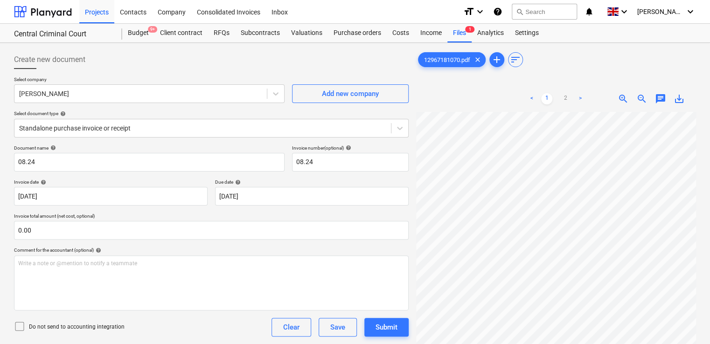
click at [176, 248] on div "Comment for the accountant (optional) help" at bounding box center [211, 250] width 394 height 6
click at [19, 324] on icon at bounding box center [19, 326] width 11 height 11
click at [143, 324] on div "Do not send to accounting integration Clear Save Submit" at bounding box center [211, 327] width 394 height 19
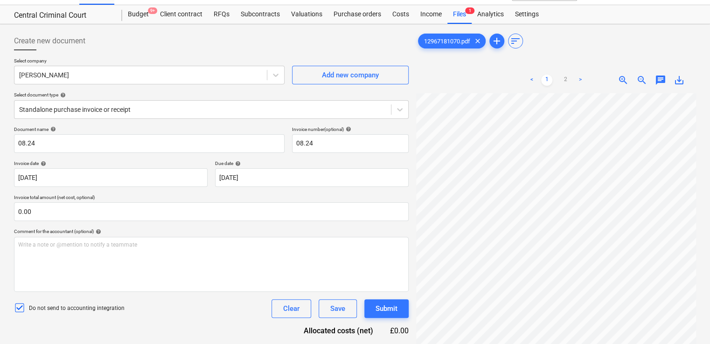
scroll to position [93, 0]
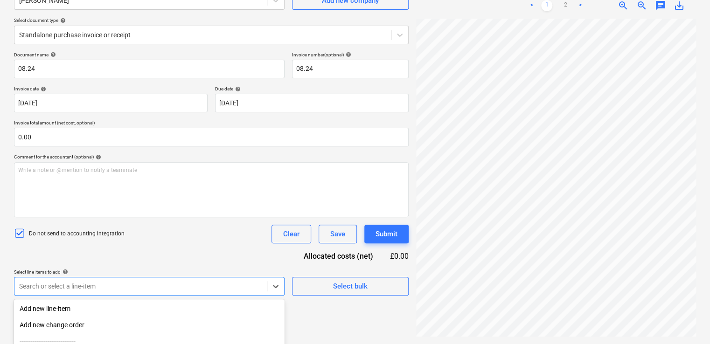
click at [157, 251] on body "Projects Contacts Company Consolidated Invoices Inbox format_size keyboard_arro…" at bounding box center [355, 79] width 710 height 344
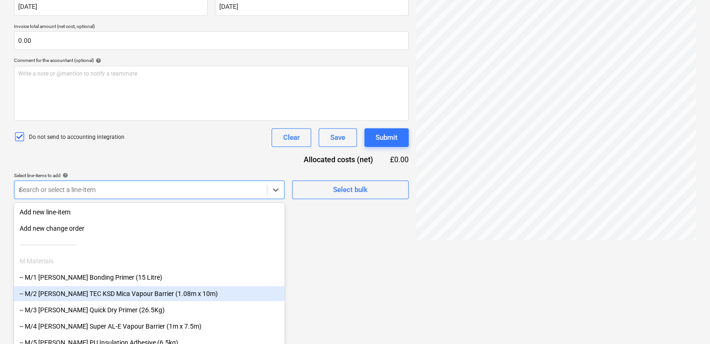
type input "non"
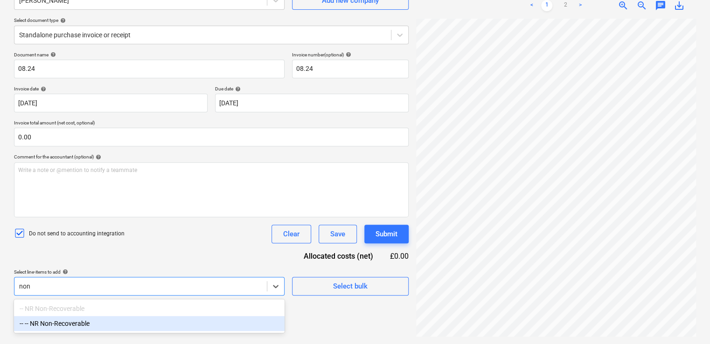
click at [80, 323] on div "-- -- NR Non-Recoverable" at bounding box center [149, 323] width 270 height 15
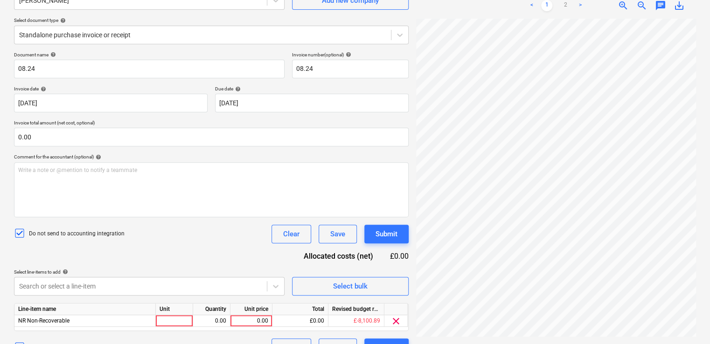
click at [130, 260] on div "Document name help 08.24 Invoice number (optional) help 08.24 Invoice date help…" at bounding box center [211, 204] width 394 height 305
click at [162, 317] on div at bounding box center [174, 321] width 37 height 12
type input "item"
type input "12.00"
click at [229, 258] on div "Document name help 08.24 Invoice number (optional) help 08.24 Invoice date help…" at bounding box center [211, 204] width 394 height 305
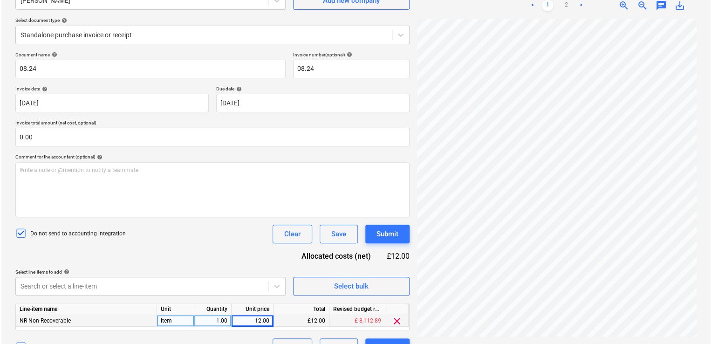
scroll to position [0, 29]
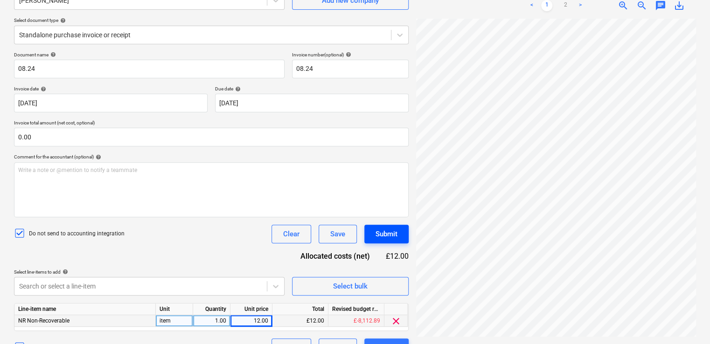
click at [380, 232] on div "Submit" at bounding box center [386, 234] width 22 height 12
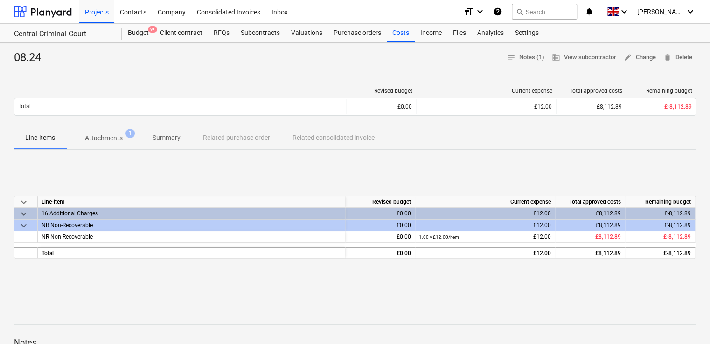
click at [426, 159] on div "keyboard_arrow_down Line-item Revised budget Current expense Total approved cos…" at bounding box center [355, 228] width 682 height 140
click at [426, 34] on div "Files" at bounding box center [459, 33] width 24 height 19
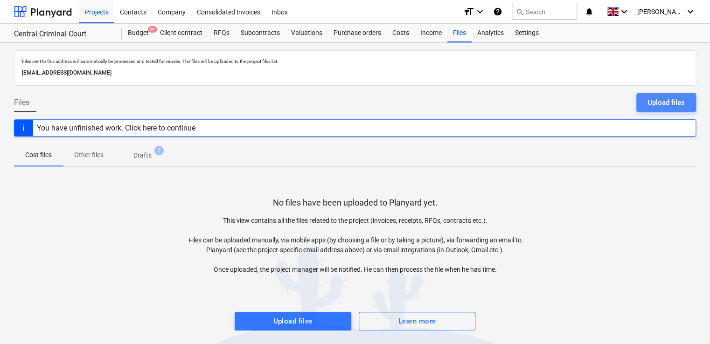
click at [426, 103] on div "Upload files" at bounding box center [665, 103] width 37 height 12
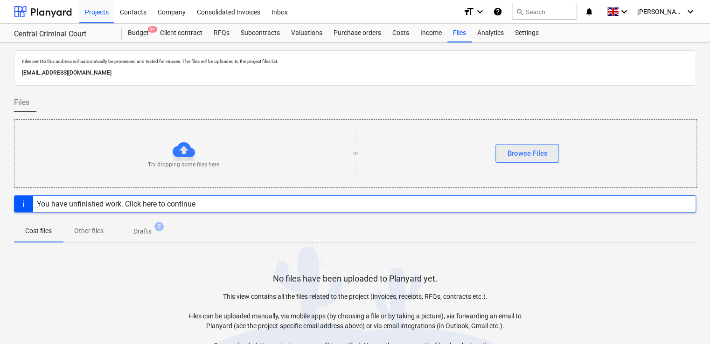
click at [426, 154] on div "Browse Files" at bounding box center [527, 153] width 40 height 12
click at [426, 158] on div "Browse Files" at bounding box center [527, 153] width 40 height 12
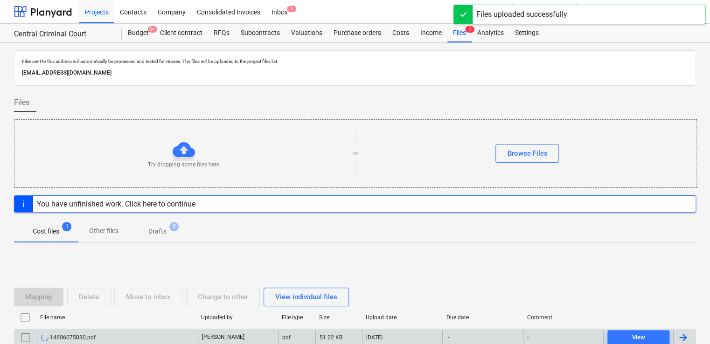
click at [426, 334] on div "-" at bounding box center [482, 337] width 80 height 15
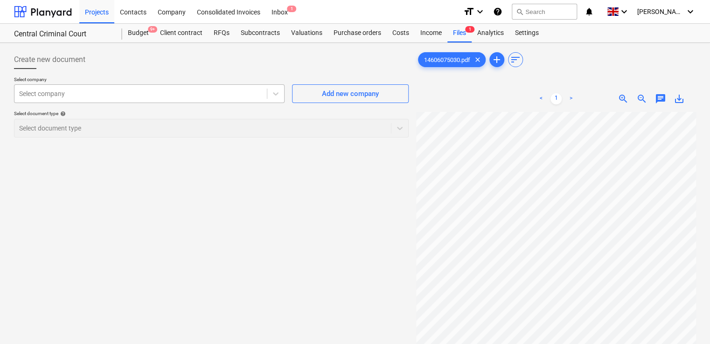
click at [120, 97] on div at bounding box center [140, 93] width 243 height 9
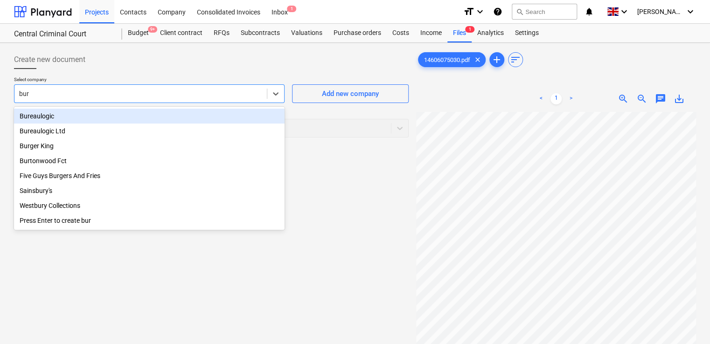
type input "bure"
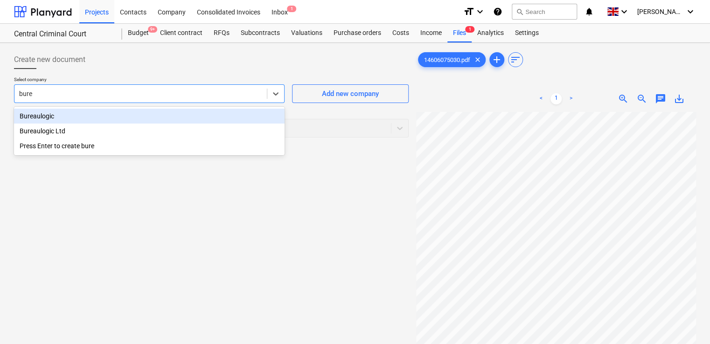
click at [50, 117] on div "Bureaulogic" at bounding box center [149, 116] width 270 height 15
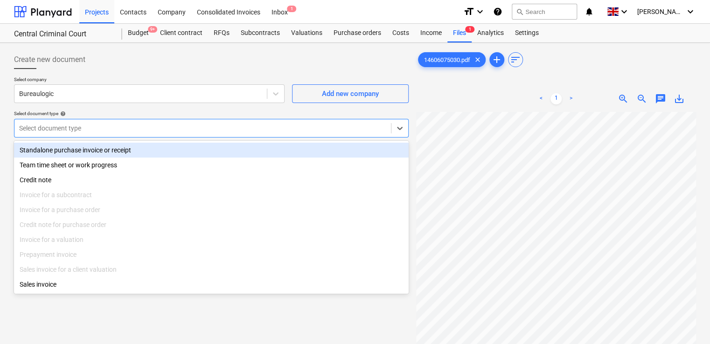
click at [74, 136] on div "Select document type" at bounding box center [211, 128] width 394 height 19
click at [75, 147] on div "Standalone purchase invoice or receipt" at bounding box center [211, 150] width 394 height 15
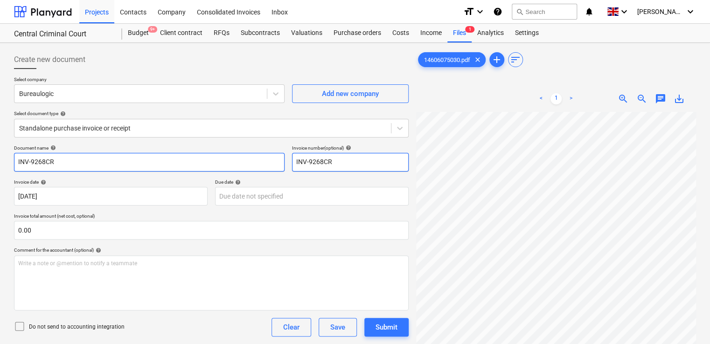
drag, startPoint x: 345, startPoint y: 165, endPoint x: 275, endPoint y: 163, distance: 70.4
click at [275, 163] on div "Document name help INV-9268CR Invoice number (optional) help INV-9268CR" at bounding box center [211, 158] width 394 height 27
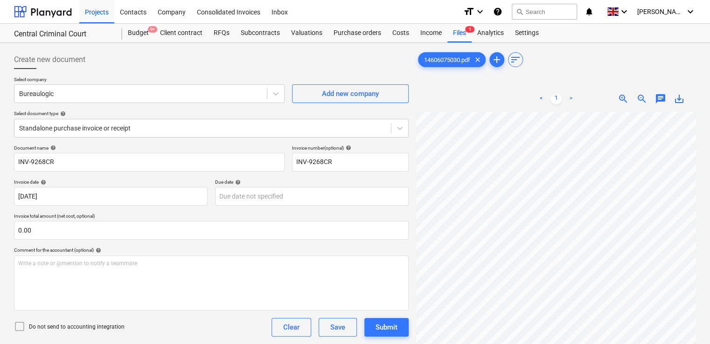
click at [159, 243] on div "Document name help INV-9268CR Invoice number (optional) help INV-9268CR Invoice…" at bounding box center [211, 267] width 394 height 244
click at [17, 324] on icon at bounding box center [19, 326] width 11 height 11
click at [201, 330] on div "Do not send to accounting integration Clear Save Submit" at bounding box center [211, 327] width 394 height 19
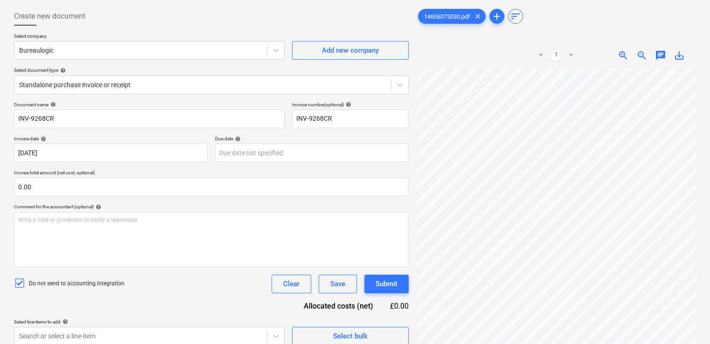
scroll to position [93, 0]
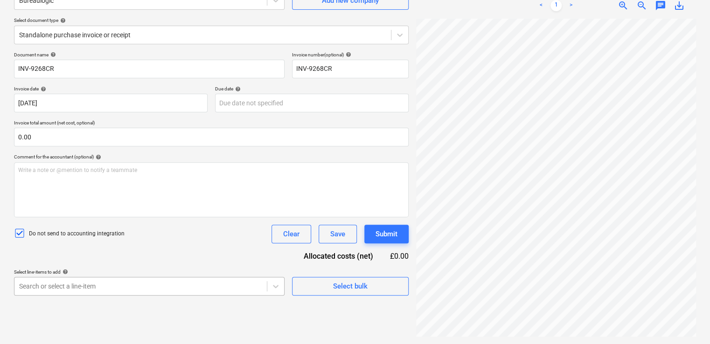
click at [164, 251] on body "Projects Contacts Company Consolidated Invoices Inbox format_size keyboard_arro…" at bounding box center [355, 79] width 710 height 344
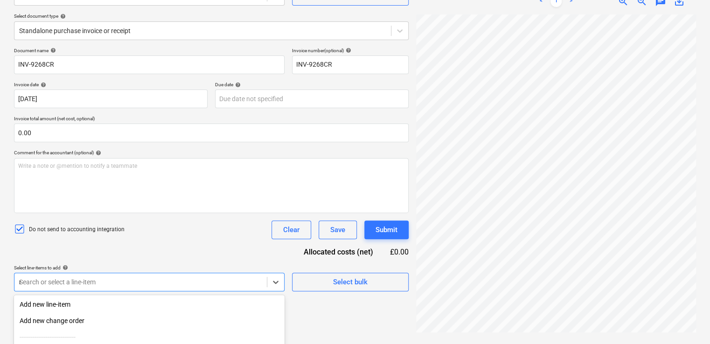
type input "non"
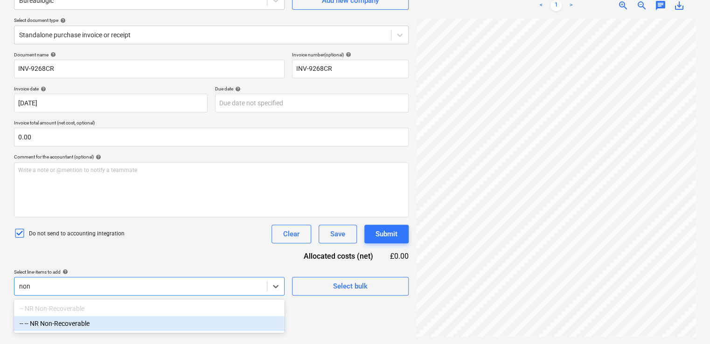
click at [149, 326] on div "-- -- NR Non-Recoverable" at bounding box center [149, 323] width 270 height 15
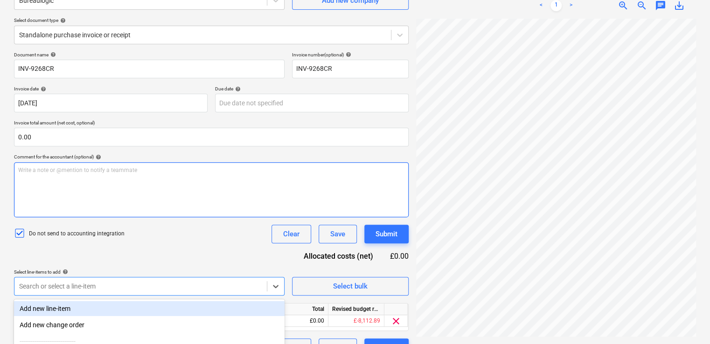
click at [199, 212] on div "Write a note or @mention to notify a teammate [PERSON_NAME]" at bounding box center [211, 189] width 394 height 55
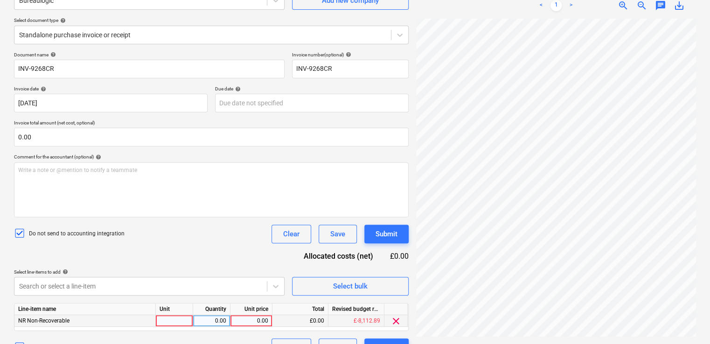
click at [184, 318] on div at bounding box center [174, 321] width 37 height 12
type input "item"
click at [266, 319] on div "0.00" at bounding box center [251, 321] width 34 height 12
type input "15.04"
click at [228, 256] on div "Document name help INV-9268CR Invoice number (optional) help INV-9268CR Invoice…" at bounding box center [211, 204] width 394 height 305
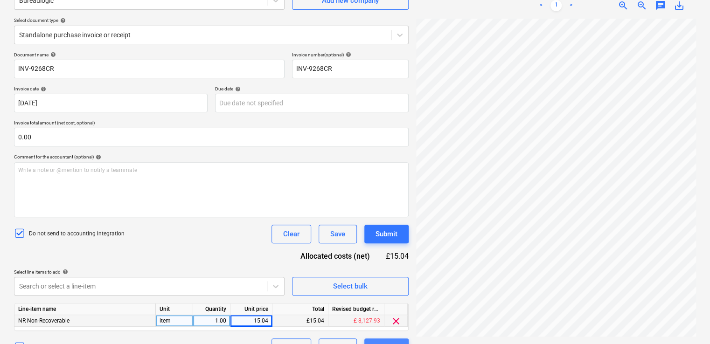
click at [375, 342] on div "Submit" at bounding box center [386, 348] width 22 height 12
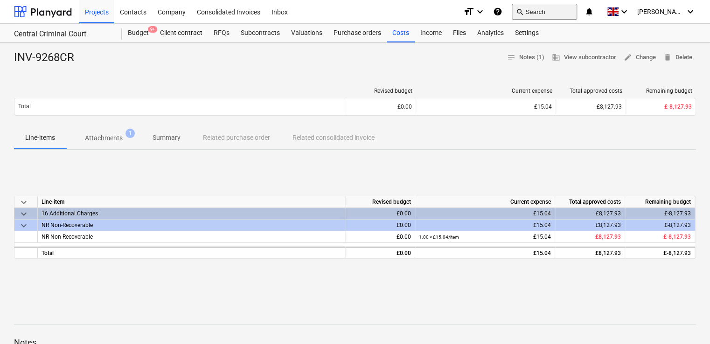
click at [426, 6] on button "search Search" at bounding box center [543, 12] width 65 height 16
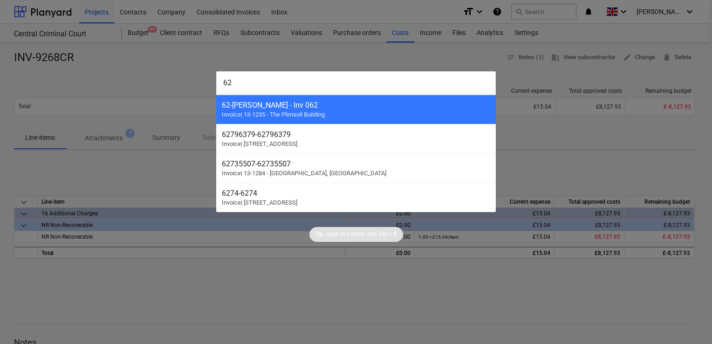
type input "6"
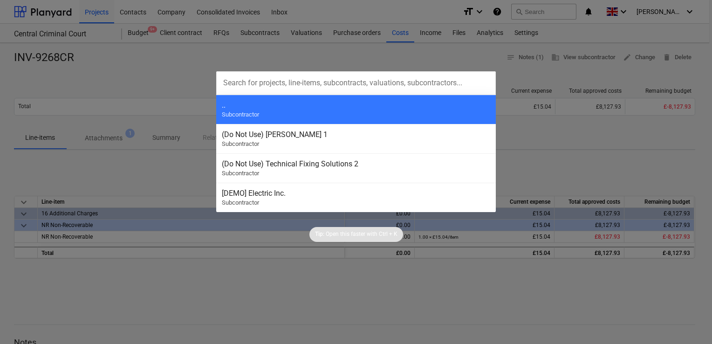
click at [206, 51] on div at bounding box center [356, 172] width 712 height 344
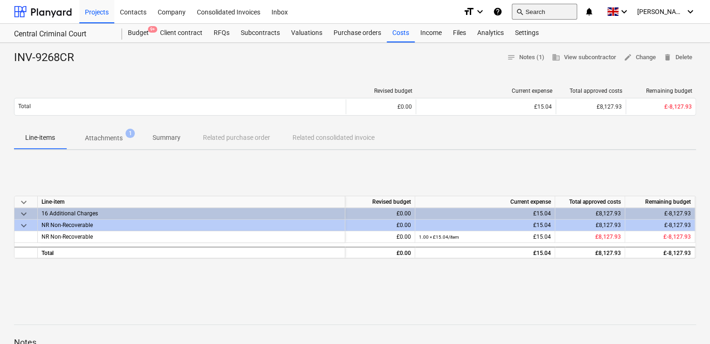
click at [426, 9] on button "search Search" at bounding box center [543, 12] width 65 height 16
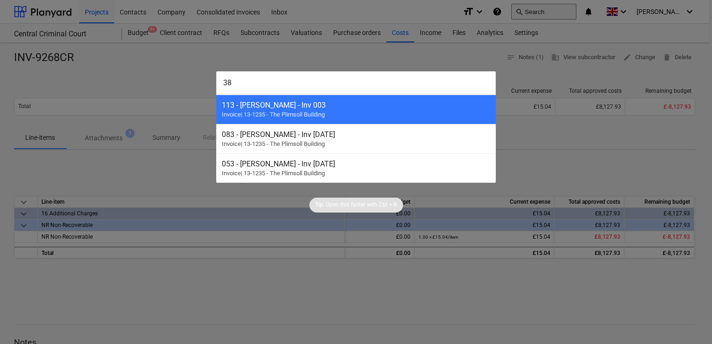
type input "3"
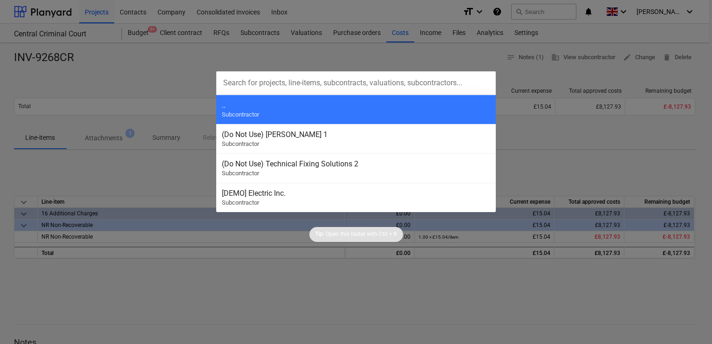
click at [373, 22] on div at bounding box center [356, 172] width 712 height 344
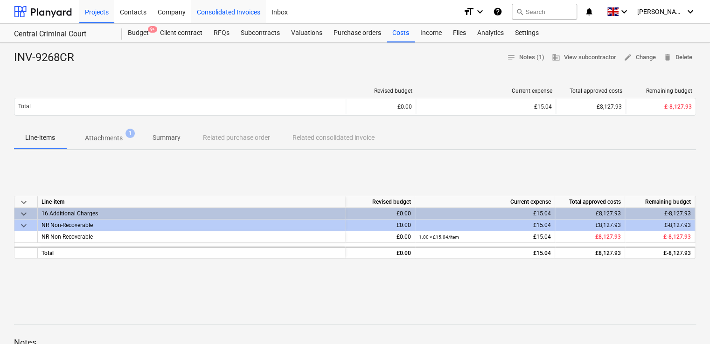
click at [229, 9] on div "Consolidated Invoices" at bounding box center [228, 12] width 75 height 24
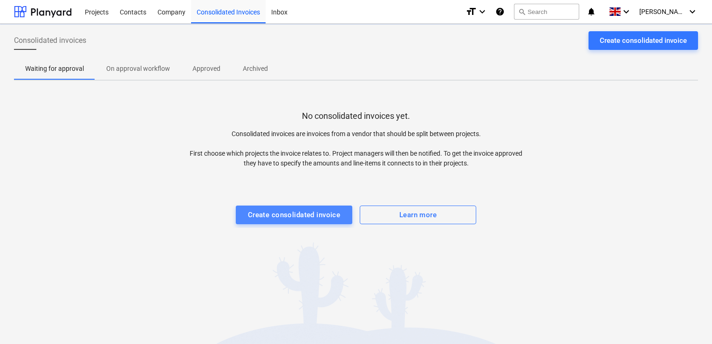
click at [300, 214] on div "Create consolidated invoice" at bounding box center [294, 215] width 93 height 12
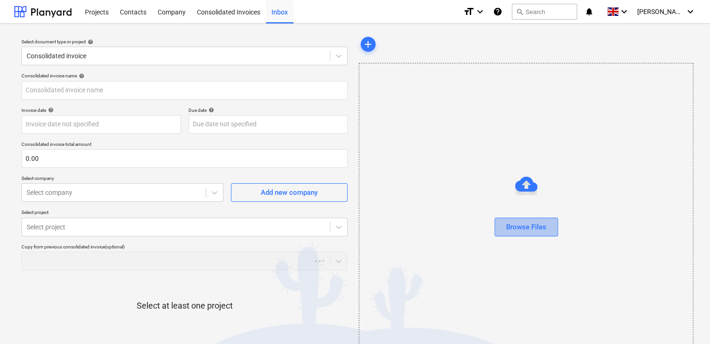
click at [426, 224] on div "Browse Files" at bounding box center [526, 227] width 40 height 12
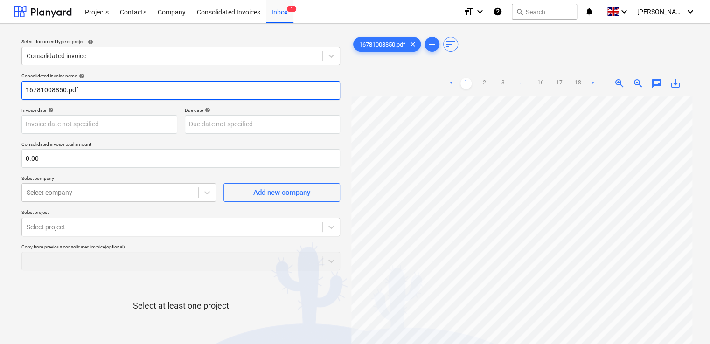
drag, startPoint x: 93, startPoint y: 90, endPoint x: -2, endPoint y: 62, distance: 98.9
click at [0, 62] on html "Projects Contacts Company Consolidated Invoices Inbox 1 format_size keyboard_ar…" at bounding box center [355, 172] width 710 height 344
type input "388"
click at [76, 103] on div "Consolidated invoice name help 388 Invoice date help Press the down arrow key t…" at bounding box center [181, 231] width 326 height 324
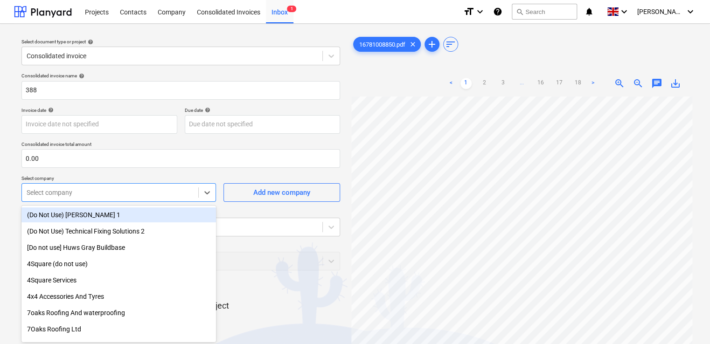
click at [103, 195] on div "Select company" at bounding box center [118, 192] width 194 height 19
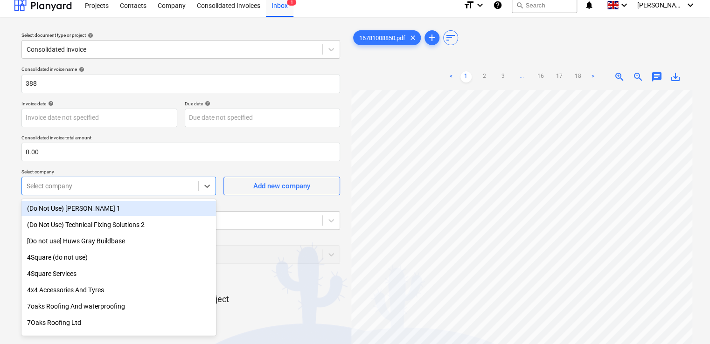
scroll to position [7, 0]
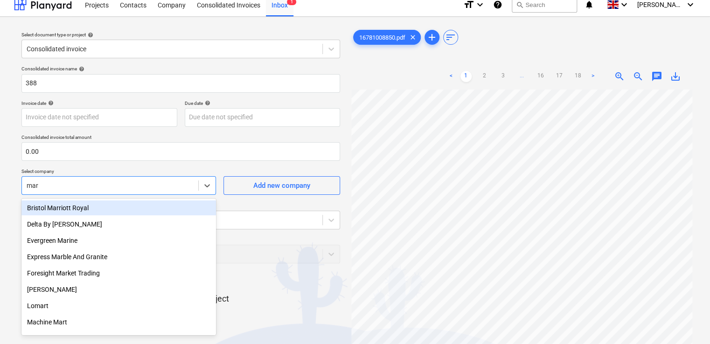
type input "mark"
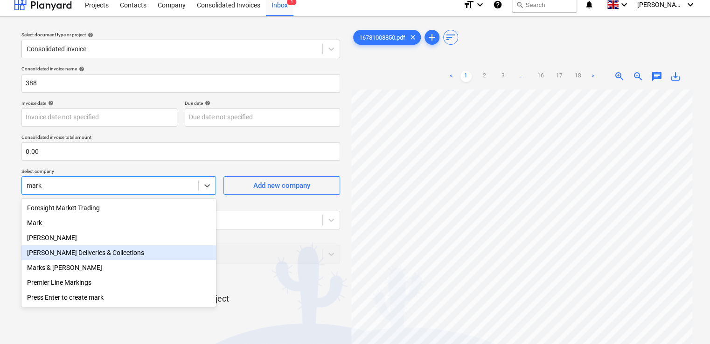
click at [84, 256] on div "[PERSON_NAME] Deliveries & Collections" at bounding box center [118, 252] width 194 height 15
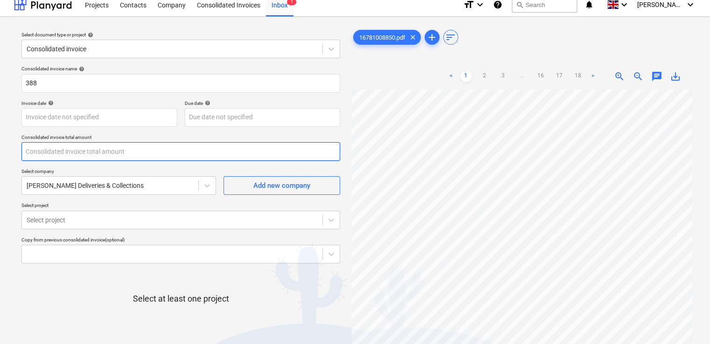
click at [80, 150] on input "text" at bounding box center [180, 151] width 318 height 19
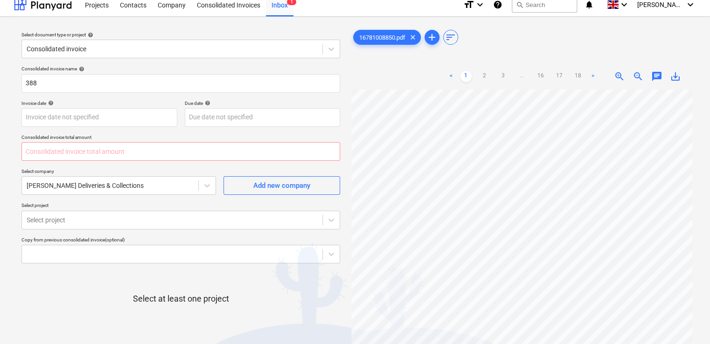
type input "0.00"
type input "1,642.94"
click at [2, 184] on div "Select document type or project help Consolidated invoice Consolidated invoice …" at bounding box center [355, 218] width 710 height 402
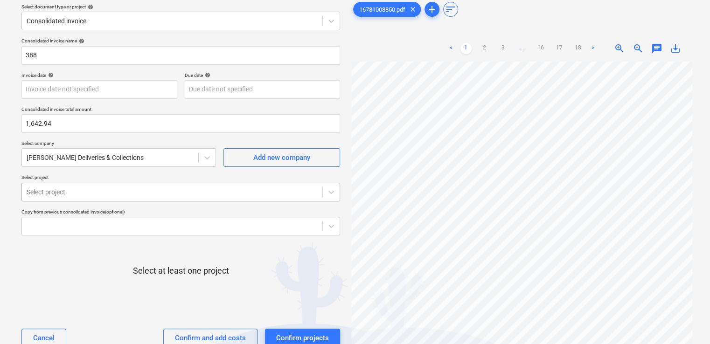
click at [43, 219] on body "Projects Contacts Company Consolidated Invoices Inbox 1 format_size keyboard_ar…" at bounding box center [355, 137] width 710 height 344
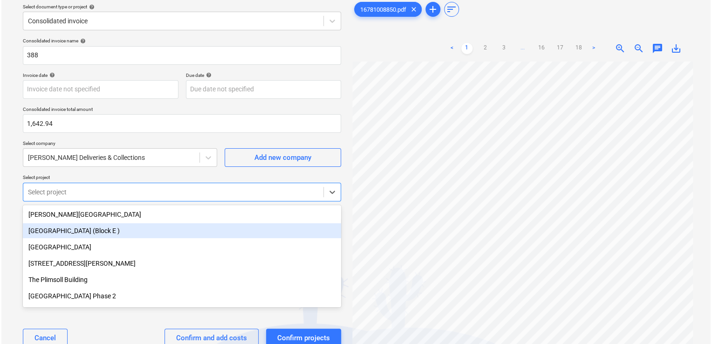
scroll to position [41, 0]
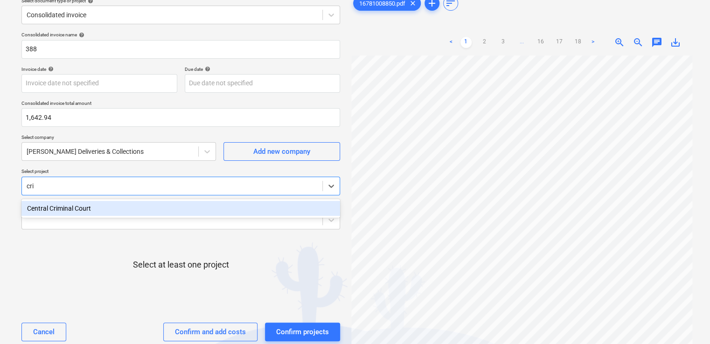
type input "[PERSON_NAME]"
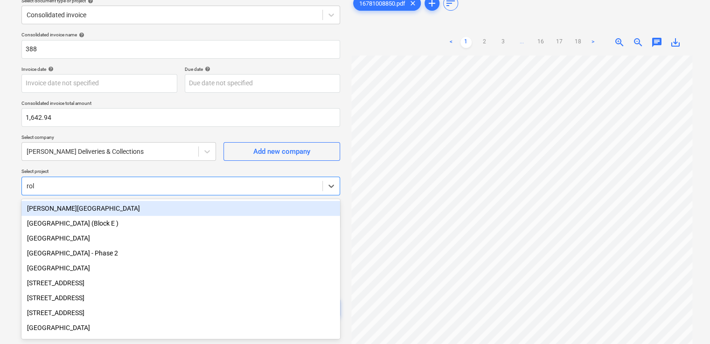
type input "roll"
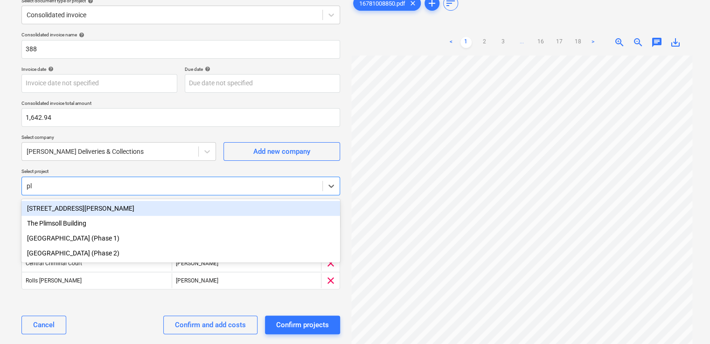
type input "plu"
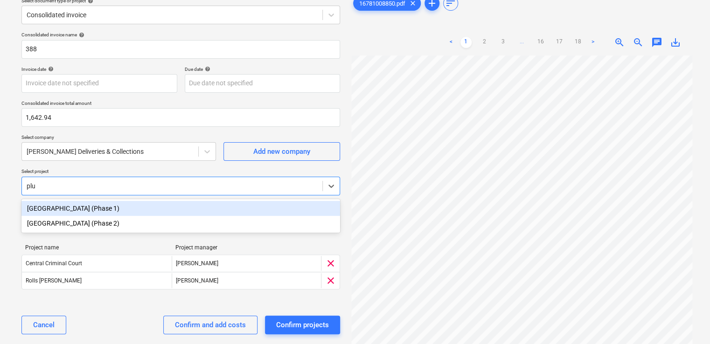
click at [94, 211] on div "[GEOGRAPHIC_DATA] (Phase 1)" at bounding box center [180, 208] width 318 height 15
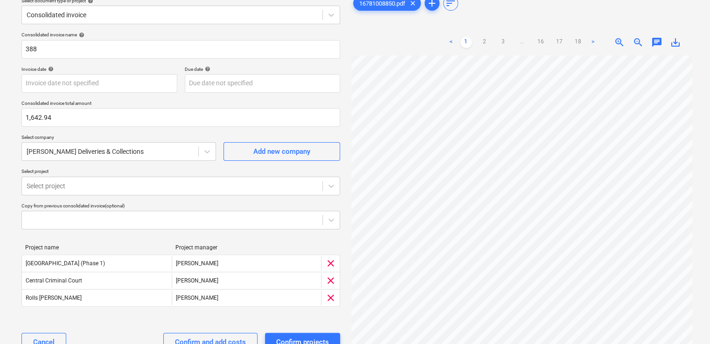
click at [114, 166] on div "Consolidated invoice name help 388 Invoice date help Press the down arrow key t…" at bounding box center [181, 195] width 326 height 335
click at [194, 340] on div "Confirm and add costs" at bounding box center [210, 342] width 71 height 12
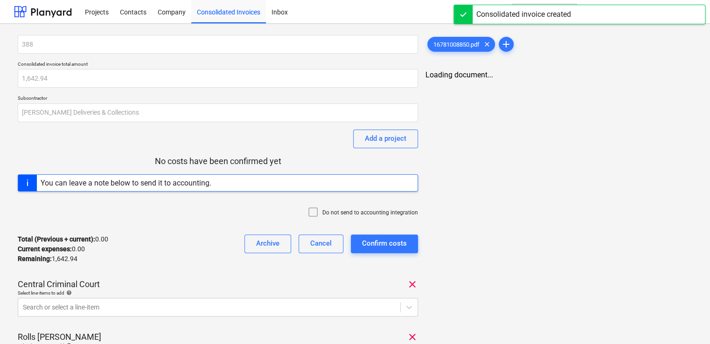
click at [317, 212] on icon at bounding box center [312, 212] width 11 height 11
click at [179, 262] on div "Total (Previous + current) : 0.00 Current expenses : 0.00 Remaining : 1,642.94 …" at bounding box center [218, 249] width 400 height 44
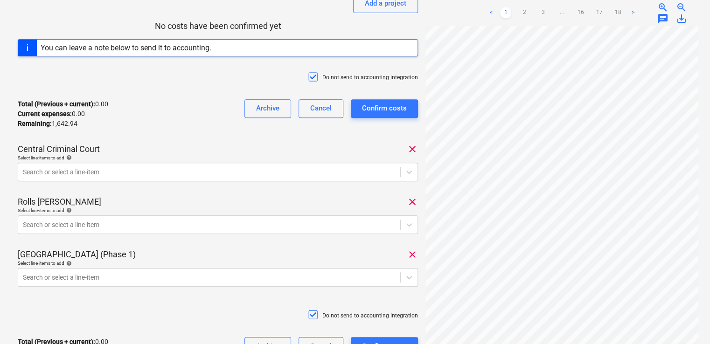
scroll to position [149, 0]
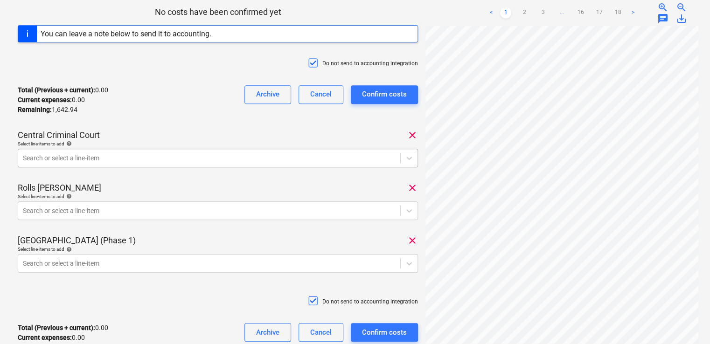
click at [144, 155] on div at bounding box center [209, 157] width 373 height 9
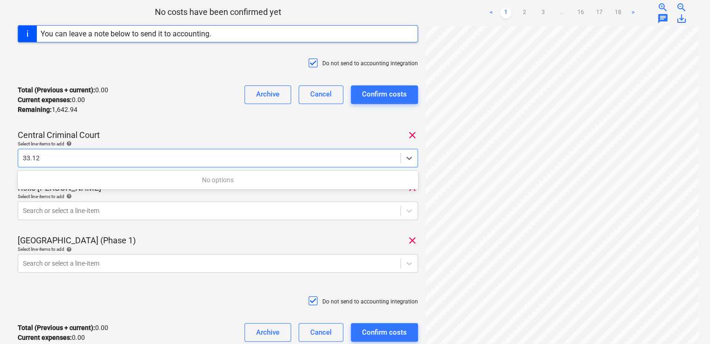
type input "33.12"
click at [176, 102] on div "Total (Previous + current) : 0.00 Current expenses : 0.00 Remaining : 1,642.94 …" at bounding box center [218, 100] width 400 height 44
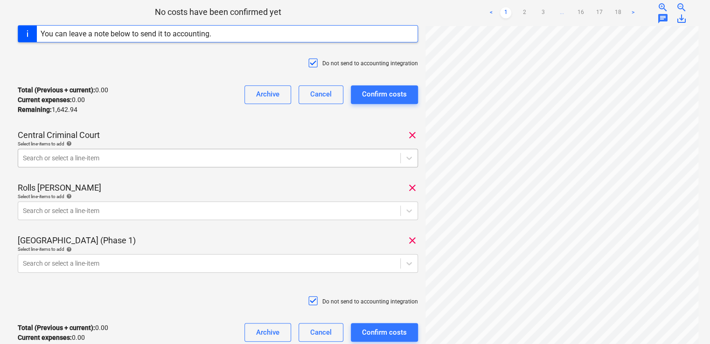
click at [161, 154] on div at bounding box center [209, 157] width 373 height 9
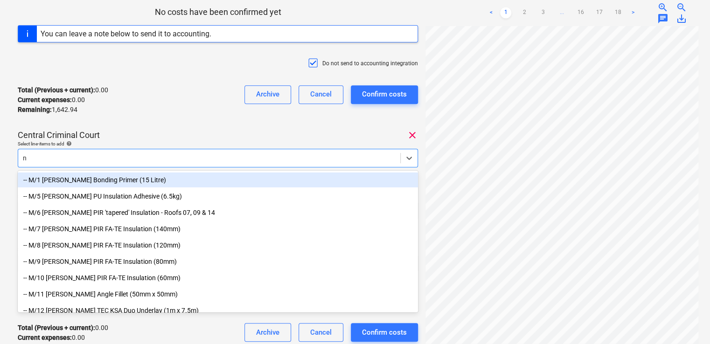
type input "no"
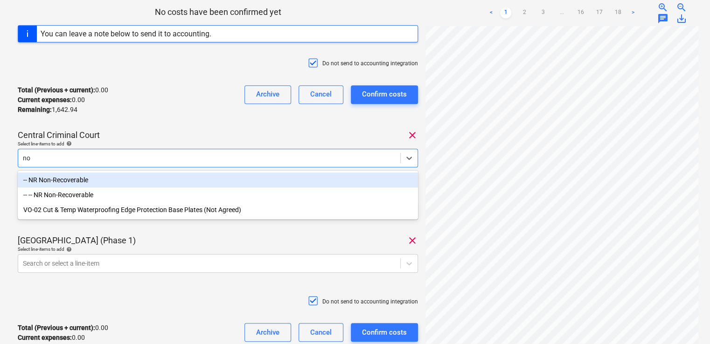
click at [145, 174] on div "-- NR Non-Recoverable" at bounding box center [218, 179] width 400 height 15
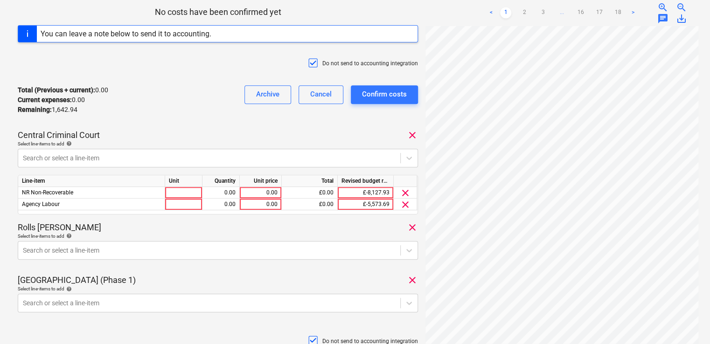
click at [140, 137] on div "Central Criminal Court clear" at bounding box center [218, 135] width 400 height 11
click at [404, 202] on span "clear" at bounding box center [405, 204] width 11 height 11
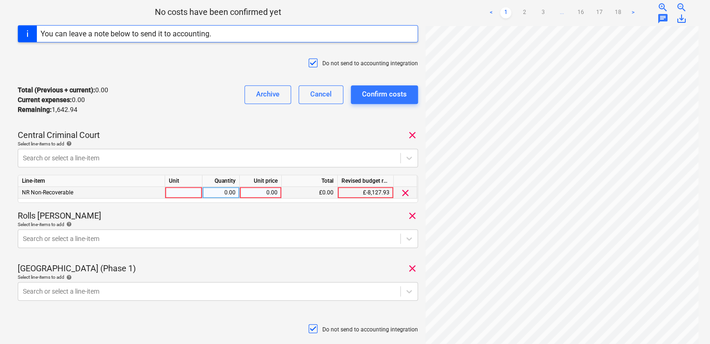
click at [194, 191] on div at bounding box center [183, 193] width 37 height 12
type input "1"
type input "item"
type input "33.12"
click at [185, 221] on div "Select line-items to add help" at bounding box center [218, 224] width 400 height 6
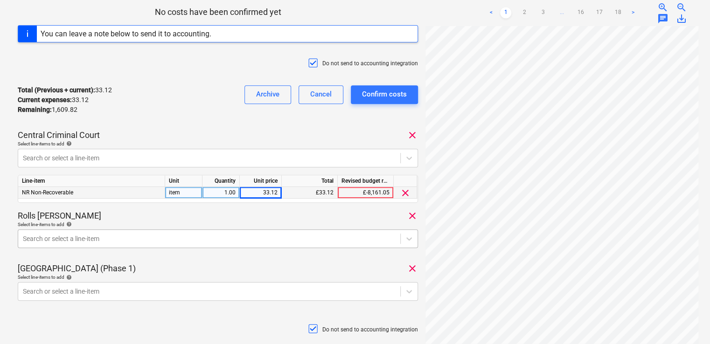
click at [231, 195] on body "Projects Contacts Company Consolidated Invoices Inbox format_size keyboard_arro…" at bounding box center [355, 23] width 710 height 344
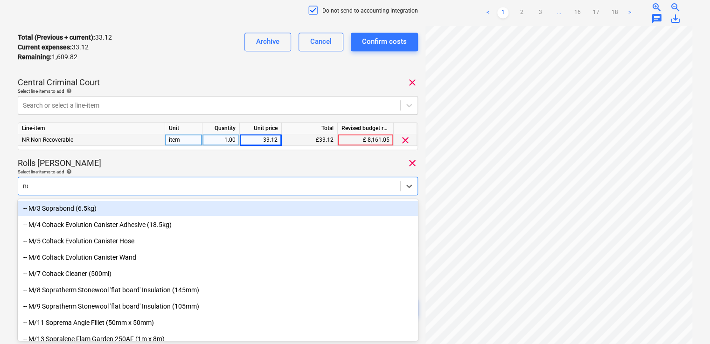
type input "non"
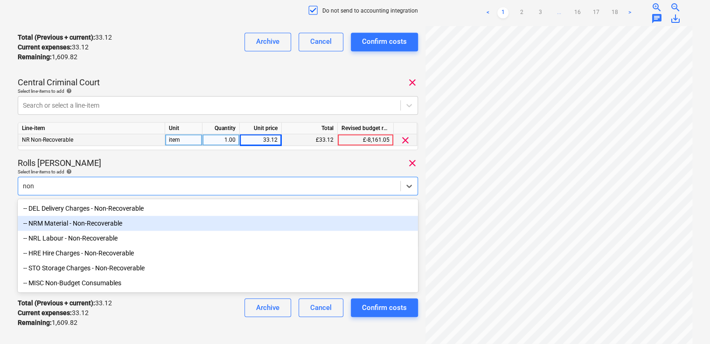
click at [153, 222] on div "-- NRM Material - Non-Recoverable" at bounding box center [218, 223] width 400 height 15
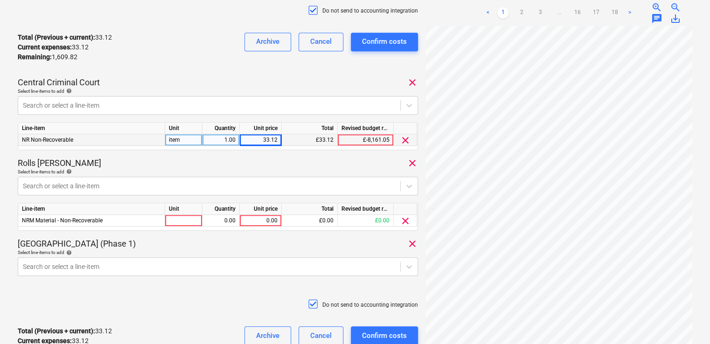
click at [117, 161] on div "Rolls [PERSON_NAME] clear" at bounding box center [218, 163] width 400 height 11
click at [173, 218] on div at bounding box center [183, 221] width 37 height 12
click at [257, 224] on div "0.00" at bounding box center [260, 221] width 34 height 12
type input "254.98"
click at [184, 221] on div at bounding box center [183, 221] width 37 height 12
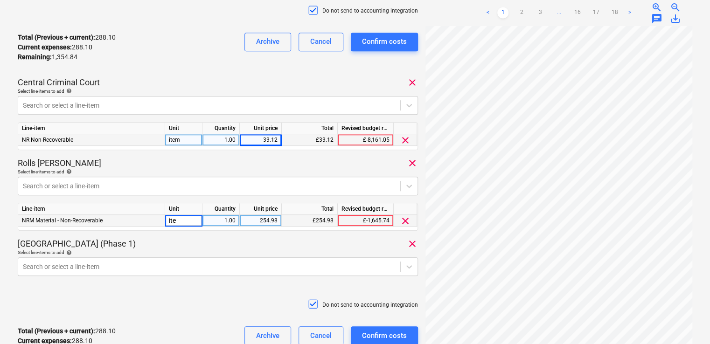
type input "item"
click at [203, 241] on div "[GEOGRAPHIC_DATA] (Phase 1) clear" at bounding box center [218, 243] width 400 height 11
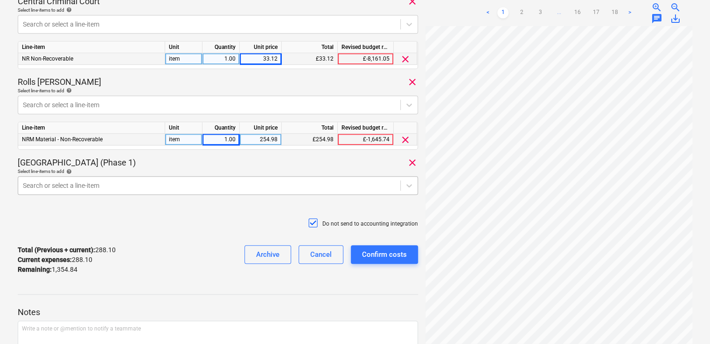
click at [426, 14] on link "2" at bounding box center [521, 12] width 11 height 11
click at [426, 7] on link "3" at bounding box center [539, 12] width 11 height 11
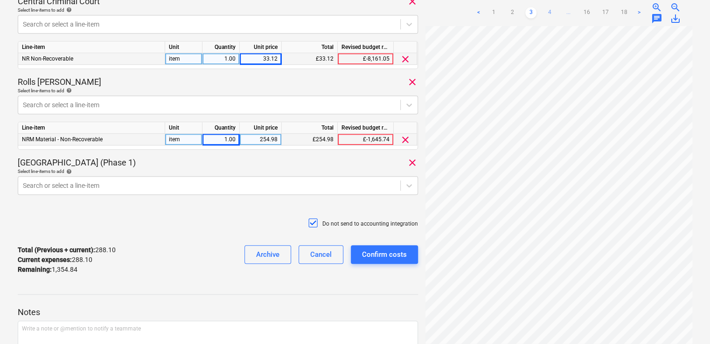
click at [426, 11] on link "4" at bounding box center [549, 12] width 11 height 11
click at [426, 21] on link "5" at bounding box center [558, 22] width 11 height 11
drag, startPoint x: 709, startPoint y: 292, endPoint x: 714, endPoint y: 345, distance: 53.9
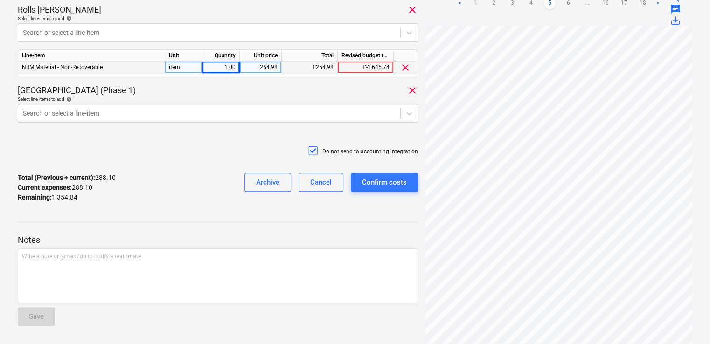
scroll to position [198, 49]
click at [426, 5] on link "16" at bounding box center [605, 3] width 11 height 11
drag, startPoint x: 711, startPoint y: 189, endPoint x: 703, endPoint y: 85, distance: 104.2
click at [426, 85] on div "388 Consolidated invoice total amount 1,642.94 Subcontractor [PERSON_NAME] Deli…" at bounding box center [355, 7] width 710 height 676
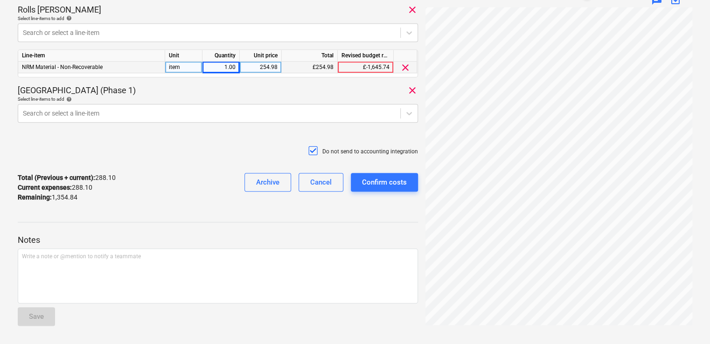
drag, startPoint x: 709, startPoint y: 234, endPoint x: 699, endPoint y: 160, distance: 74.3
click at [426, 160] on div "388 Consolidated invoice total amount 1,642.94 Subcontractor [PERSON_NAME] Deli…" at bounding box center [355, 7] width 710 height 676
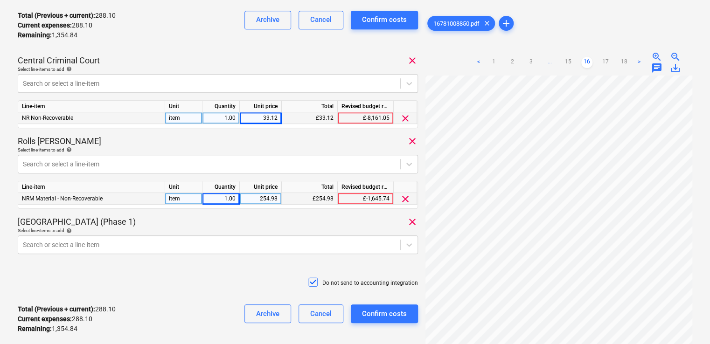
scroll to position [220, 0]
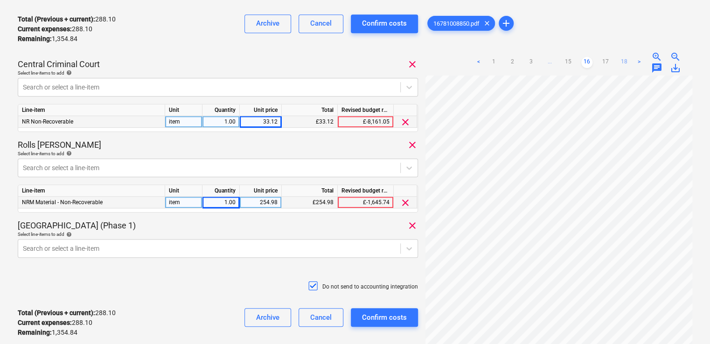
click at [426, 65] on link "18" at bounding box center [623, 62] width 11 height 11
click at [426, 61] on link ">" at bounding box center [629, 62] width 11 height 11
click at [426, 62] on link ">" at bounding box center [629, 62] width 11 height 11
click at [426, 57] on link "17" at bounding box center [595, 62] width 11 height 11
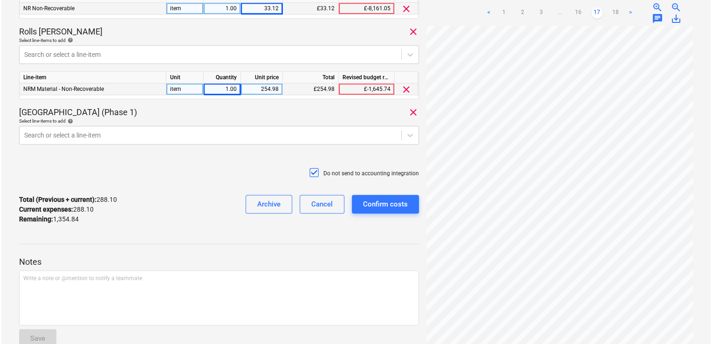
scroll to position [136, 0]
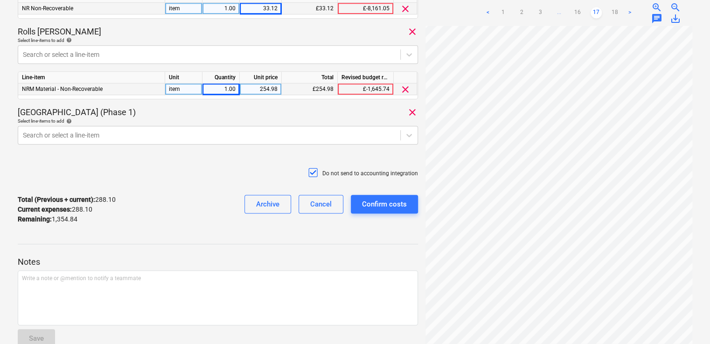
click at [147, 203] on div "Total (Previous + current) : 288.10 Current expenses : 288.10 Remaining : 1,354…" at bounding box center [218, 209] width 400 height 44
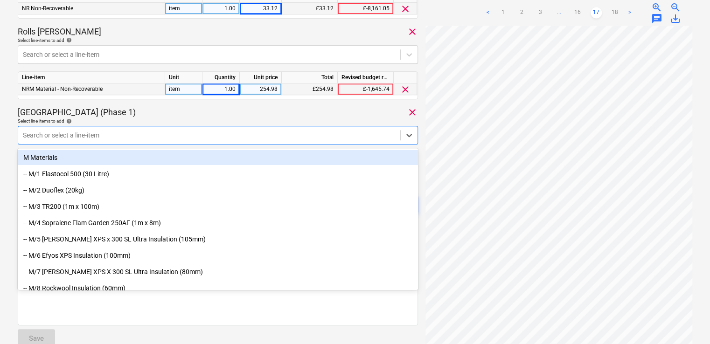
click at [96, 135] on div at bounding box center [209, 135] width 373 height 9
type input "non"
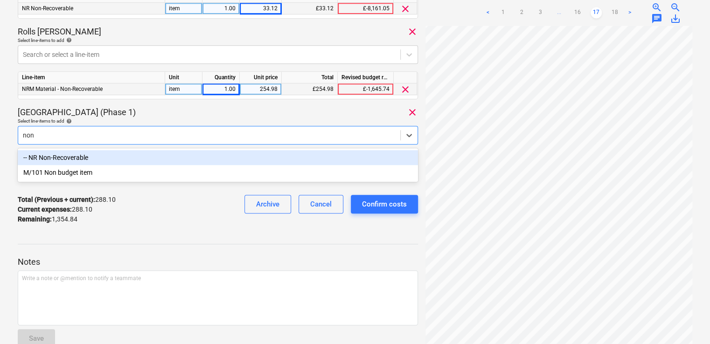
click at [79, 155] on div "-- NR Non-Recoverable" at bounding box center [218, 157] width 400 height 15
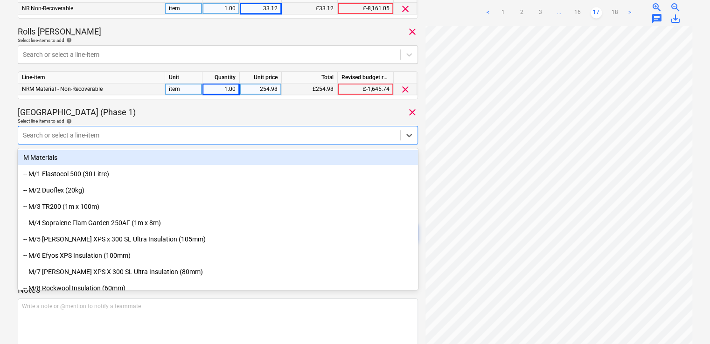
click at [169, 118] on div "Select line-items to add help" at bounding box center [218, 121] width 400 height 6
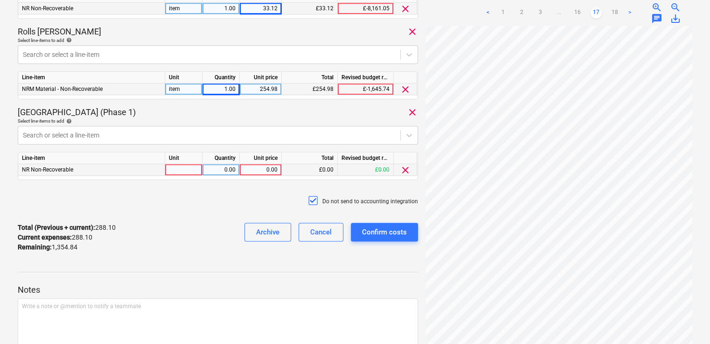
click at [181, 167] on div at bounding box center [183, 170] width 37 height 12
type input "item"
type input "24.30"
click at [163, 189] on div "Do not send to accounting integration" at bounding box center [218, 201] width 400 height 28
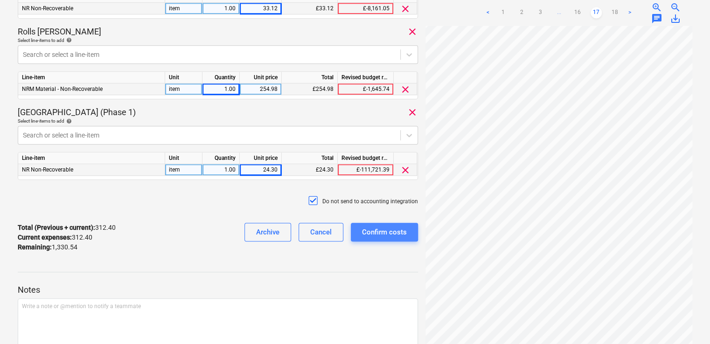
click at [375, 231] on div "Confirm costs" at bounding box center [384, 232] width 45 height 12
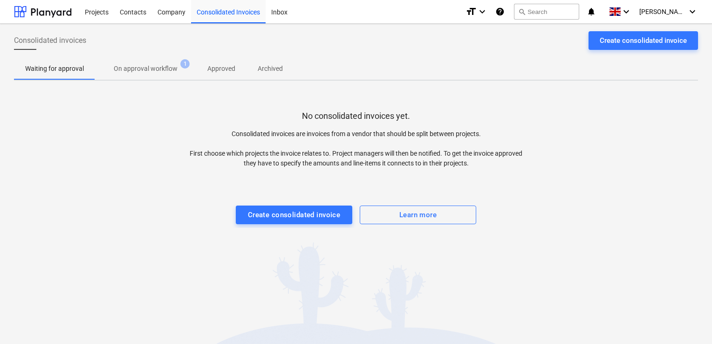
click at [426, 328] on div "Consolidated invoices Create consolidated invoice Waiting for approval On appro…" at bounding box center [356, 184] width 712 height 320
click at [90, 15] on div "Projects" at bounding box center [96, 12] width 35 height 24
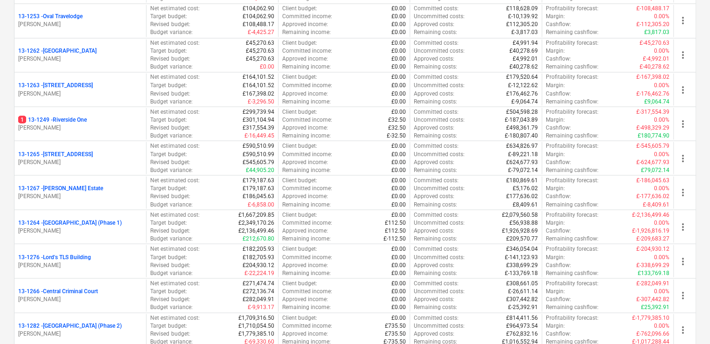
scroll to position [803, 0]
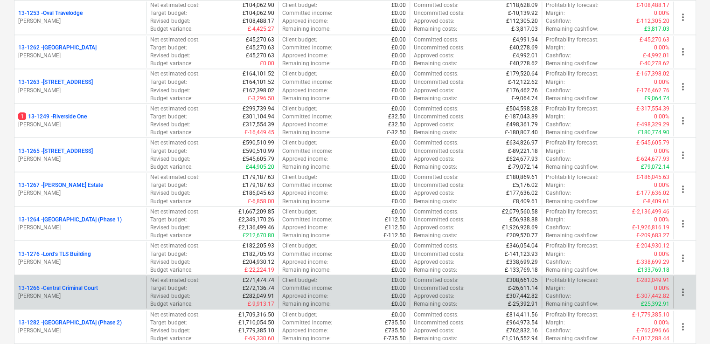
click at [119, 284] on div "13-1266 - Central Criminal Court" at bounding box center [80, 288] width 124 height 8
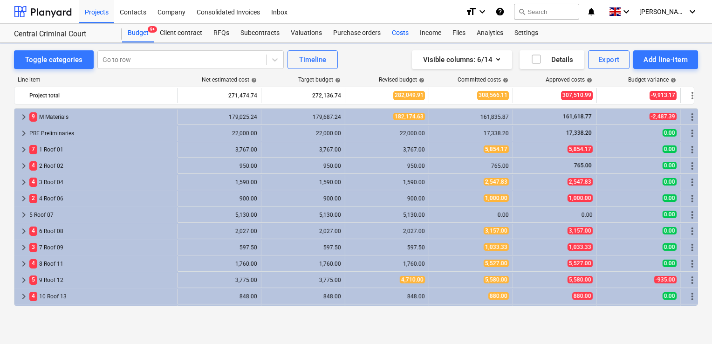
click at [388, 34] on div "Costs" at bounding box center [400, 33] width 28 height 19
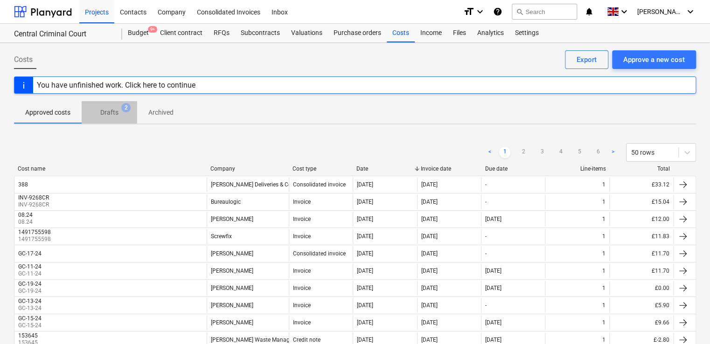
click at [110, 115] on p "Drafts" at bounding box center [109, 113] width 18 height 10
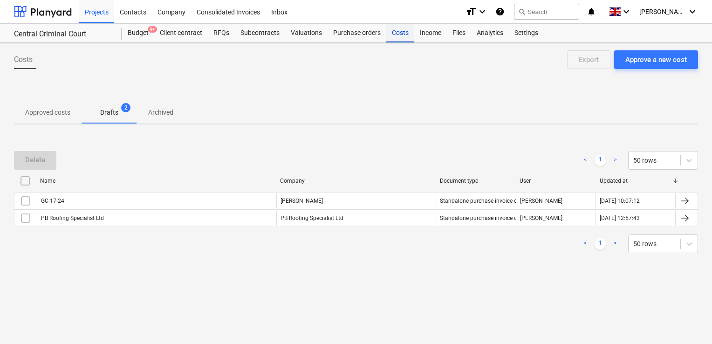
click at [404, 35] on div "Costs" at bounding box center [400, 33] width 28 height 19
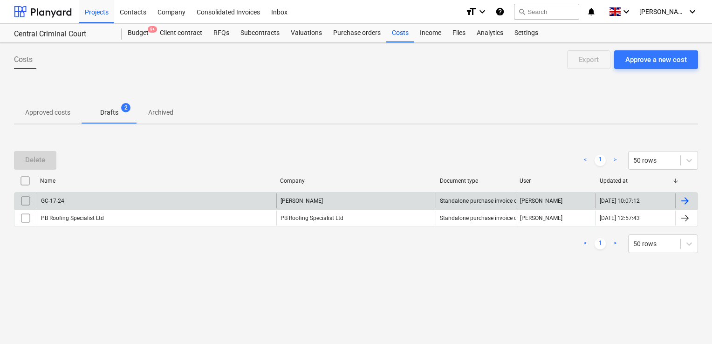
click at [24, 204] on input "checkbox" at bounding box center [25, 200] width 15 height 15
click at [29, 166] on button "Delete" at bounding box center [35, 160] width 42 height 19
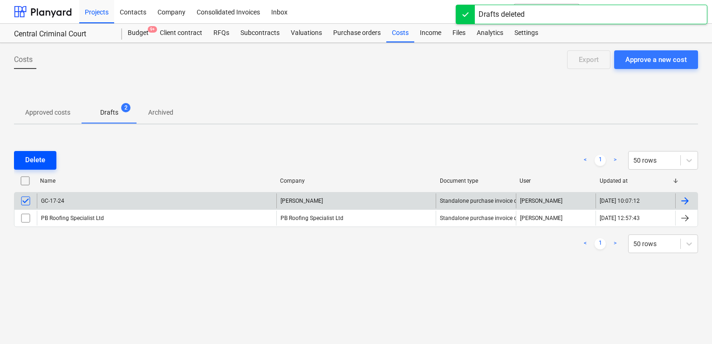
click at [29, 161] on button "Delete" at bounding box center [35, 160] width 42 height 19
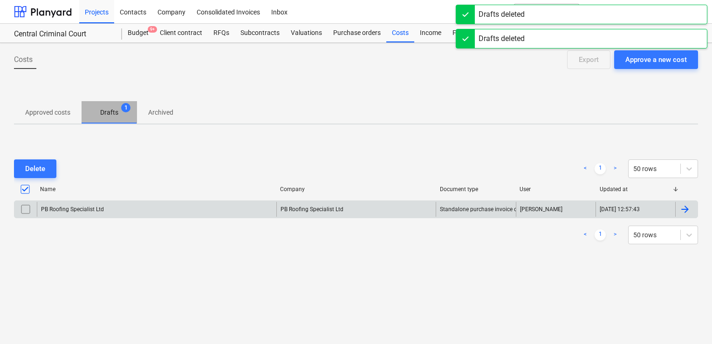
click at [101, 113] on p "Drafts" at bounding box center [109, 113] width 18 height 10
click at [110, 112] on p "Drafts" at bounding box center [109, 113] width 18 height 10
click at [121, 158] on div "Delete < 1 > 50 rows" at bounding box center [356, 169] width 684 height 26
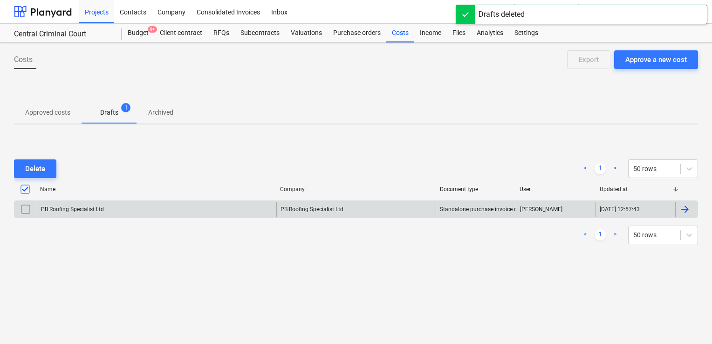
click at [41, 134] on div "Delete < 1 > 50 rows Name Company Document type User Updated at PB Roofing Spec…" at bounding box center [356, 202] width 684 height 140
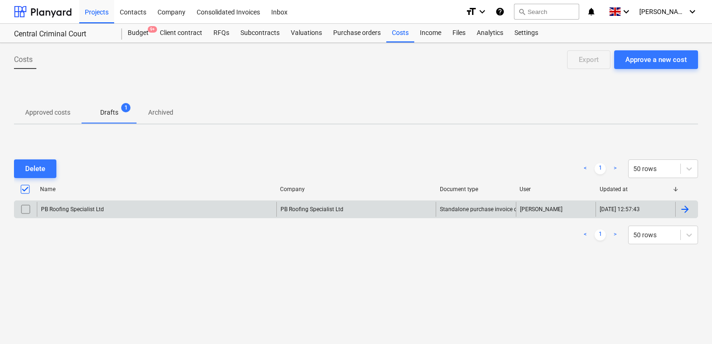
click at [164, 305] on div "Costs Approve a new cost Export Approved costs Drafts 1 Archived Delete < 1 > 5…" at bounding box center [356, 193] width 712 height 301
click at [173, 151] on div "Delete < 1 > 50 rows Name Company Document type User Updated at PB Roofing Spec…" at bounding box center [356, 201] width 684 height 107
click at [426, 125] on div "Costs Approve a new cost Export Approved costs Drafts 1 Archived Delete < 1 > 5…" at bounding box center [356, 193] width 712 height 301
click at [206, 14] on div "Consolidated Invoices" at bounding box center [228, 12] width 75 height 24
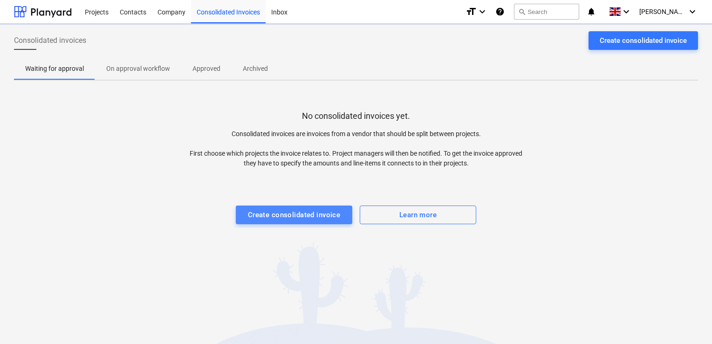
click at [309, 213] on div "Create consolidated invoice" at bounding box center [294, 215] width 93 height 12
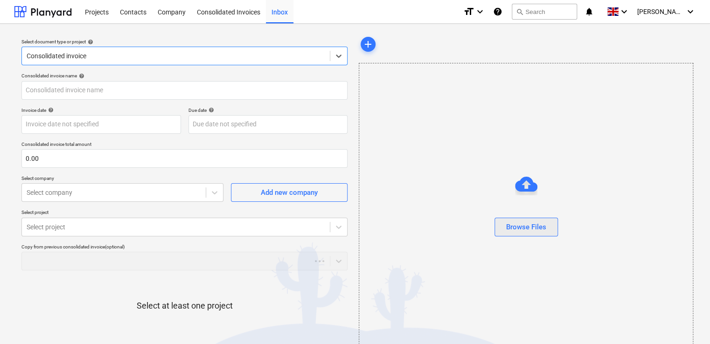
click at [426, 234] on button "Browse Files" at bounding box center [525, 227] width 63 height 19
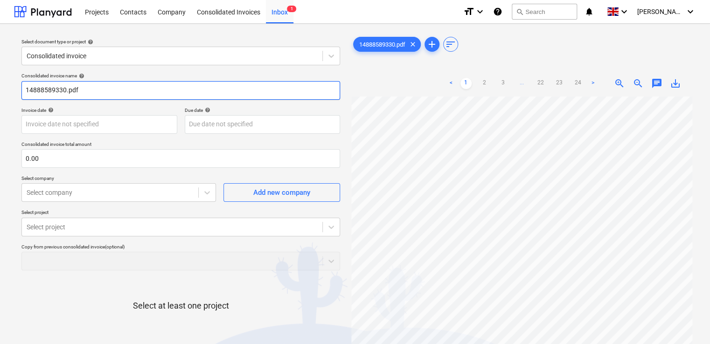
drag, startPoint x: 105, startPoint y: 90, endPoint x: -2, endPoint y: 103, distance: 107.6
click at [0, 103] on html "Projects Contacts Company Consolidated Invoices Inbox 1 format_size keyboard_ar…" at bounding box center [355, 172] width 710 height 344
type input "6"
drag, startPoint x: 90, startPoint y: 83, endPoint x: 26, endPoint y: 83, distance: 63.9
click at [26, 83] on input "14888589330.pd361" at bounding box center [180, 90] width 318 height 19
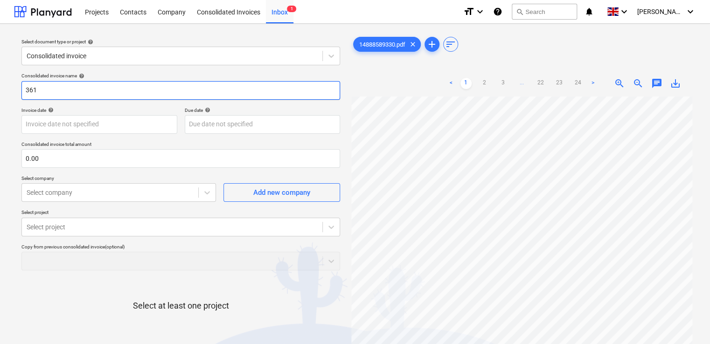
type input "361"
click at [112, 70] on div "Consolidated invoice name help 361 Invoice date help Press the down arrow key t…" at bounding box center [181, 231] width 326 height 324
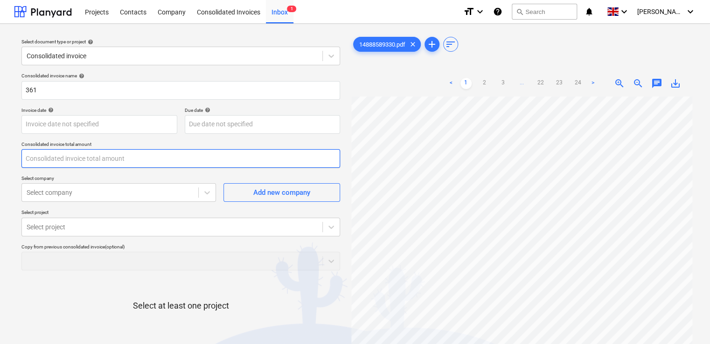
click at [110, 161] on input "text" at bounding box center [180, 158] width 318 height 19
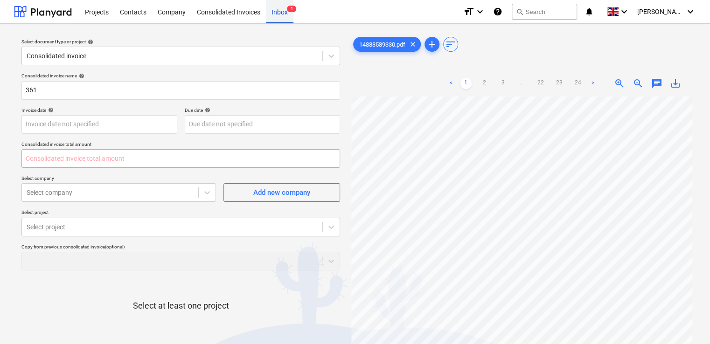
type input "0.00"
click at [67, 159] on input "text" at bounding box center [180, 158] width 318 height 19
type input "1,712.58"
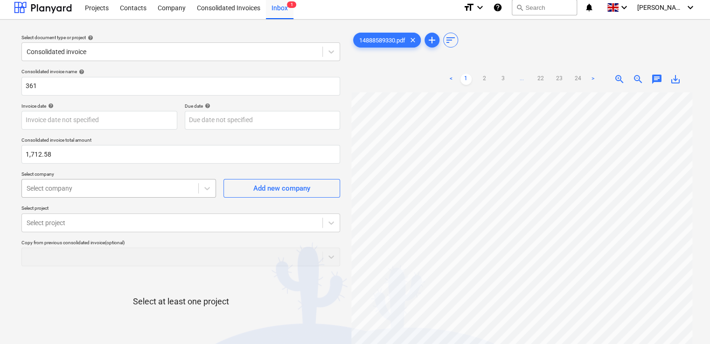
click at [103, 190] on div at bounding box center [110, 188] width 167 height 9
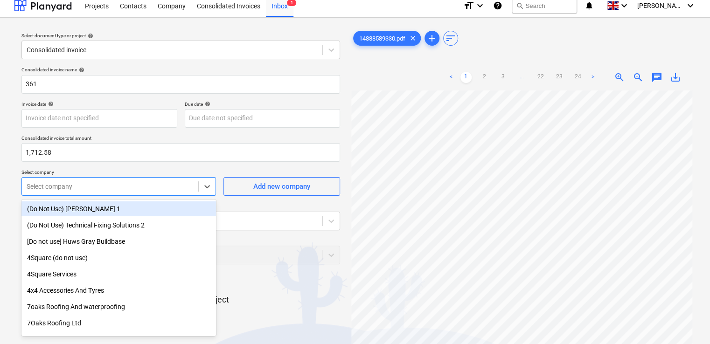
scroll to position [7, 0]
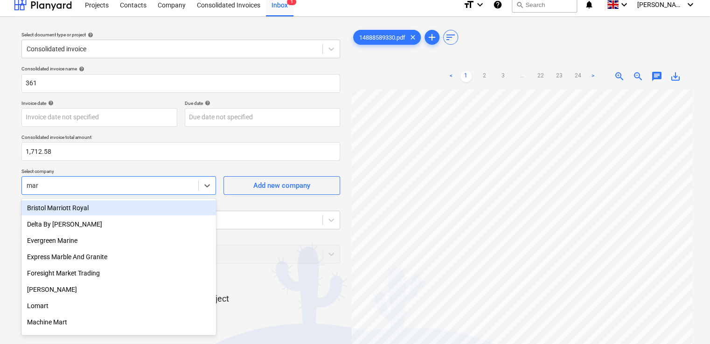
type input "mark"
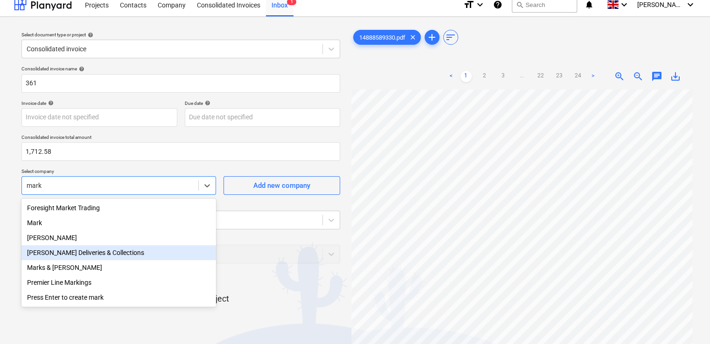
click at [77, 257] on div "[PERSON_NAME] Deliveries & Collections" at bounding box center [118, 252] width 194 height 15
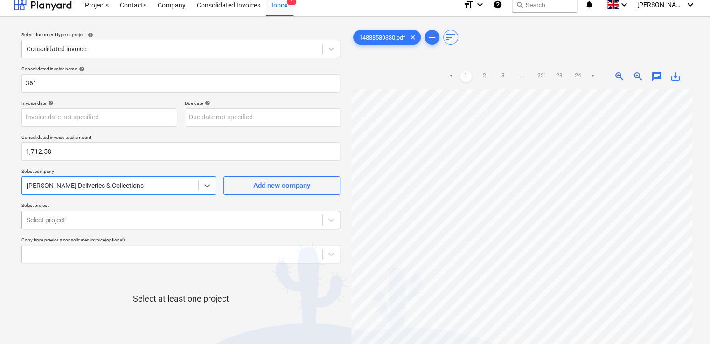
click at [106, 219] on body "Projects Contacts Company Consolidated Invoices Inbox 1 format_size keyboard_ar…" at bounding box center [355, 165] width 710 height 344
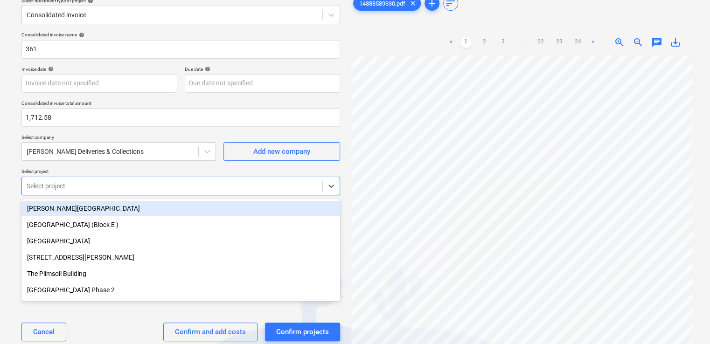
scroll to position [41, 0]
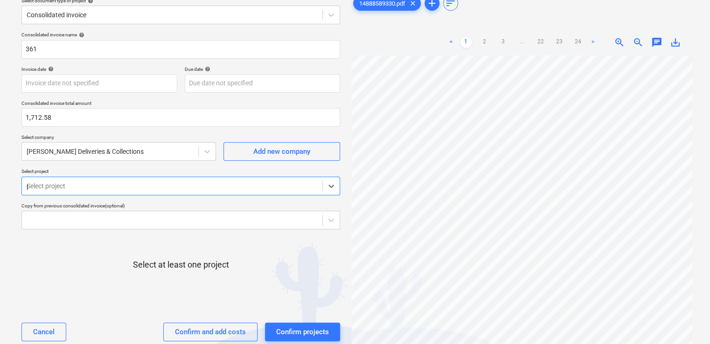
type input "pl"
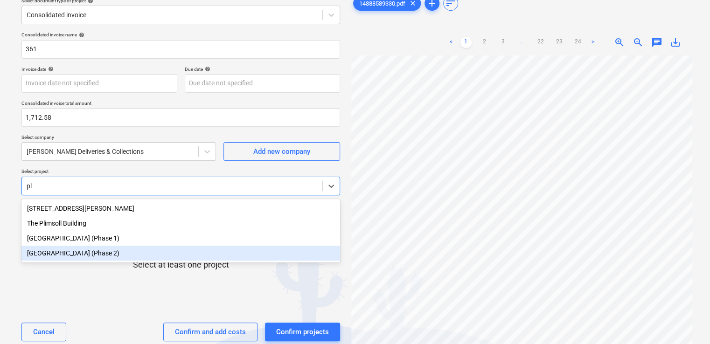
click at [85, 258] on div "[GEOGRAPHIC_DATA] (Phase 2)" at bounding box center [180, 253] width 318 height 15
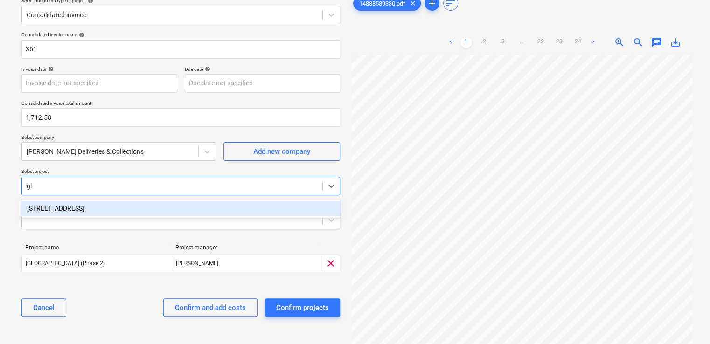
type input "gle"
click at [81, 212] on div "[STREET_ADDRESS]" at bounding box center [180, 208] width 318 height 15
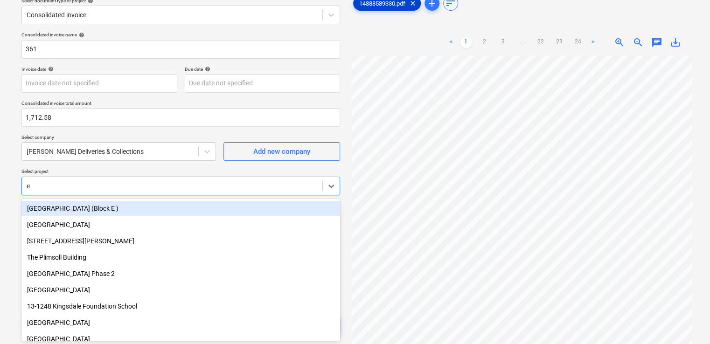
type input "ed"
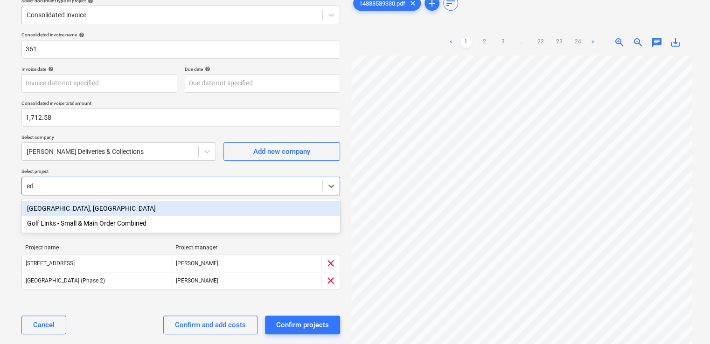
click at [102, 207] on div "[GEOGRAPHIC_DATA], [GEOGRAPHIC_DATA]" at bounding box center [180, 208] width 318 height 15
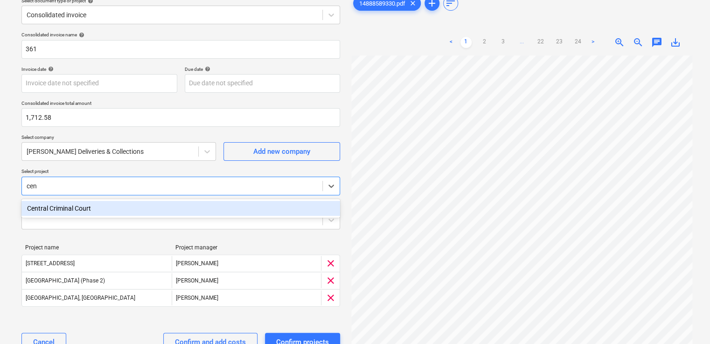
type input "cent"
click at [102, 207] on div "Central Criminal Court" at bounding box center [180, 208] width 318 height 15
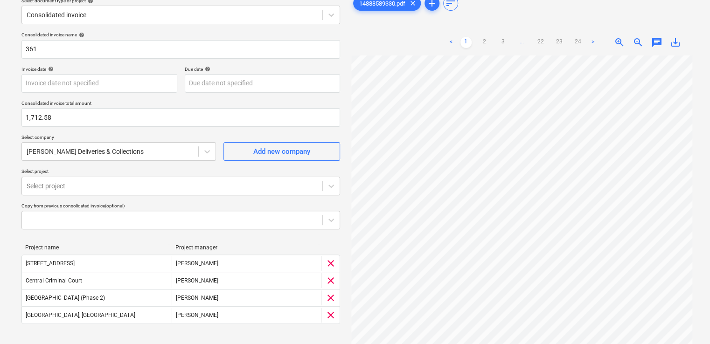
click at [120, 172] on p "Select project" at bounding box center [180, 172] width 318 height 8
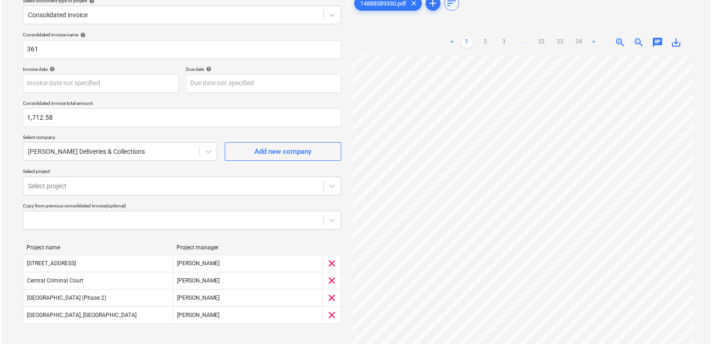
scroll to position [88, 0]
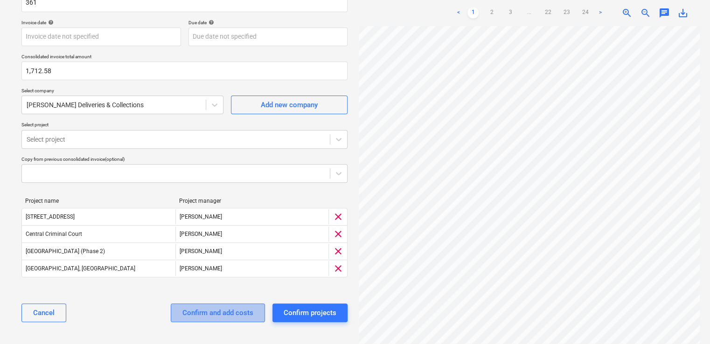
click at [204, 317] on div "Confirm and add costs" at bounding box center [217, 313] width 71 height 12
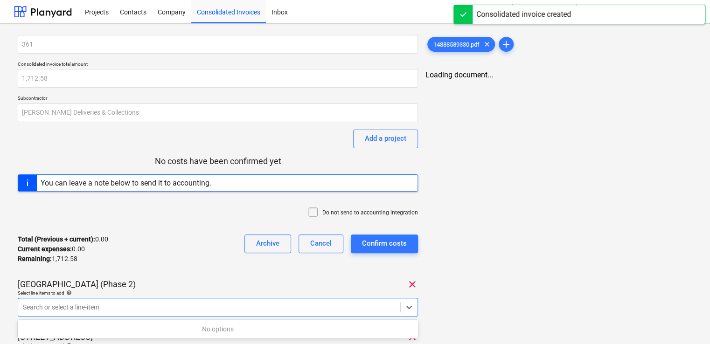
click at [166, 305] on div at bounding box center [209, 307] width 373 height 9
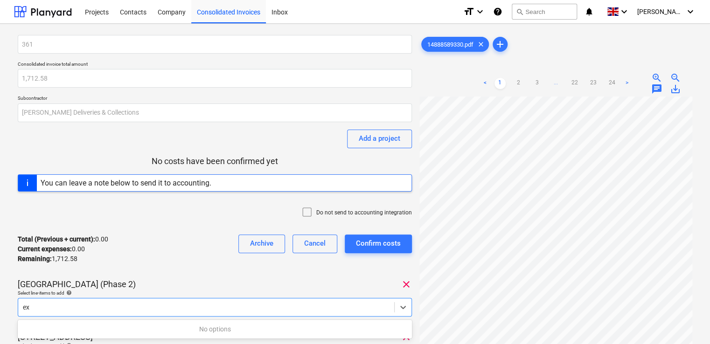
type input "e"
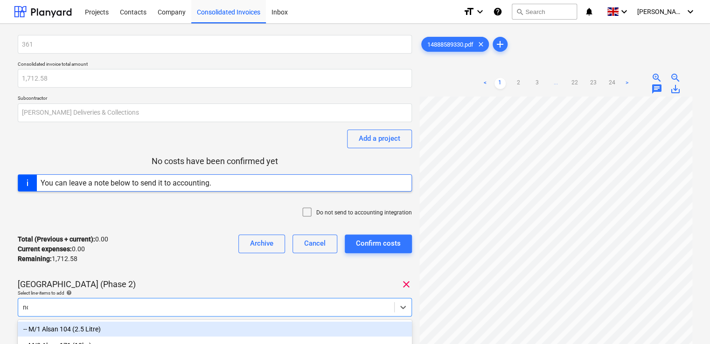
type input "non"
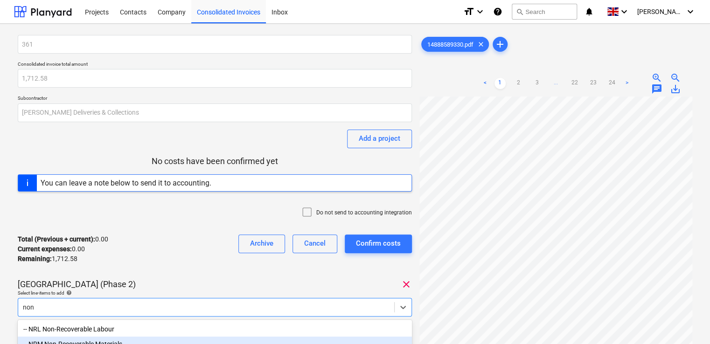
click at [136, 339] on div "-- NRM Non-Recoverable Materials" at bounding box center [215, 344] width 394 height 15
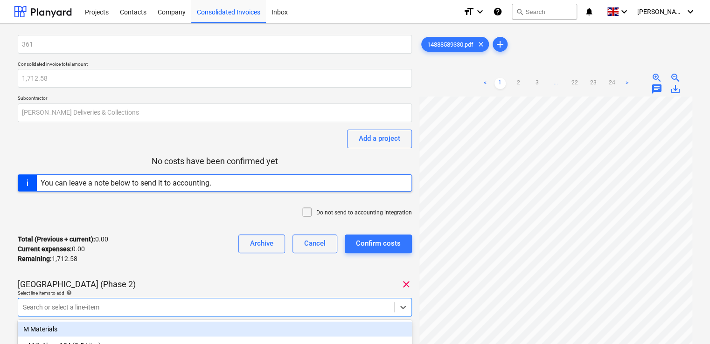
click at [191, 254] on div "Total (Previous + current) : 0.00 Current expenses : 0.00 Remaining : 1,712.58 …" at bounding box center [215, 249] width 394 height 44
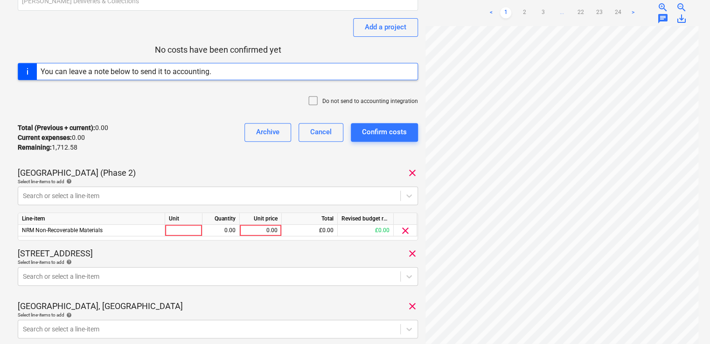
scroll to position [113, 0]
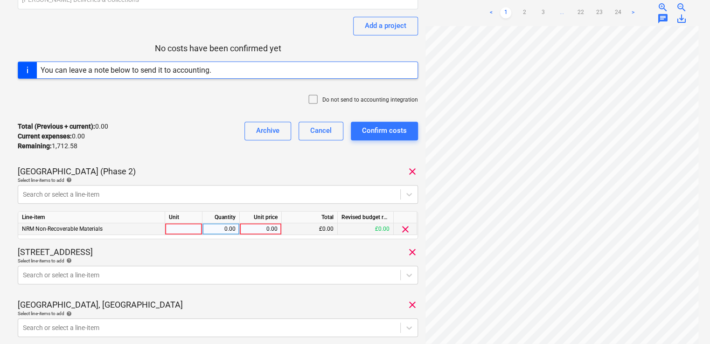
click at [178, 228] on div at bounding box center [183, 229] width 37 height 12
type input "item"
click at [310, 228] on div "£0.00" at bounding box center [310, 229] width 56 height 12
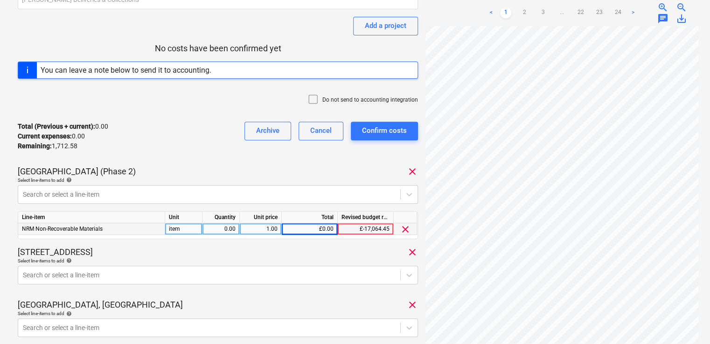
click at [263, 229] on div "1.00" at bounding box center [260, 229] width 34 height 12
type input "43.31"
click at [177, 250] on div "[STREET_ADDRESS]" at bounding box center [218, 252] width 400 height 11
click at [188, 231] on body "Projects Contacts Company Consolidated Invoices Inbox format_size keyboard_arro…" at bounding box center [355, 59] width 710 height 344
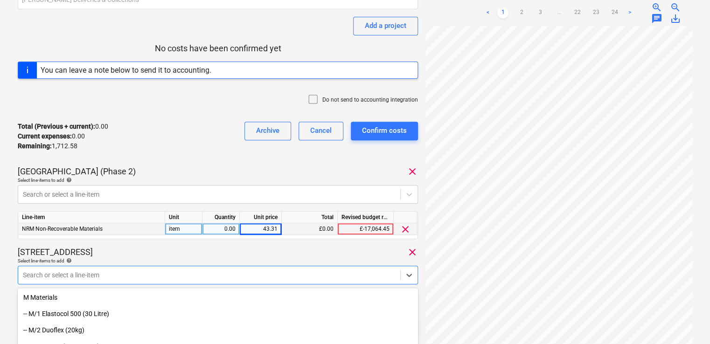
scroll to position [202, 0]
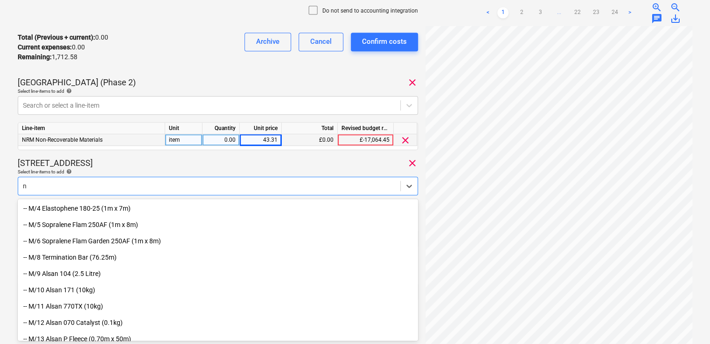
type input "nr"
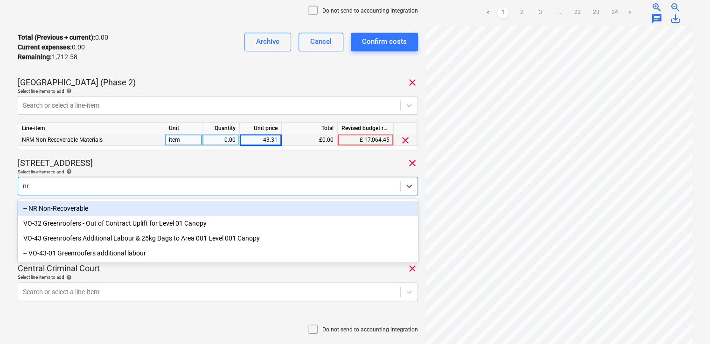
click at [85, 209] on div "-- NR Non-Recoverable" at bounding box center [218, 208] width 400 height 15
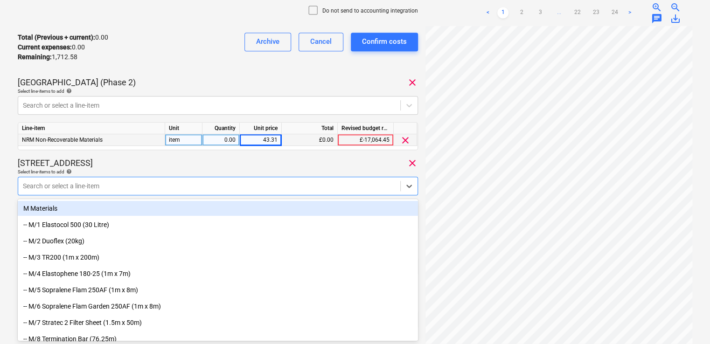
click at [140, 159] on div "[STREET_ADDRESS]" at bounding box center [218, 163] width 400 height 11
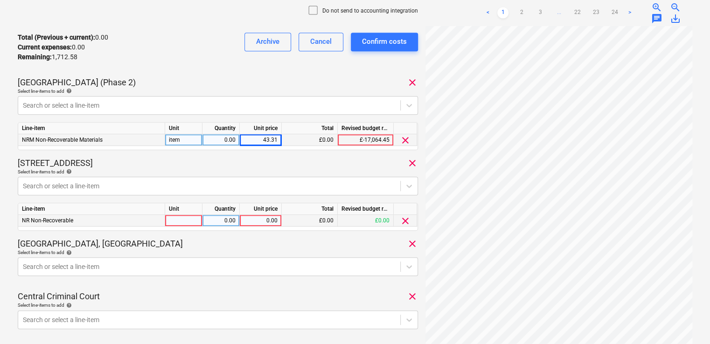
click at [172, 215] on div at bounding box center [183, 221] width 37 height 12
type input "item"
click at [269, 220] on div "12.00" at bounding box center [260, 221] width 34 height 12
type input "121.65"
click at [272, 238] on div "[GEOGRAPHIC_DATA], [GEOGRAPHIC_DATA] clear" at bounding box center [218, 243] width 400 height 11
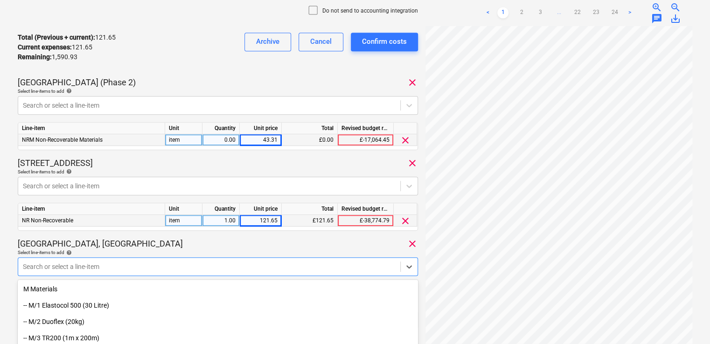
scroll to position [283, 0]
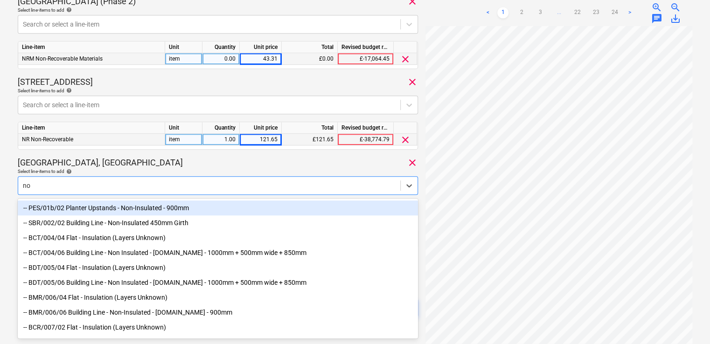
type input "non"
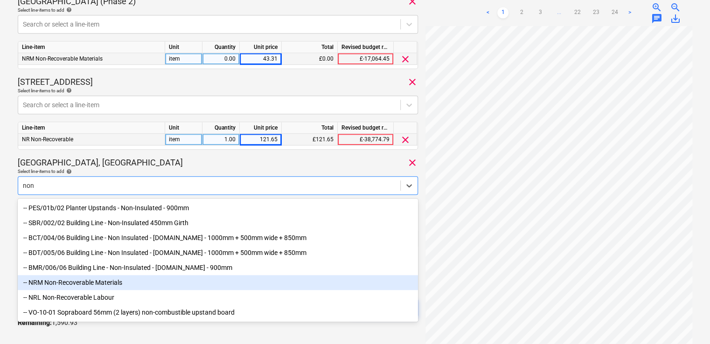
click at [84, 287] on div "-- NRM Non-Recoverable Materials" at bounding box center [218, 282] width 400 height 15
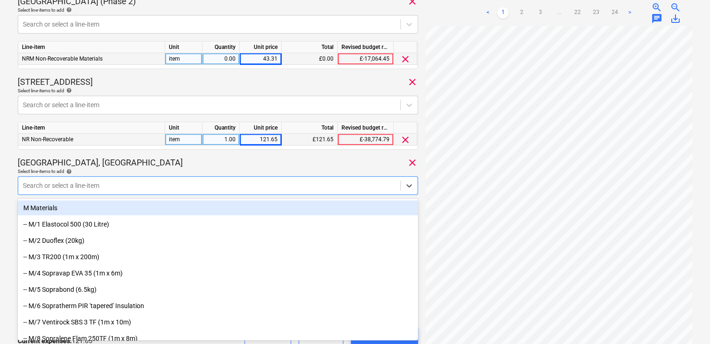
click at [118, 156] on div "361 Consolidated invoice total amount 1,712.58 Subcontractor [PERSON_NAME] Deli…" at bounding box center [218, 57] width 400 height 611
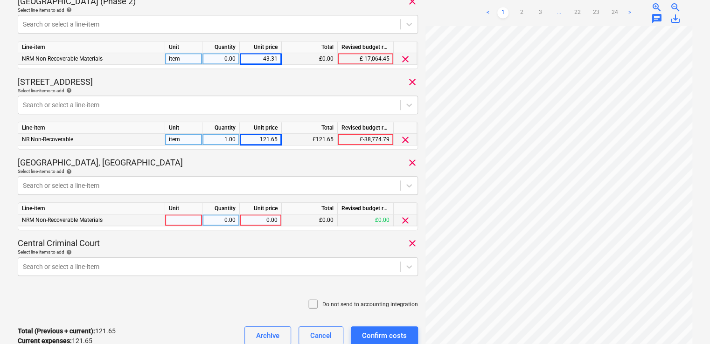
click at [184, 221] on div at bounding box center [183, 220] width 37 height 12
type input "u"
type input "item"
click at [263, 221] on div "0.00" at bounding box center [260, 220] width 34 height 12
type input "105.00"
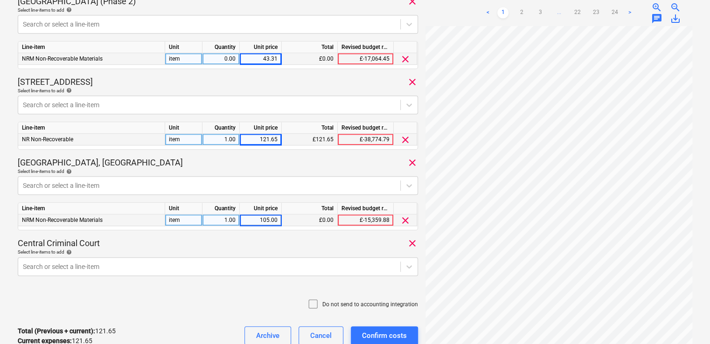
click at [263, 232] on div "361 Consolidated invoice total amount 1,712.58 Subcontractor [PERSON_NAME] Deli…" at bounding box center [218, 57] width 400 height 611
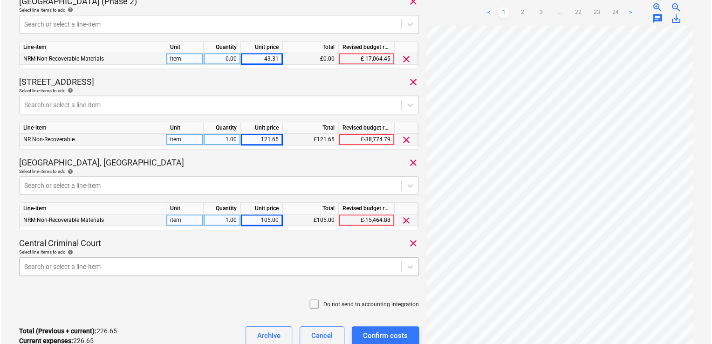
scroll to position [364, 0]
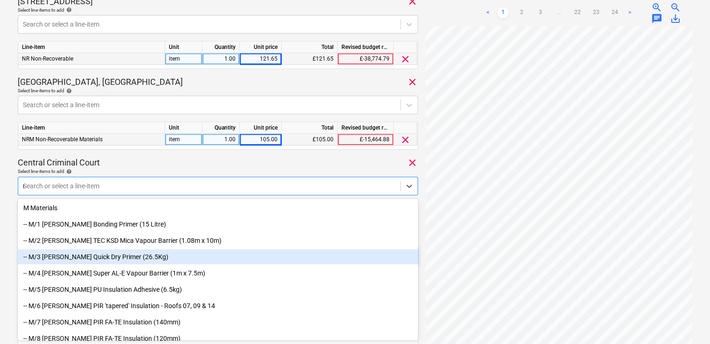
type input "non"
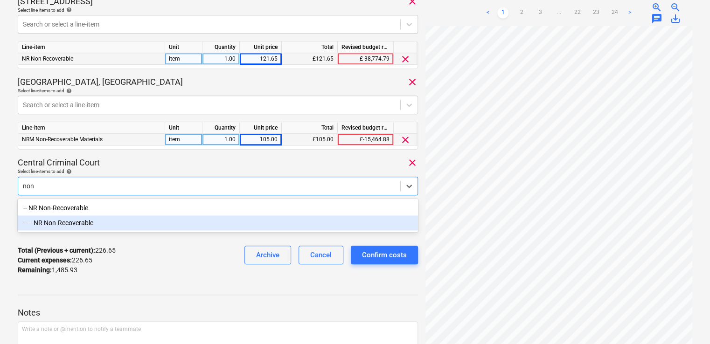
click at [113, 226] on div "-- -- NR Non-Recoverable" at bounding box center [218, 222] width 400 height 15
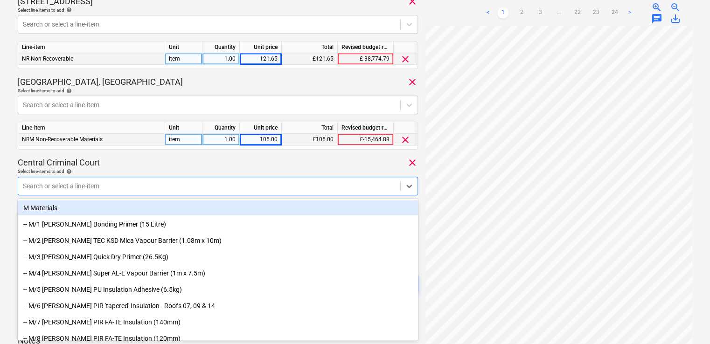
click at [177, 165] on div "Central Criminal Court clear" at bounding box center [218, 162] width 400 height 11
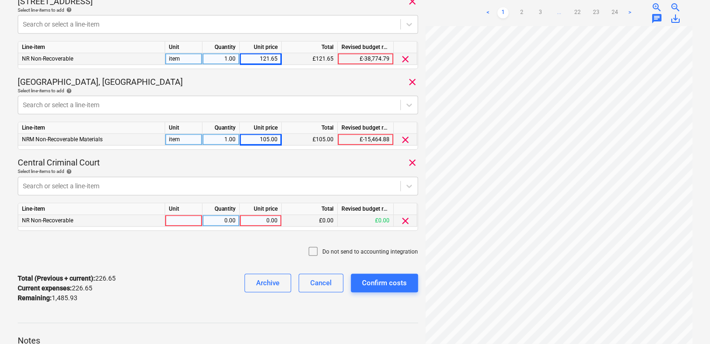
click at [188, 218] on div at bounding box center [183, 221] width 37 height 12
type input "item"
click at [270, 223] on div "0.00" at bounding box center [260, 221] width 34 height 12
type input "91.35"
click at [248, 247] on div "Do not send to accounting integration" at bounding box center [218, 252] width 400 height 28
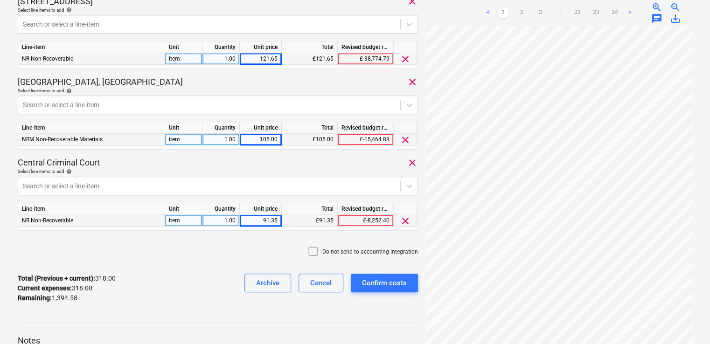
click at [315, 255] on icon at bounding box center [312, 251] width 11 height 11
click at [381, 283] on div "Confirm costs" at bounding box center [384, 283] width 45 height 12
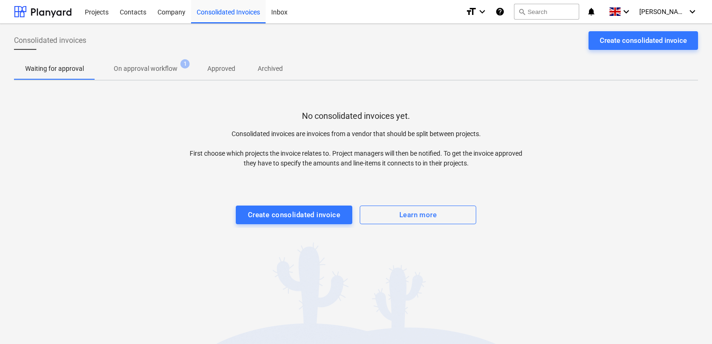
click at [426, 110] on div "No consolidated invoices yet. Consolidated invoices are invoices from a vendor …" at bounding box center [356, 158] width 684 height 140
click at [87, 18] on div "Projects" at bounding box center [96, 12] width 35 height 24
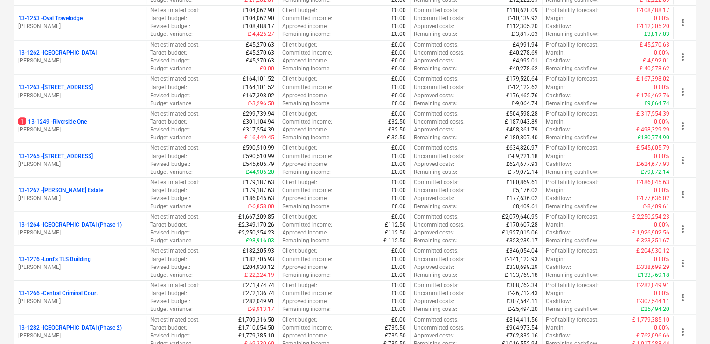
scroll to position [833, 0]
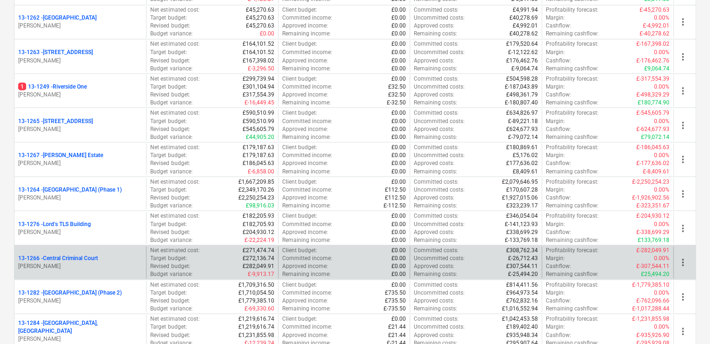
click at [112, 254] on div "13-1266 - Central Criminal Court" at bounding box center [80, 258] width 124 height 8
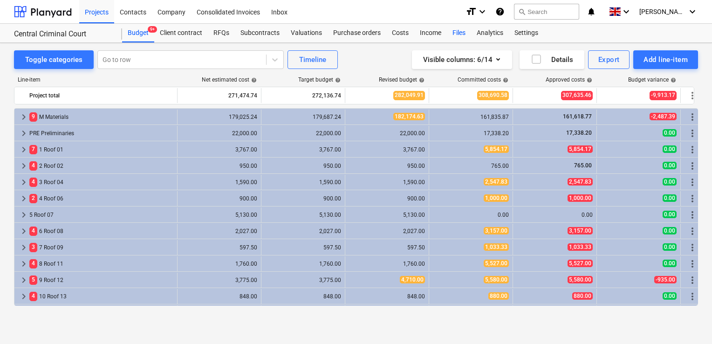
click at [426, 33] on div "Files" at bounding box center [459, 33] width 24 height 19
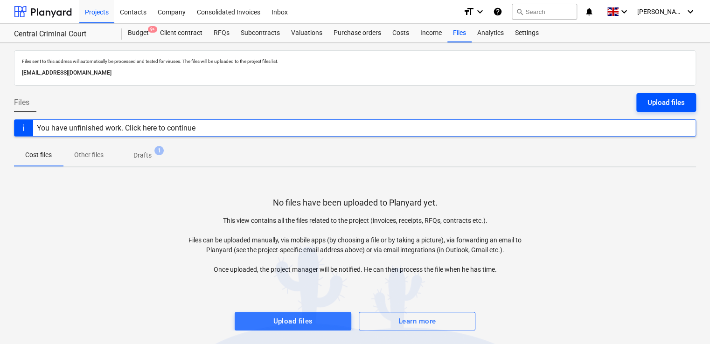
click at [426, 98] on div "Upload files" at bounding box center [665, 103] width 37 height 12
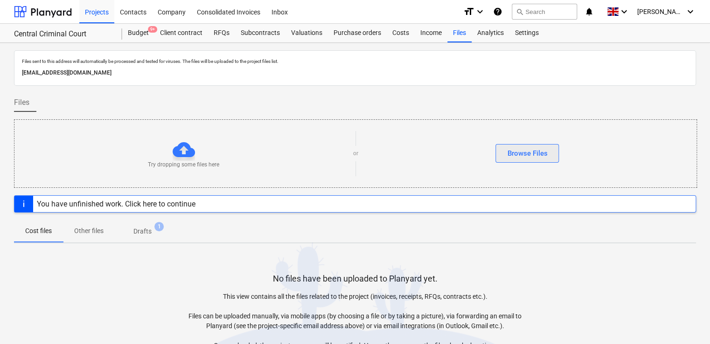
click at [426, 151] on div "Browse Files" at bounding box center [527, 153] width 40 height 12
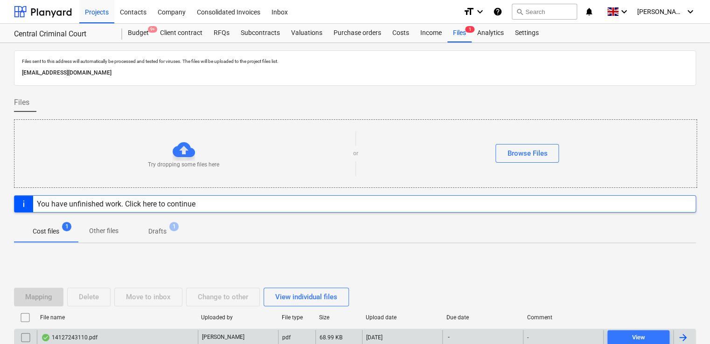
click at [112, 330] on div "14127243110.pdf" at bounding box center [117, 337] width 161 height 15
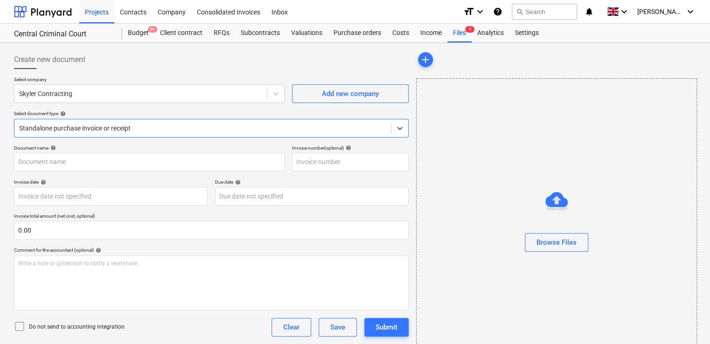
type input "[CREDIT_CARD_NUMBER]"
type input "[DATE]"
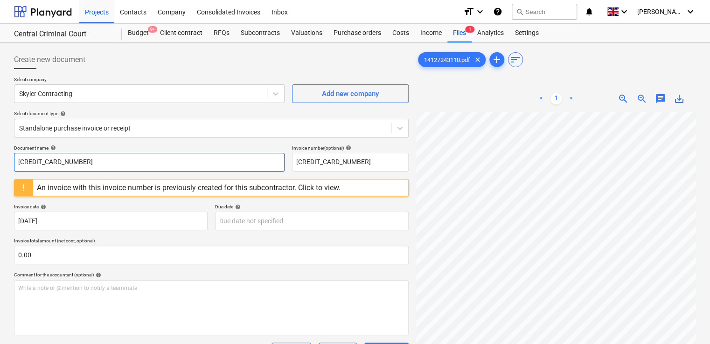
drag, startPoint x: 116, startPoint y: 158, endPoint x: -2, endPoint y: 133, distance: 120.1
click at [0, 133] on html "Projects Contacts Company Consolidated Invoices Inbox format_size keyboard_arro…" at bounding box center [355, 172] width 710 height 344
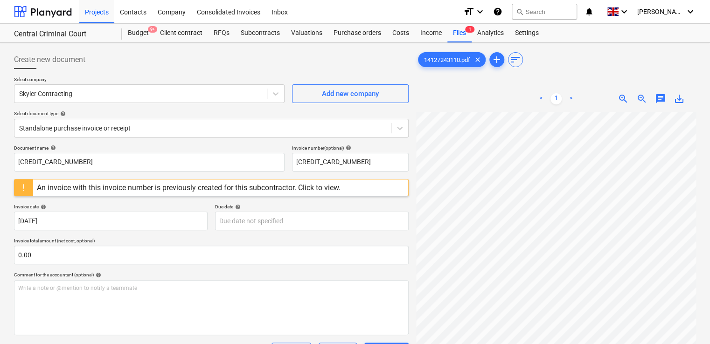
click at [0, 133] on html "Projects Contacts Company Consolidated Invoices Inbox format_size keyboard_arro…" at bounding box center [355, 172] width 710 height 344
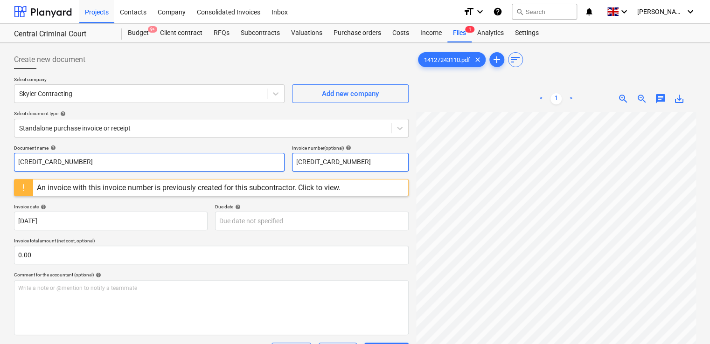
drag, startPoint x: 369, startPoint y: 158, endPoint x: 282, endPoint y: 158, distance: 87.6
click at [282, 158] on div "Document name help [CREDIT_CARD_NUMBER] Invoice number (optional) help [CREDIT_…" at bounding box center [211, 158] width 394 height 27
paste input "1519722737"
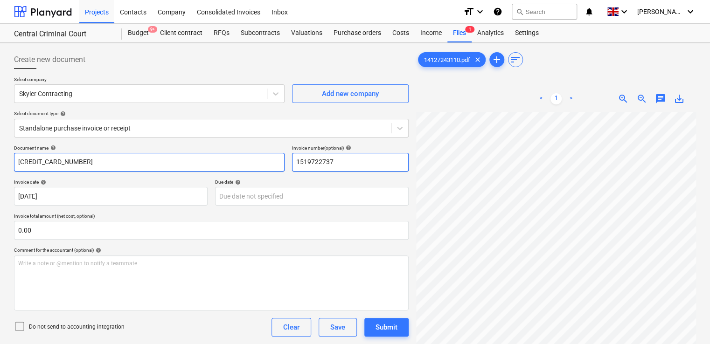
type input "1519722737"
click at [195, 154] on input "[CREDIT_CARD_NUMBER]" at bounding box center [149, 162] width 270 height 19
drag, startPoint x: 195, startPoint y: 154, endPoint x: 16, endPoint y: 159, distance: 179.1
click at [16, 159] on input "[CREDIT_CARD_NUMBER]" at bounding box center [149, 162] width 270 height 19
paste input "1519722737"
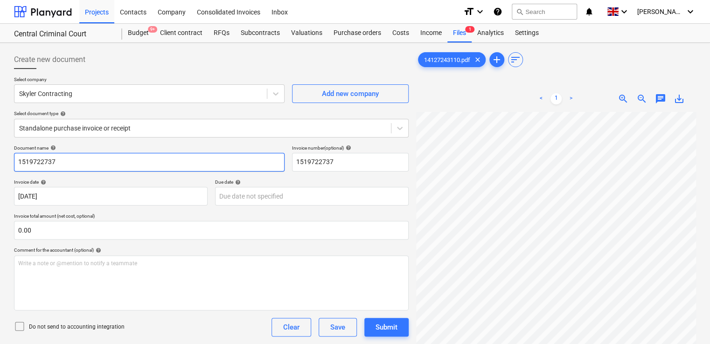
type input "1519722737"
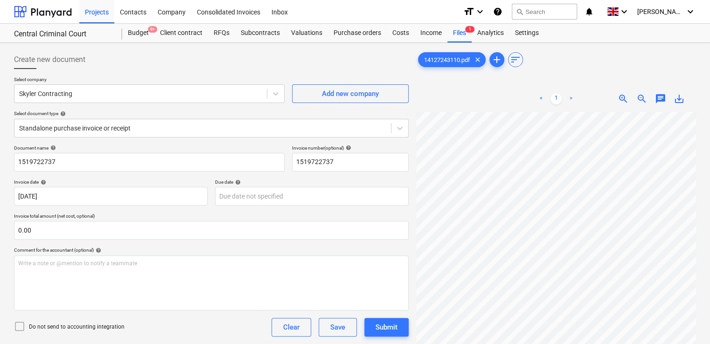
click at [145, 142] on div "Select company Skyler Contracting Add new company Select document type help Sta…" at bounding box center [211, 110] width 394 height 69
click at [153, 274] on div "Write a note or @mention to notify a teammate [PERSON_NAME]" at bounding box center [211, 282] width 394 height 55
click at [20, 327] on icon at bounding box center [19, 326] width 11 height 11
click at [144, 328] on div "Do not send to accounting integration Clear Save Submit" at bounding box center [211, 327] width 394 height 19
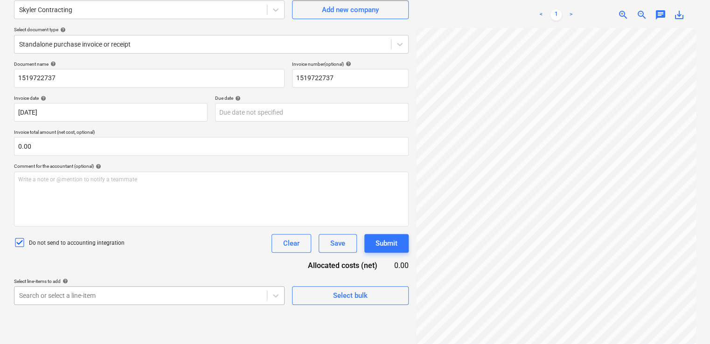
scroll to position [190, 0]
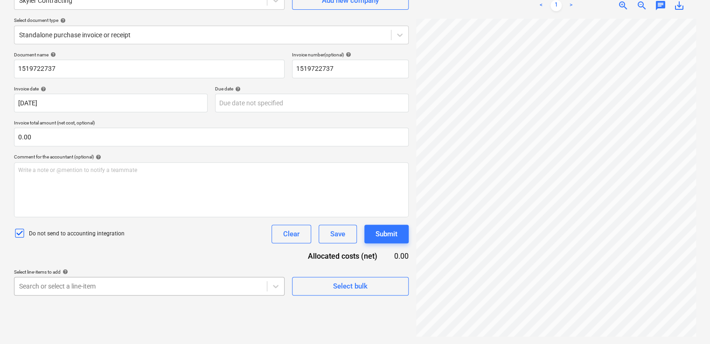
click at [103, 251] on body "Projects Contacts Company Consolidated Invoices Inbox format_size keyboard_arro…" at bounding box center [355, 79] width 710 height 344
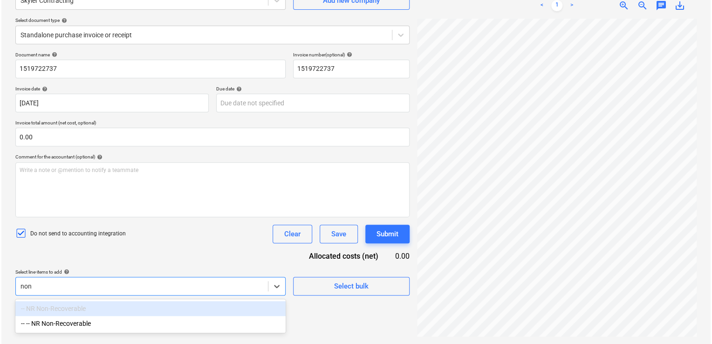
scroll to position [93, 0]
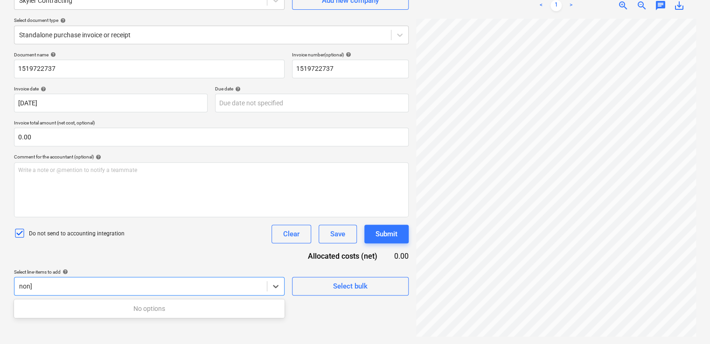
type input "non"
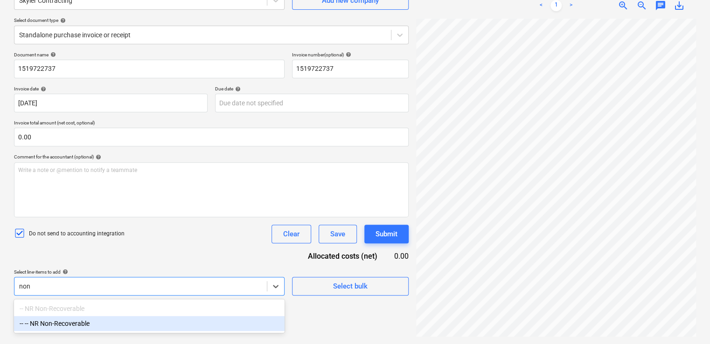
click at [85, 319] on div "-- -- NR Non-Recoverable" at bounding box center [149, 323] width 270 height 15
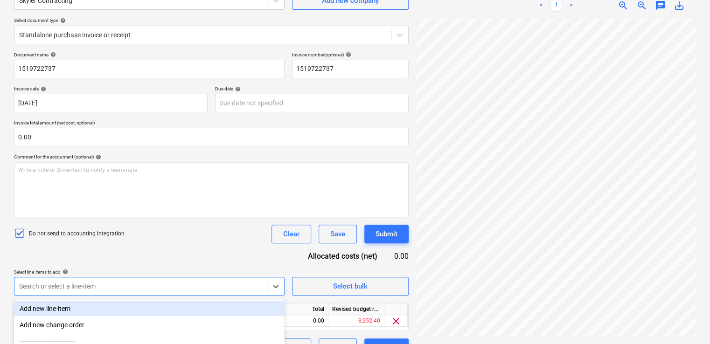
click at [149, 237] on div "Do not send to accounting integration Clear Save Submit" at bounding box center [211, 234] width 394 height 19
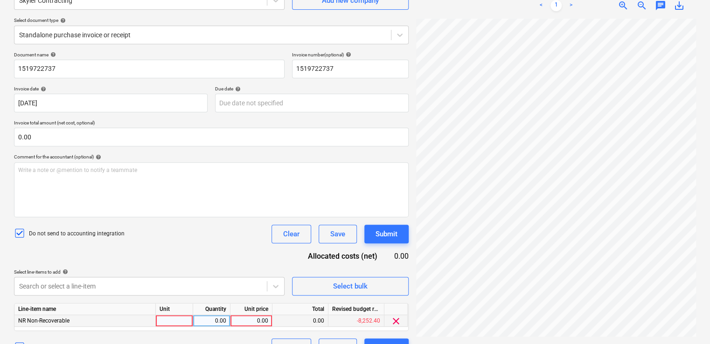
click at [181, 319] on div at bounding box center [174, 321] width 37 height 12
type input "item"
click at [247, 325] on div "0.00" at bounding box center [251, 321] width 34 height 12
type input "46.11"
click at [224, 244] on div "Document name help 1519722737 Invoice number (optional) help 1519722737 Invoice…" at bounding box center [211, 204] width 394 height 305
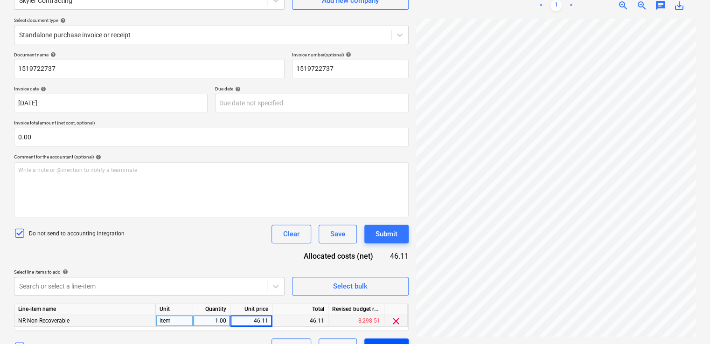
click at [377, 342] on div "Submit" at bounding box center [386, 348] width 22 height 12
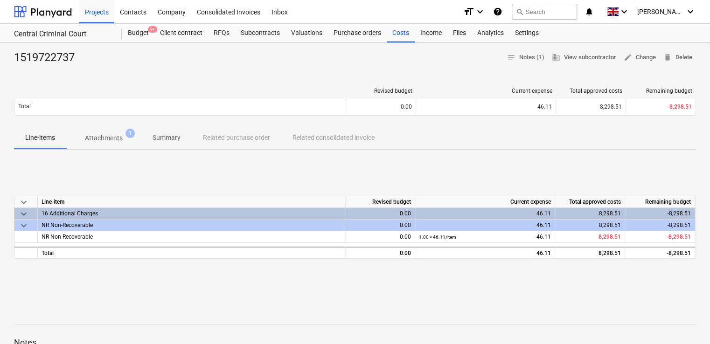
click at [426, 8] on div "Projects Contacts Company Consolidated Invoices Inbox" at bounding box center [267, 11] width 376 height 23
click at [426, 15] on div "Projects Contacts Company Consolidated Invoices Inbox" at bounding box center [267, 11] width 376 height 23
click at [426, 33] on div "Files" at bounding box center [459, 33] width 24 height 19
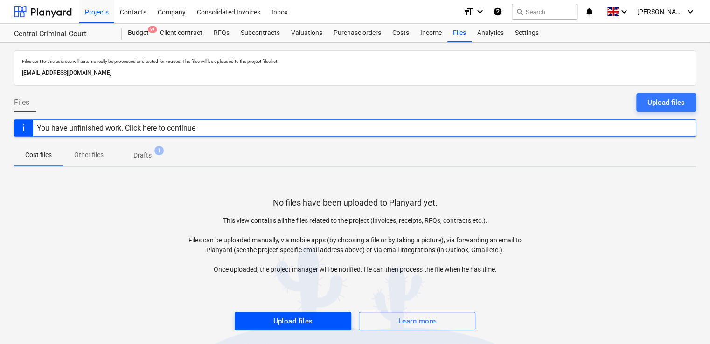
click at [333, 315] on span "Upload files" at bounding box center [293, 321] width 96 height 12
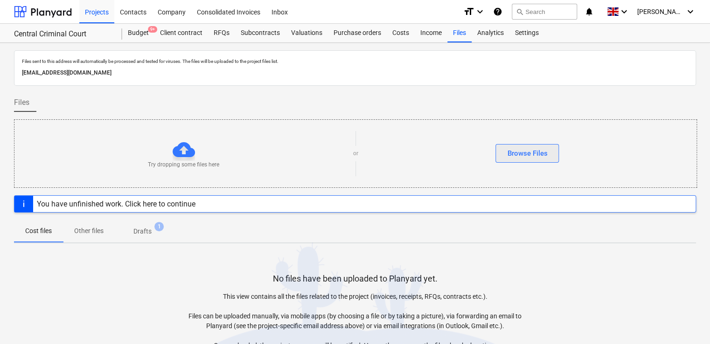
click at [426, 144] on button "Browse Files" at bounding box center [526, 153] width 63 height 19
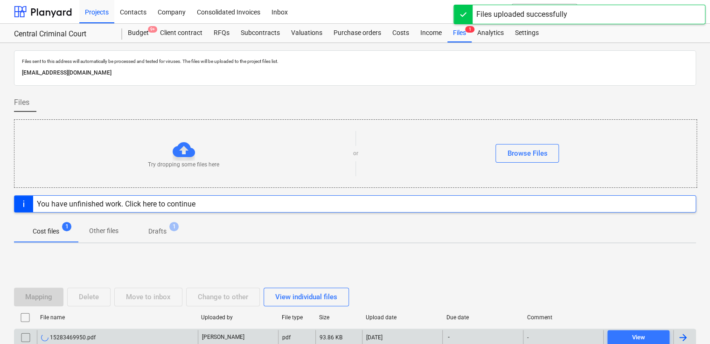
click at [411, 331] on div "[DATE]" at bounding box center [402, 337] width 80 height 15
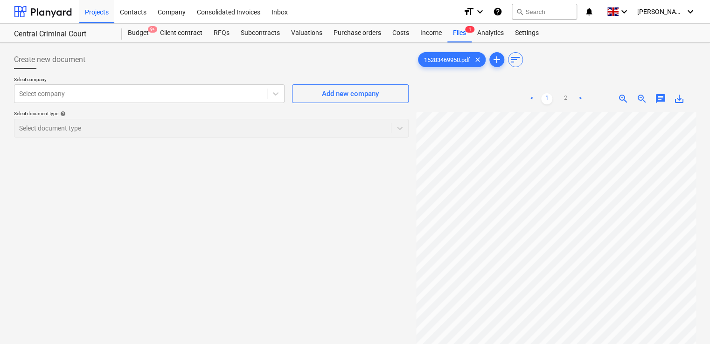
scroll to position [213, 0]
click at [106, 92] on div at bounding box center [140, 93] width 243 height 9
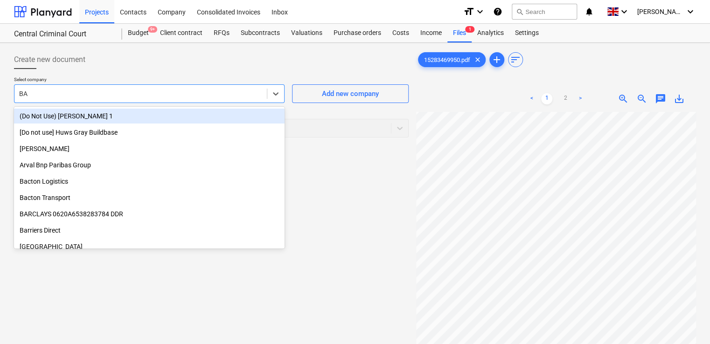
type input "BAU"
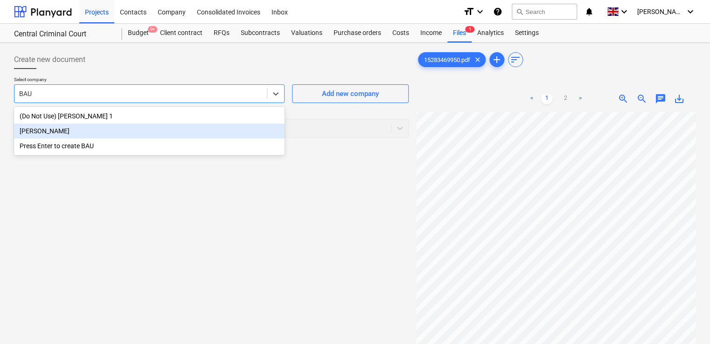
click at [54, 131] on div "[PERSON_NAME]" at bounding box center [149, 131] width 270 height 15
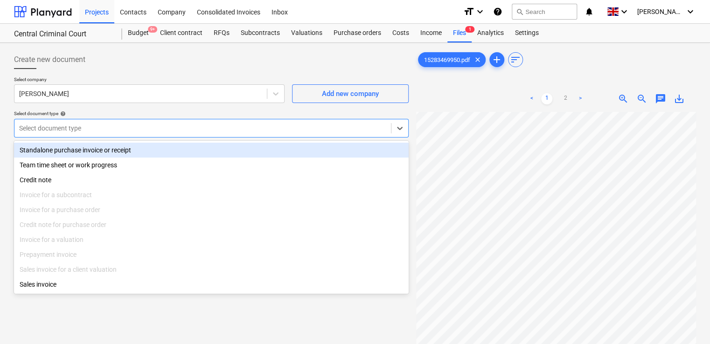
click at [70, 125] on div at bounding box center [202, 128] width 367 height 9
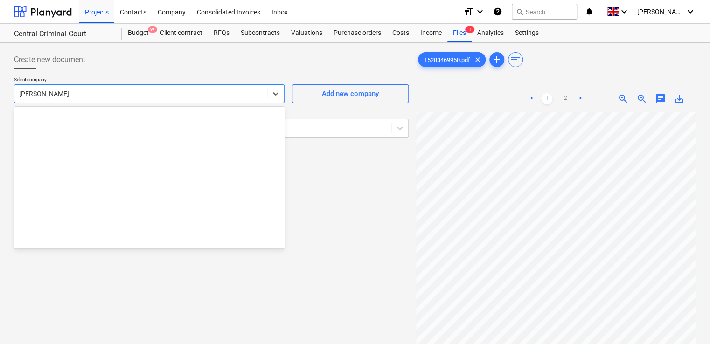
click at [101, 98] on div at bounding box center [140, 93] width 243 height 9
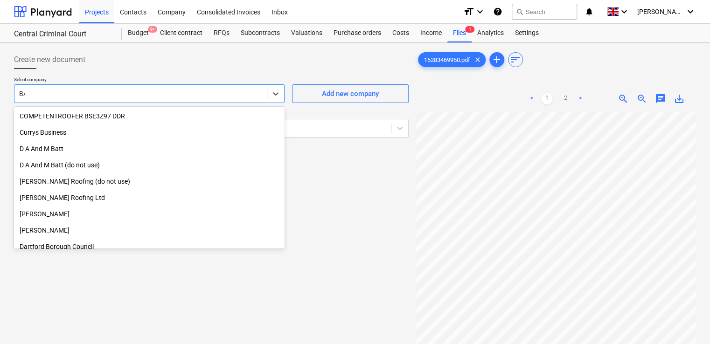
scroll to position [464, 0]
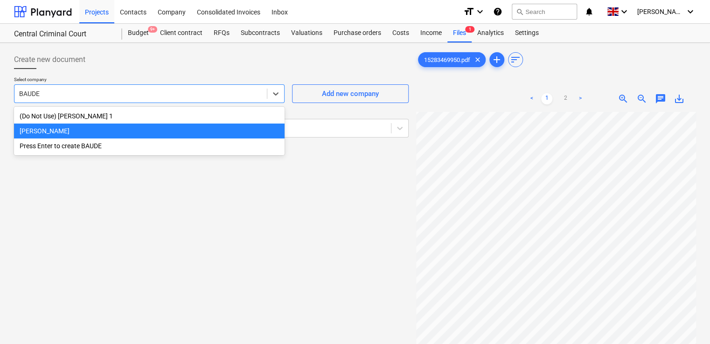
type input "[PERSON_NAME]"
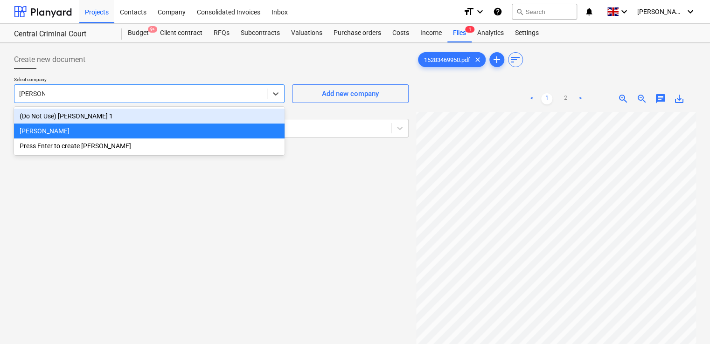
click at [80, 120] on div "(Do Not Use) [PERSON_NAME] 1" at bounding box center [149, 116] width 270 height 15
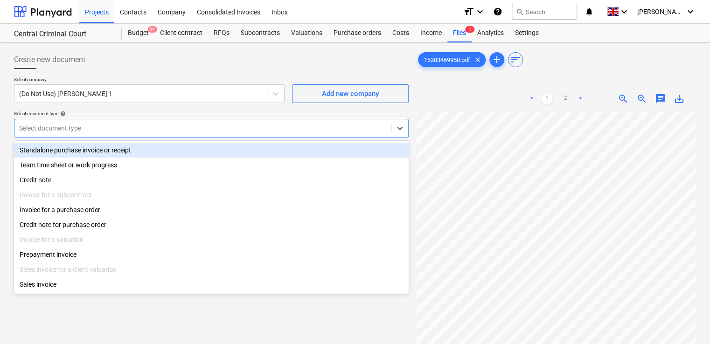
click at [153, 130] on div at bounding box center [202, 128] width 367 height 9
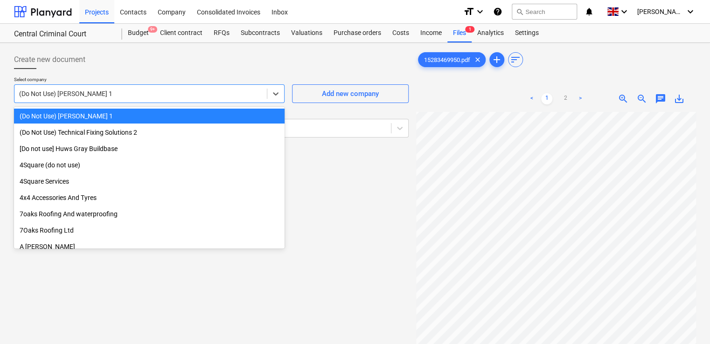
click at [104, 93] on div at bounding box center [140, 93] width 243 height 9
click at [108, 96] on div at bounding box center [140, 93] width 243 height 9
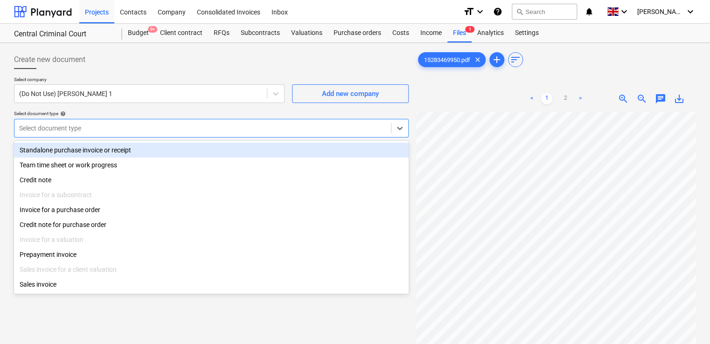
click at [103, 129] on div at bounding box center [202, 128] width 367 height 9
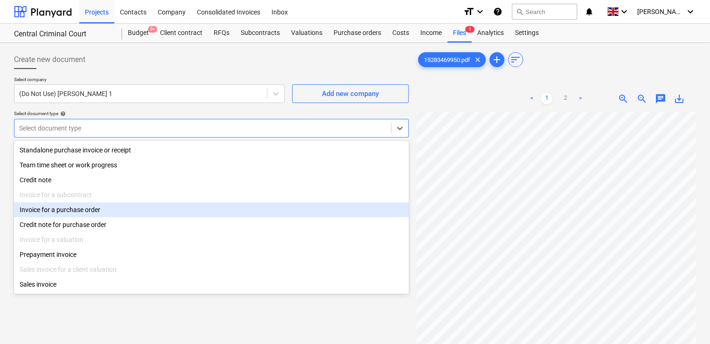
click at [84, 216] on div "Invoice for a purchase order" at bounding box center [211, 209] width 394 height 15
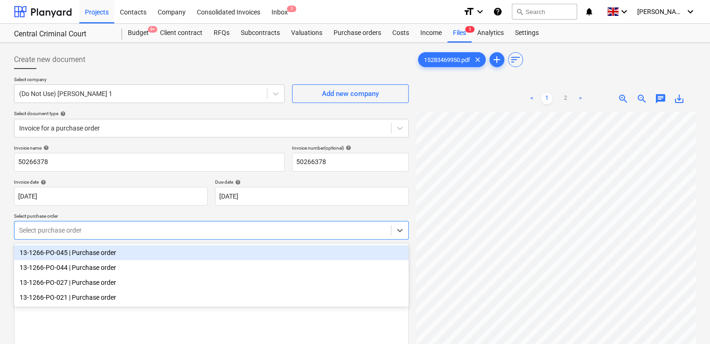
click at [60, 227] on div at bounding box center [202, 230] width 367 height 9
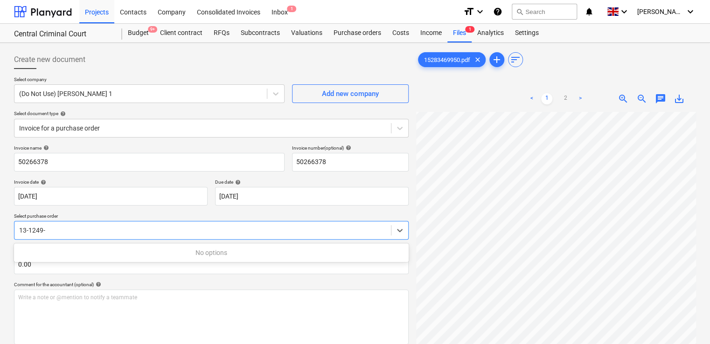
type input "13-1249-"
click at [86, 233] on div at bounding box center [202, 230] width 367 height 9
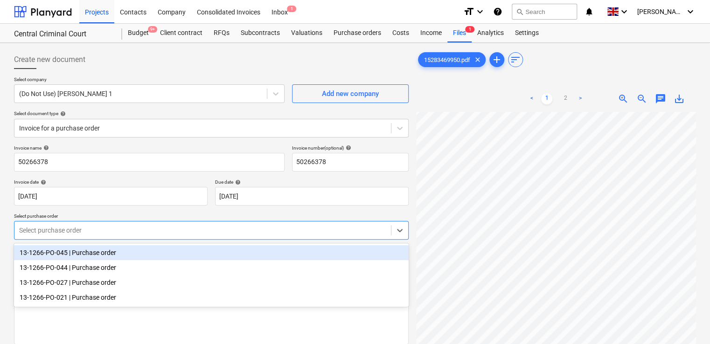
scroll to position [86, 0]
